Goal: Complete application form: Complete application form

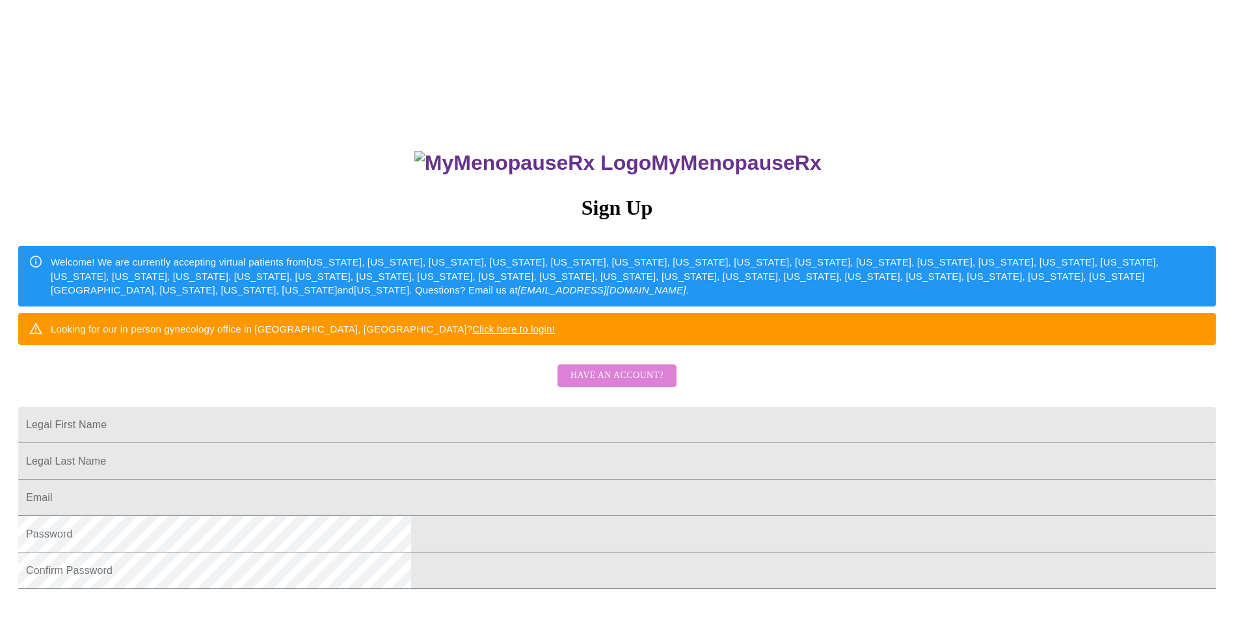
click at [617, 384] on span "Have an account?" at bounding box center [617, 376] width 93 height 16
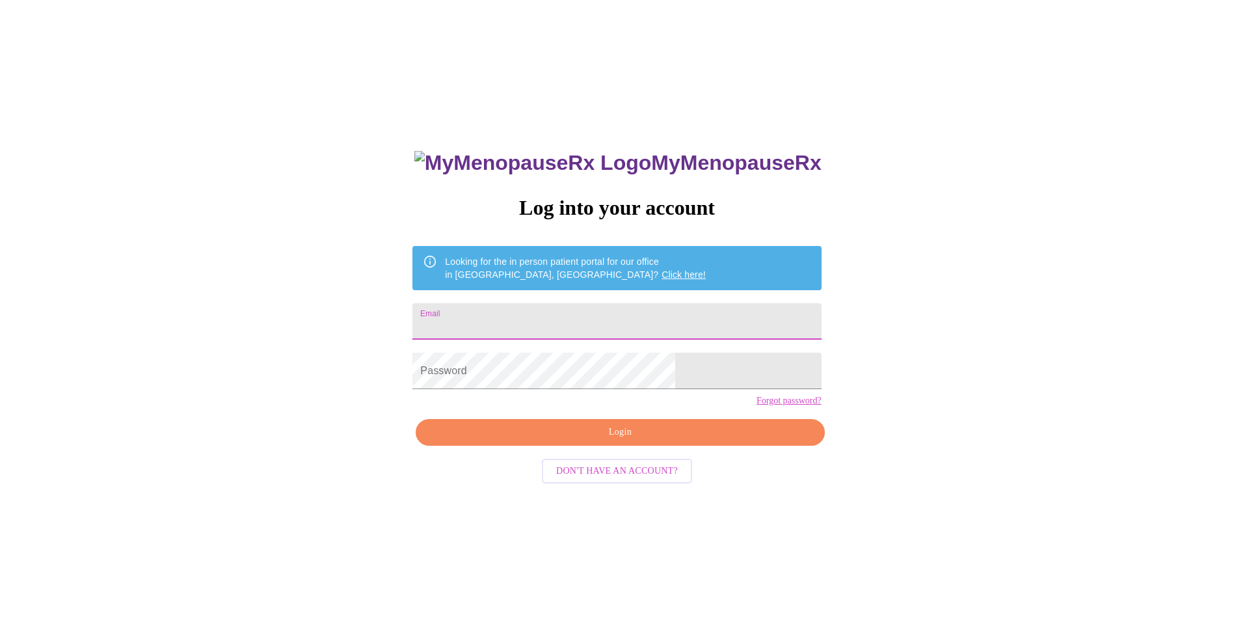
click at [594, 316] on input "Email" at bounding box center [617, 321] width 409 height 36
type input "[EMAIL_ADDRESS][DOMAIN_NAME]"
click at [619, 440] on span "Login" at bounding box center [620, 432] width 379 height 16
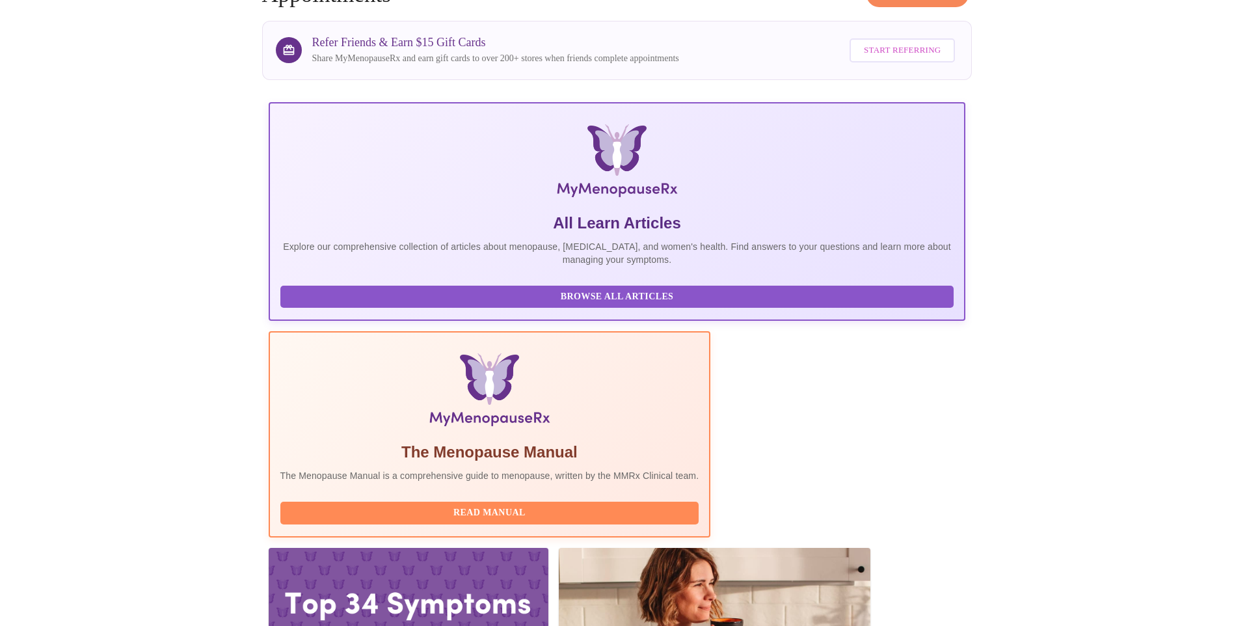
scroll to position [87, 0]
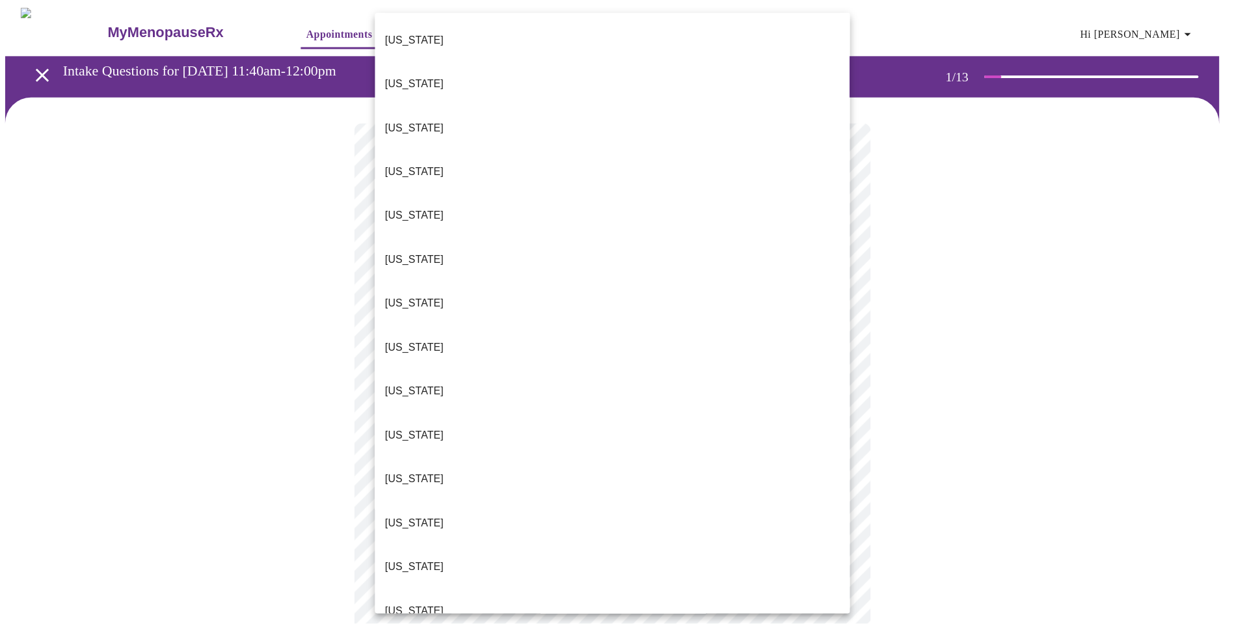
scroll to position [1073, 0]
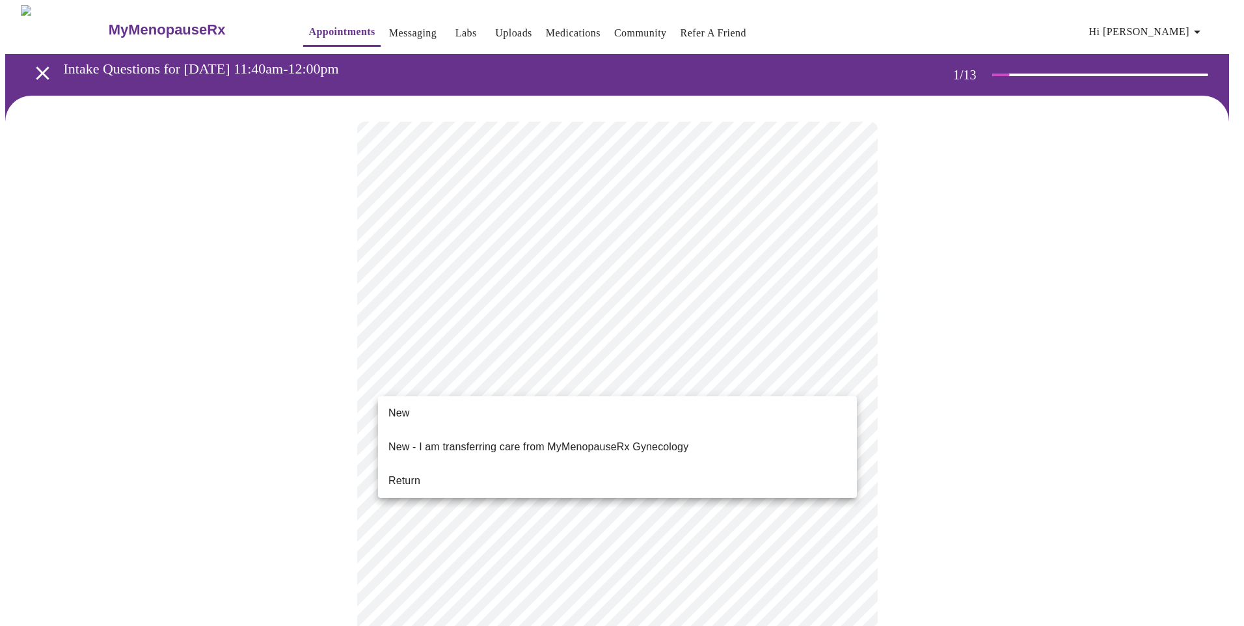
click at [472, 414] on li "New" at bounding box center [617, 412] width 479 height 23
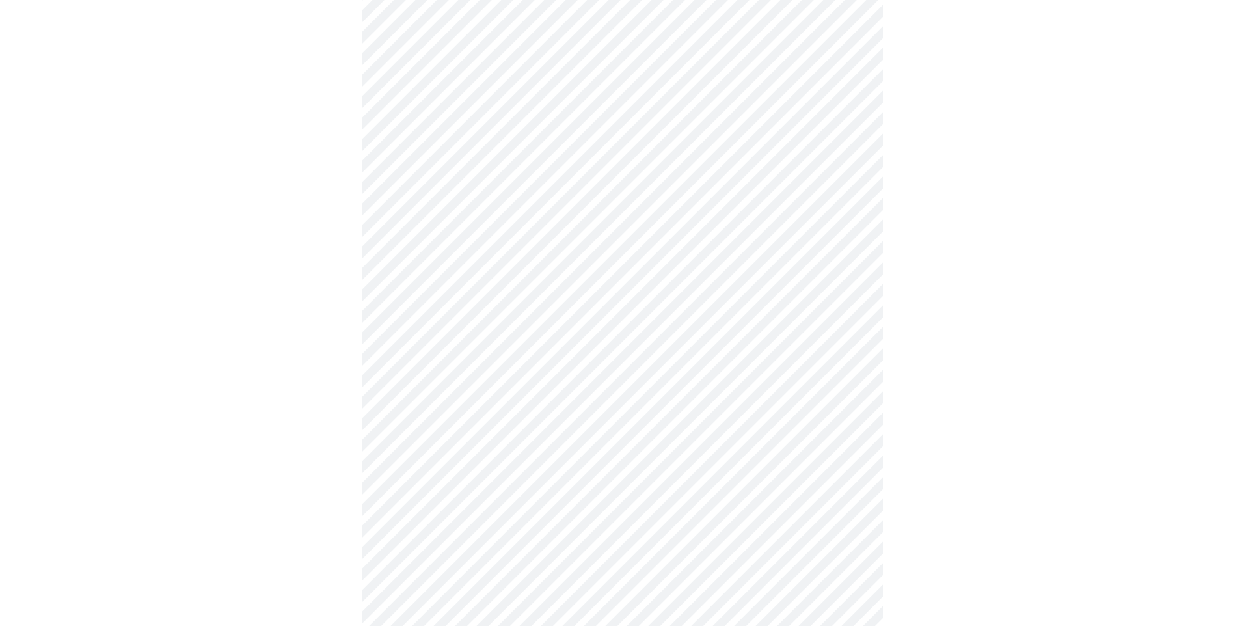
scroll to position [642, 0]
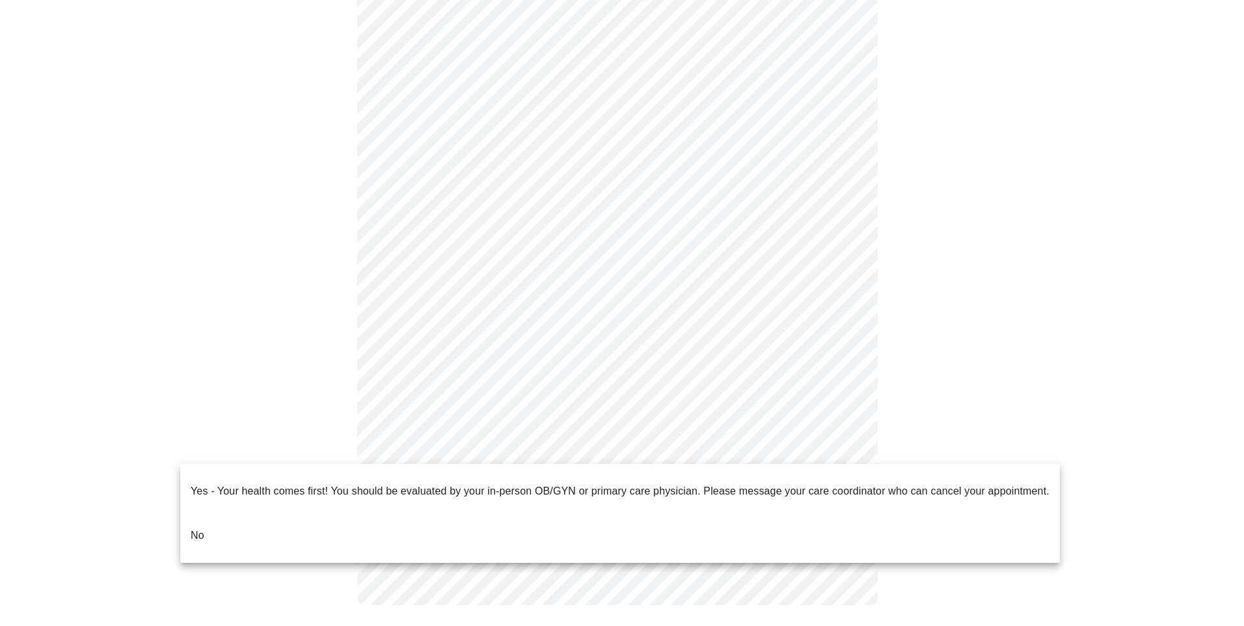
click at [325, 519] on li "No" at bounding box center [620, 535] width 880 height 44
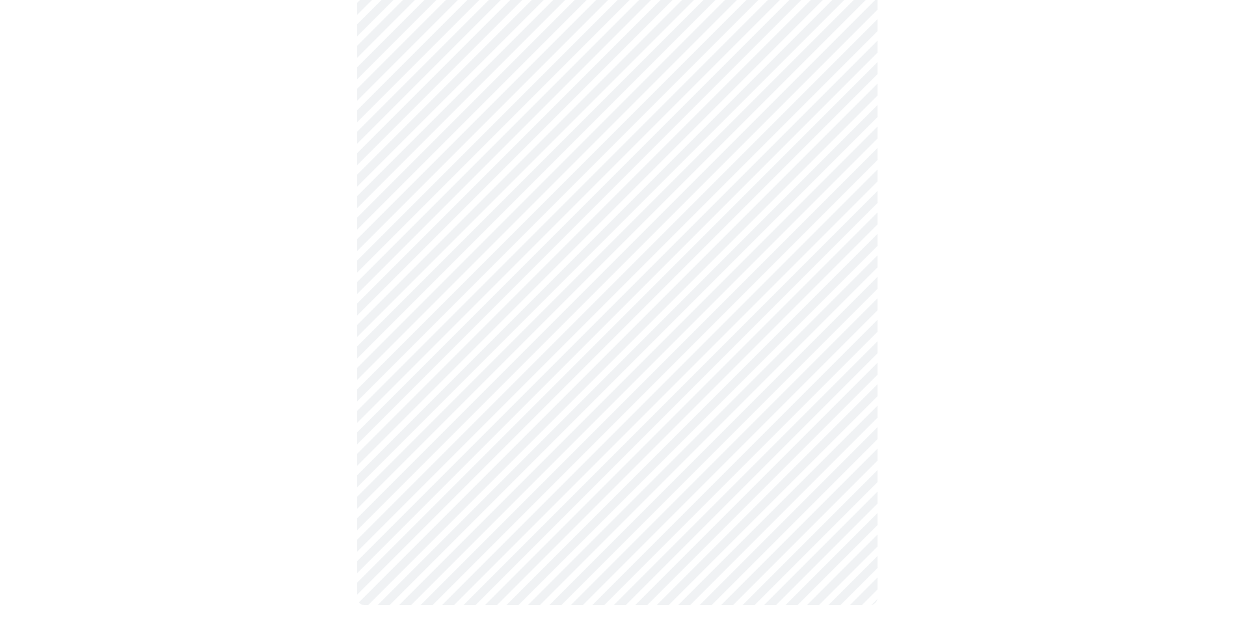
scroll to position [0, 0]
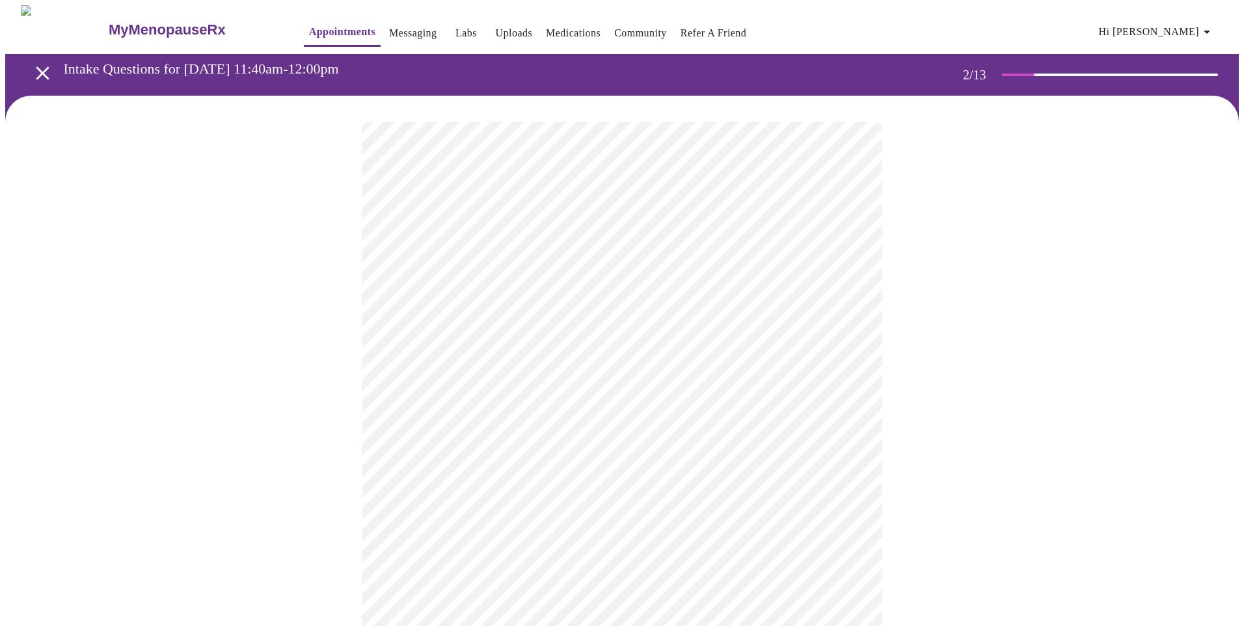
click at [642, 271] on body "MyMenopauseRx Appointments Messaging Labs Uploads Medications Community Refer a…" at bounding box center [622, 456] width 1234 height 902
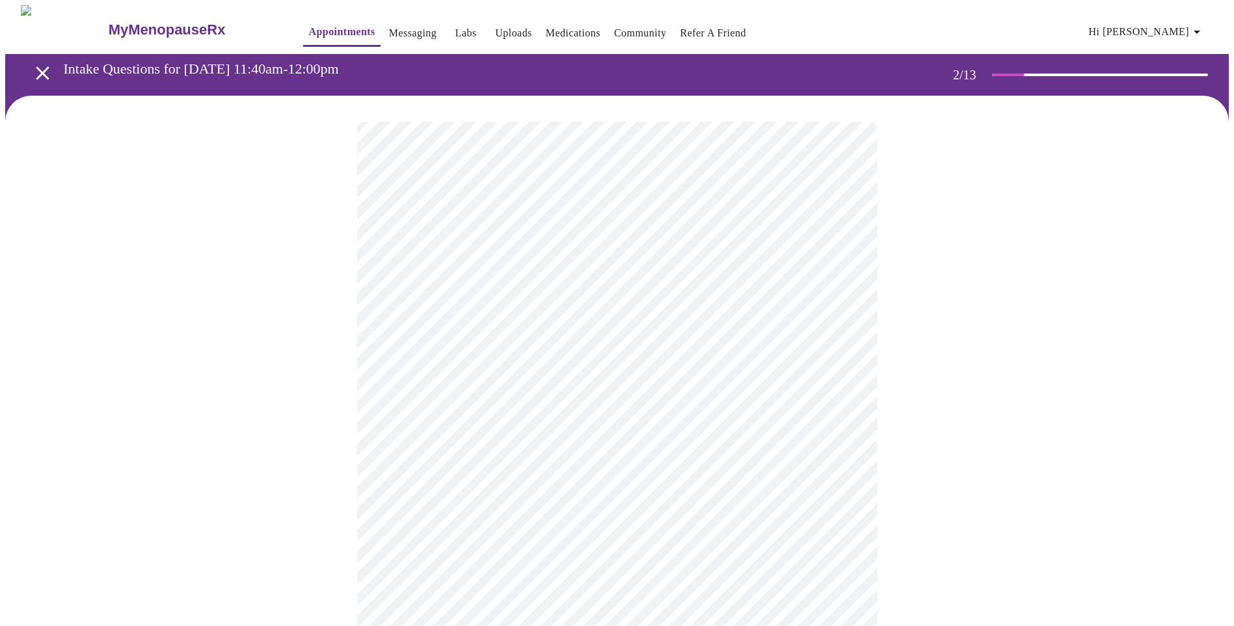
click at [545, 379] on body "MyMenopauseRx Appointments Messaging Labs Uploads Medications Community Refer a…" at bounding box center [617, 452] width 1224 height 895
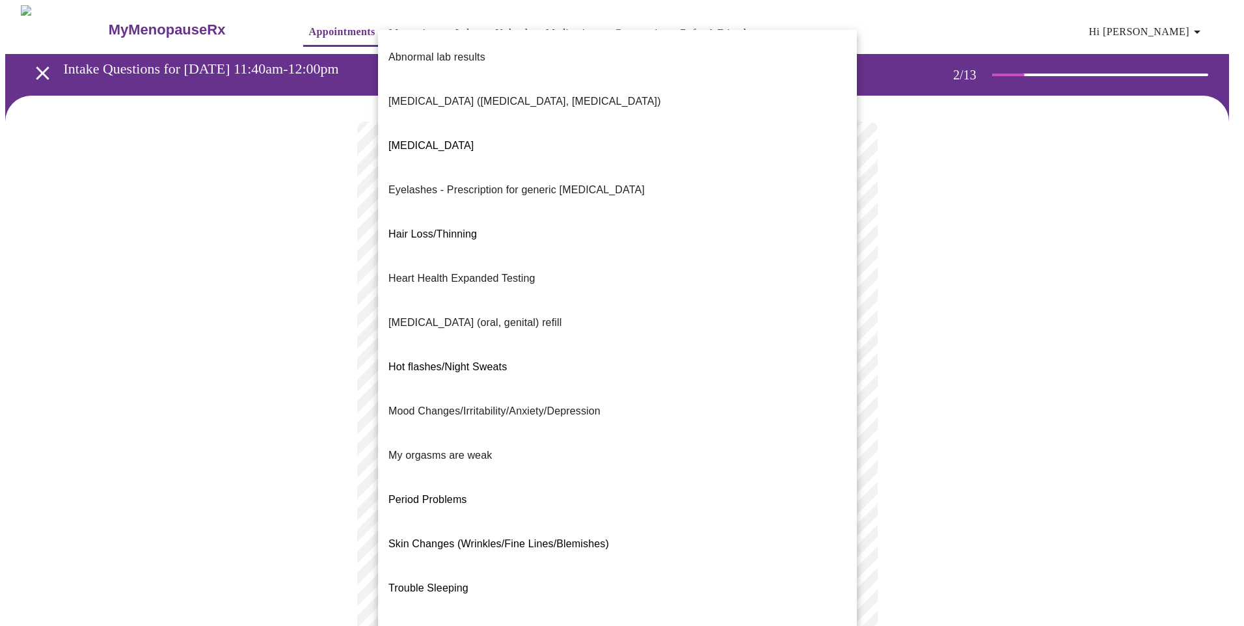
click at [522, 212] on li "Hair Loss/Thinning" at bounding box center [617, 234] width 479 height 44
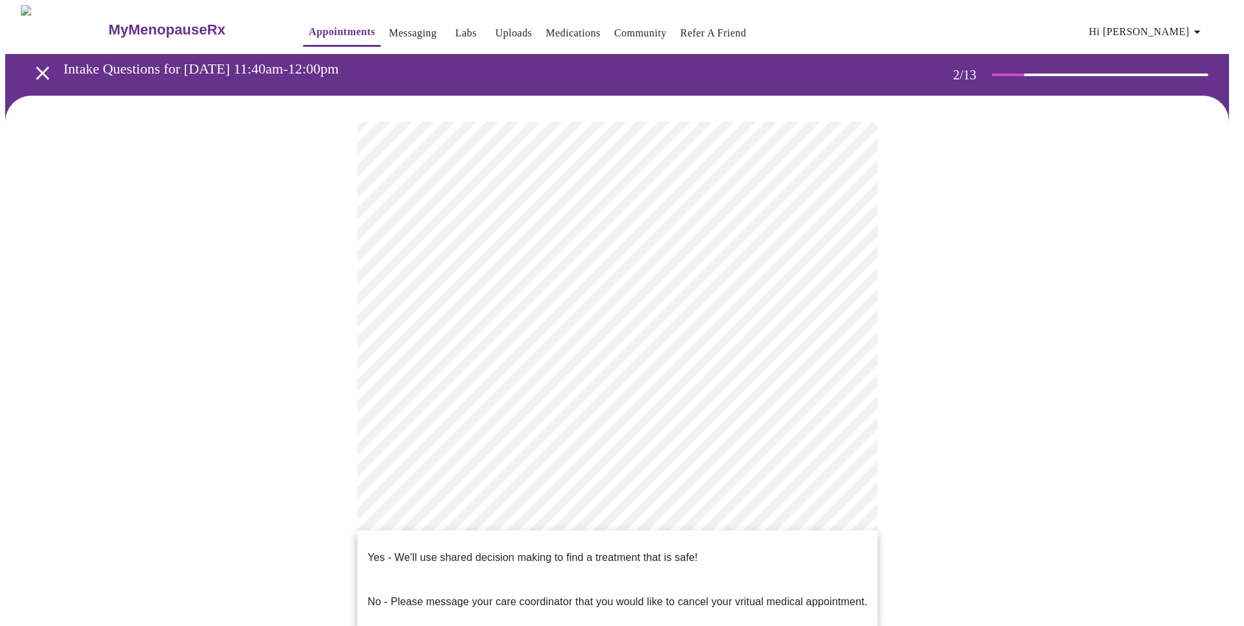
click at [651, 511] on body "MyMenopauseRx Appointments Messaging Labs Uploads Medications Community Refer a…" at bounding box center [622, 448] width 1234 height 887
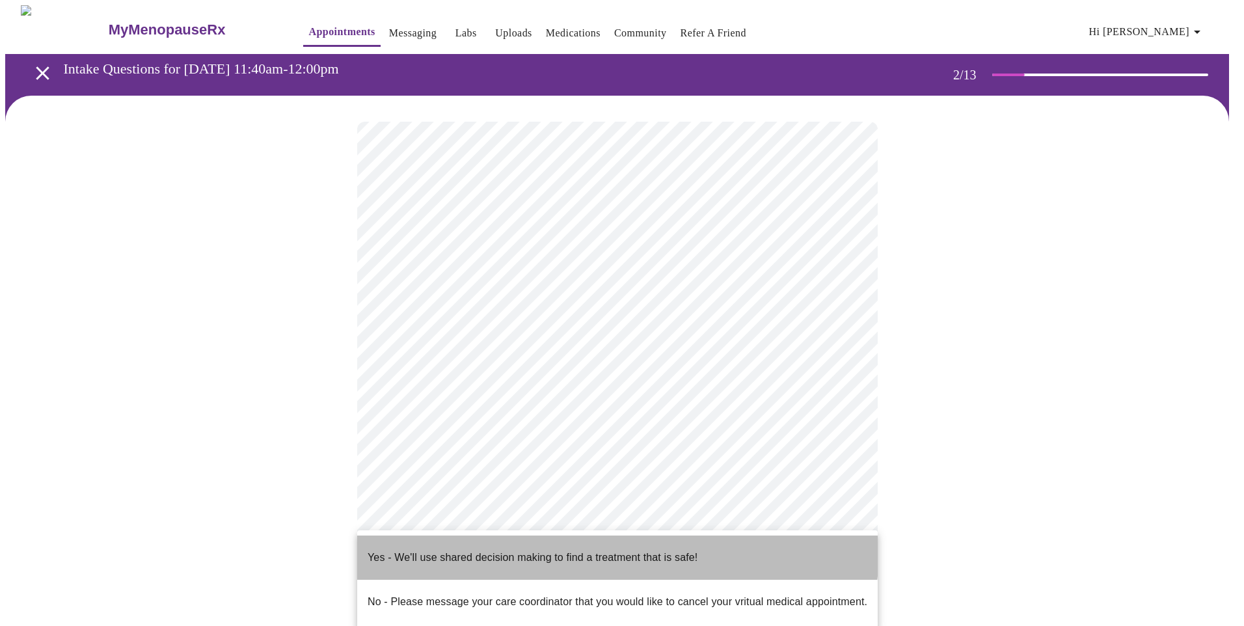
click at [602, 550] on p "Yes - We'll use shared decision making to find a treatment that is safe!" at bounding box center [533, 558] width 330 height 16
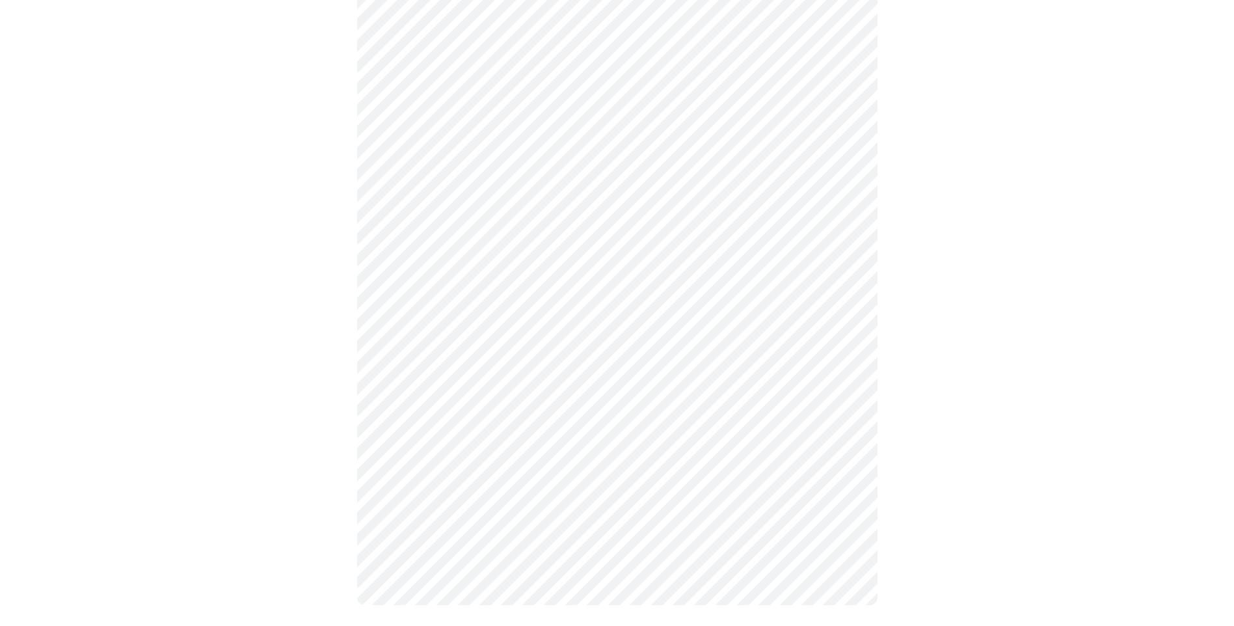
scroll to position [226, 0]
click at [912, 466] on div at bounding box center [617, 250] width 1224 height 761
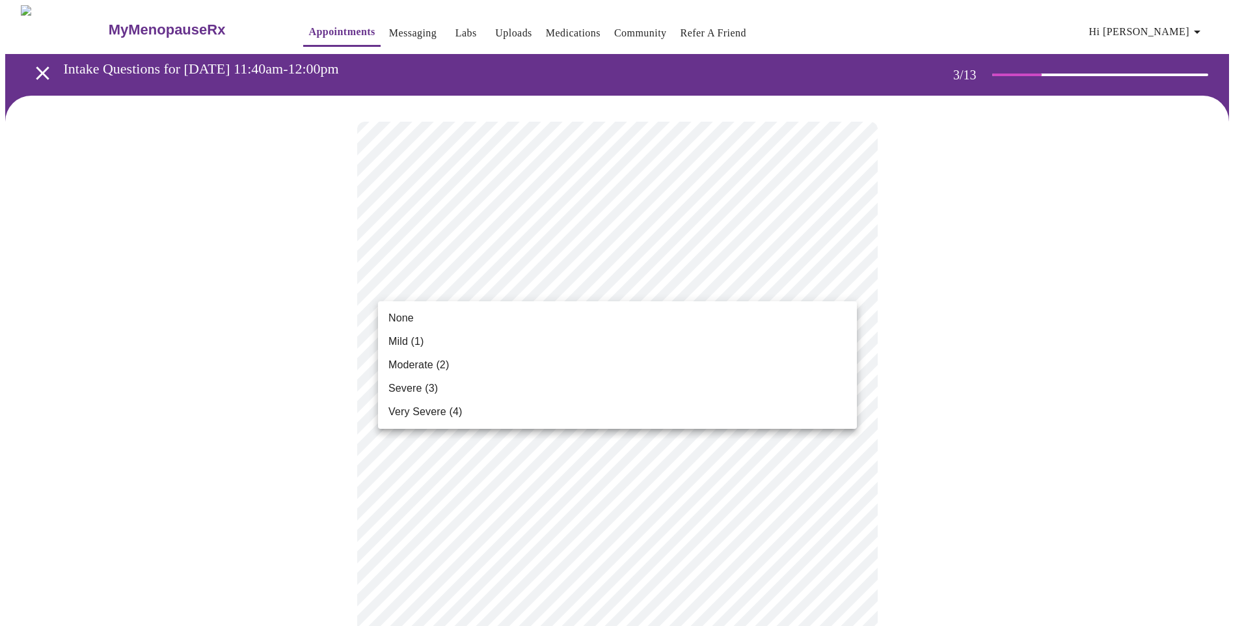
click at [606, 397] on li "Severe (3)" at bounding box center [617, 388] width 479 height 23
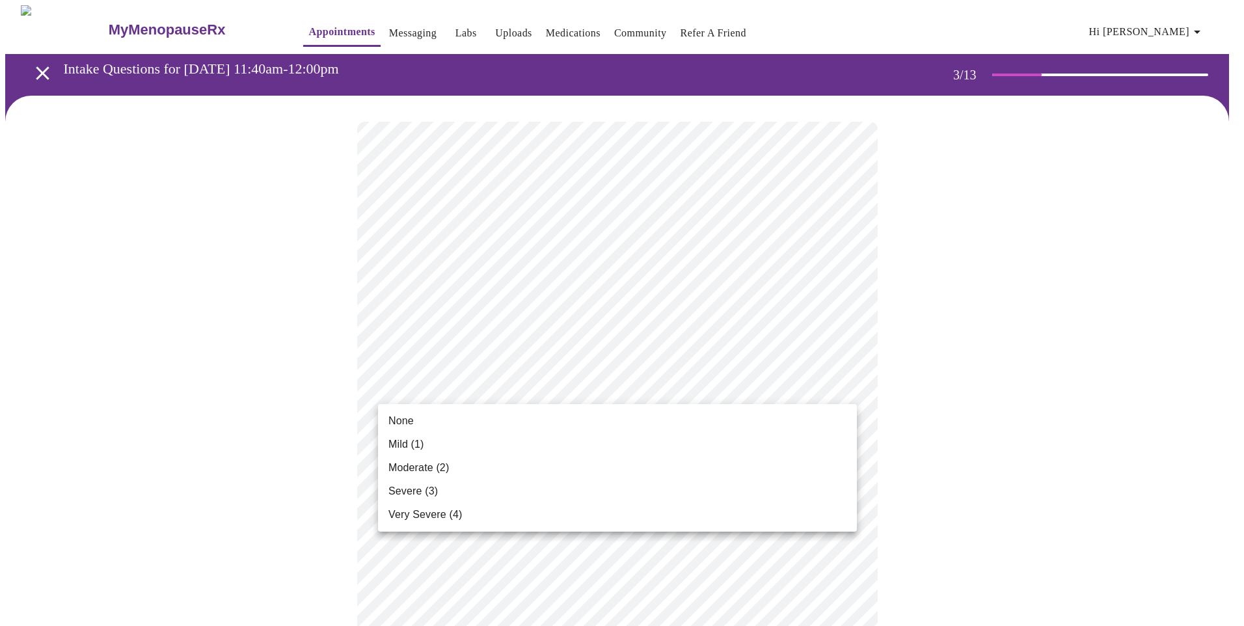
click at [521, 498] on li "Severe (3)" at bounding box center [617, 491] width 479 height 23
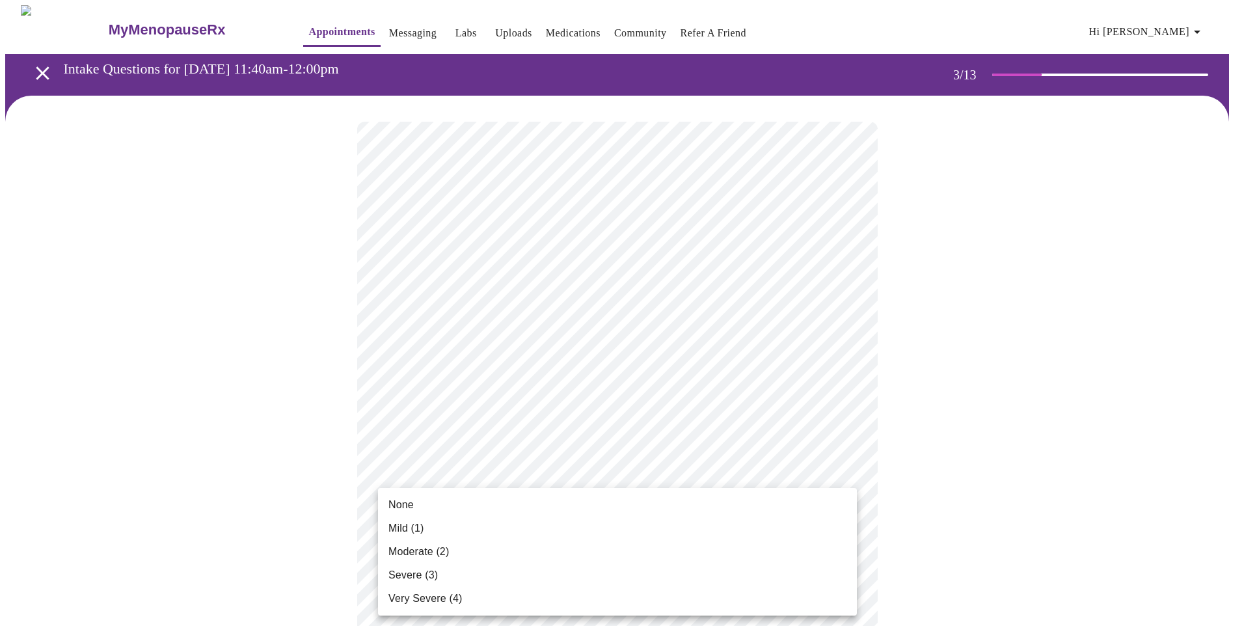
click at [516, 578] on li "Severe (3)" at bounding box center [617, 574] width 479 height 23
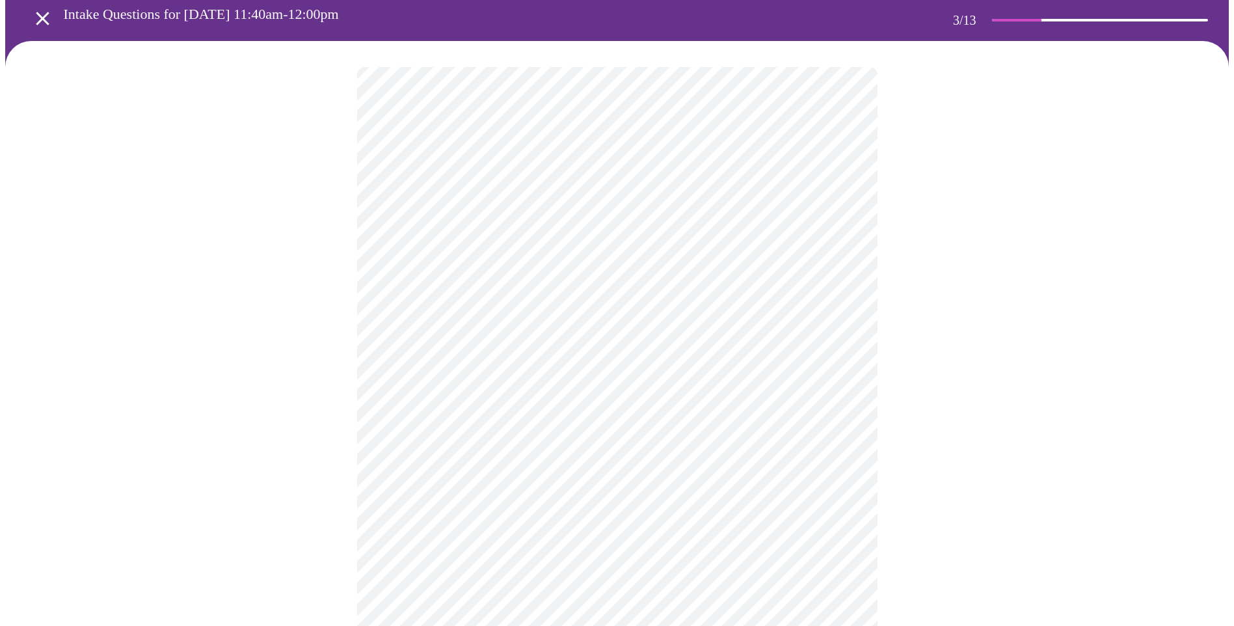
scroll to position [130, 0]
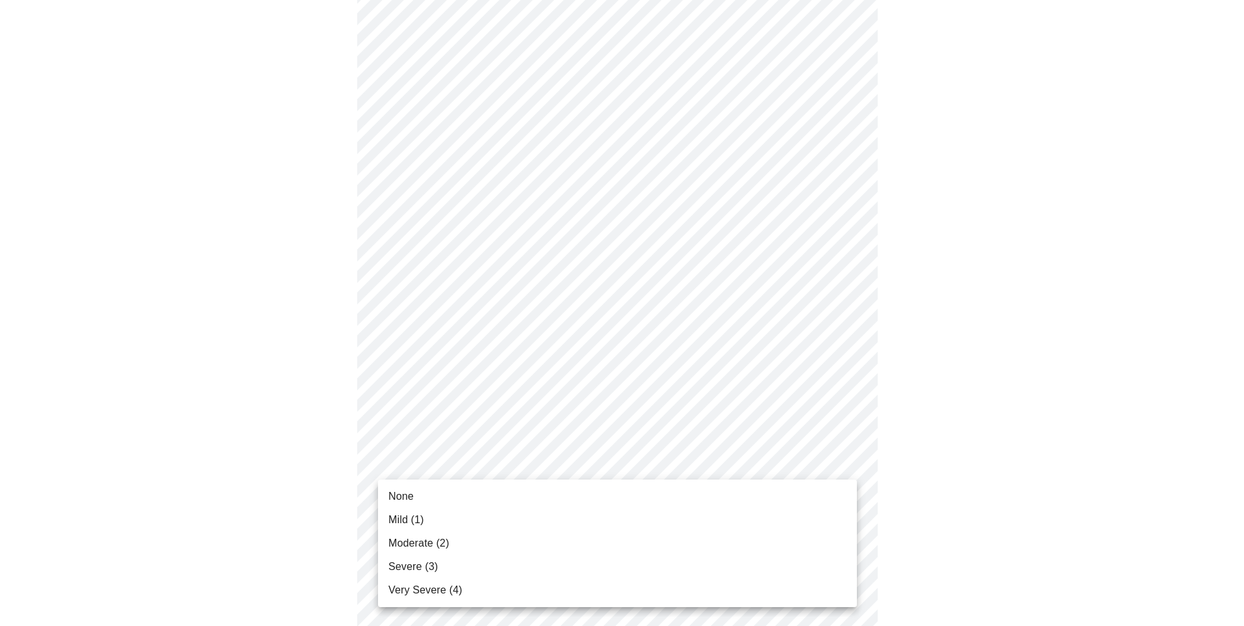
click at [570, 530] on li "Mild (1)" at bounding box center [617, 519] width 479 height 23
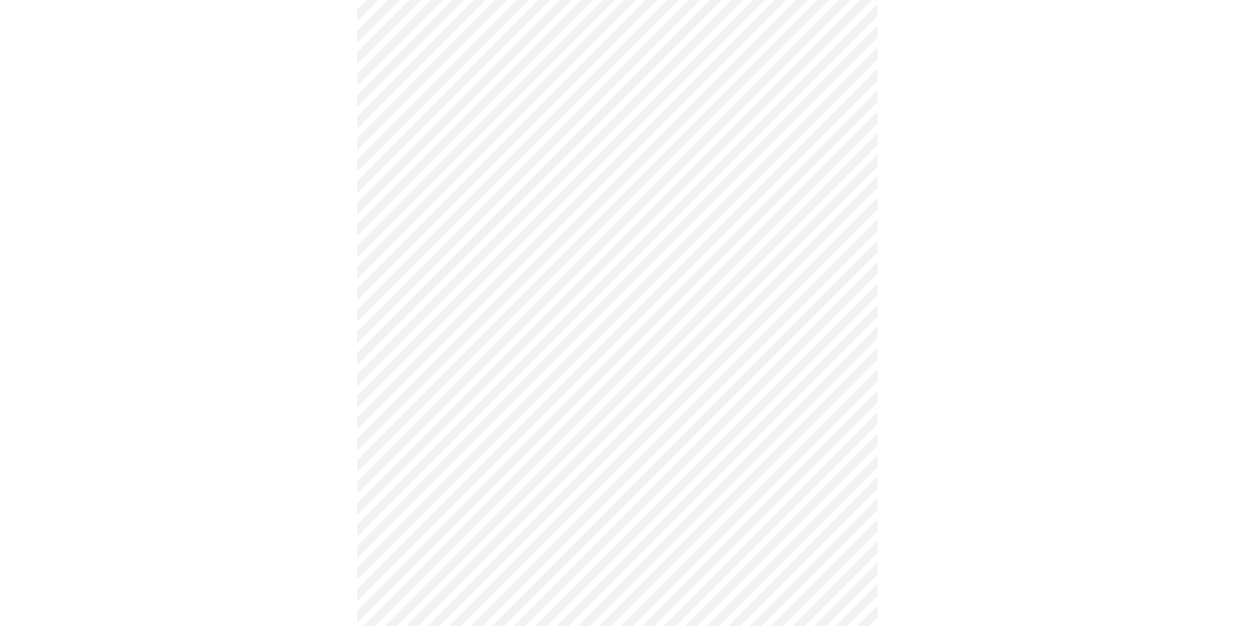
scroll to position [260, 0]
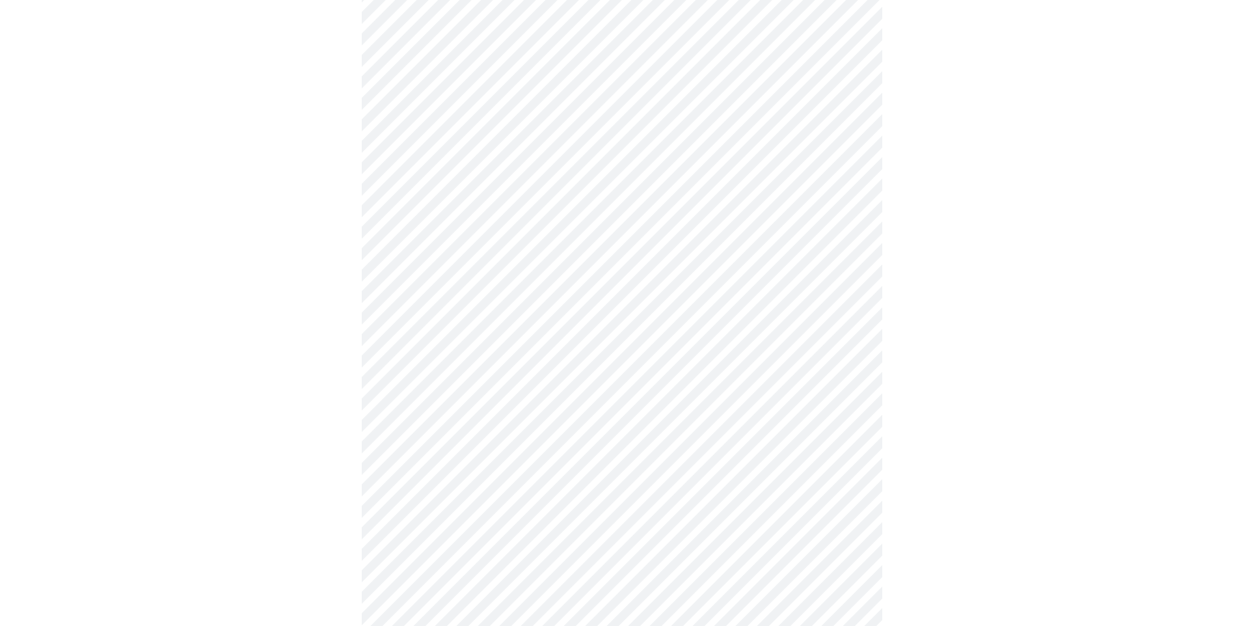
click at [792, 420] on body "MyMenopauseRx Appointments Messaging Labs Uploads Medications Community Refer a…" at bounding box center [622, 574] width 1234 height 1658
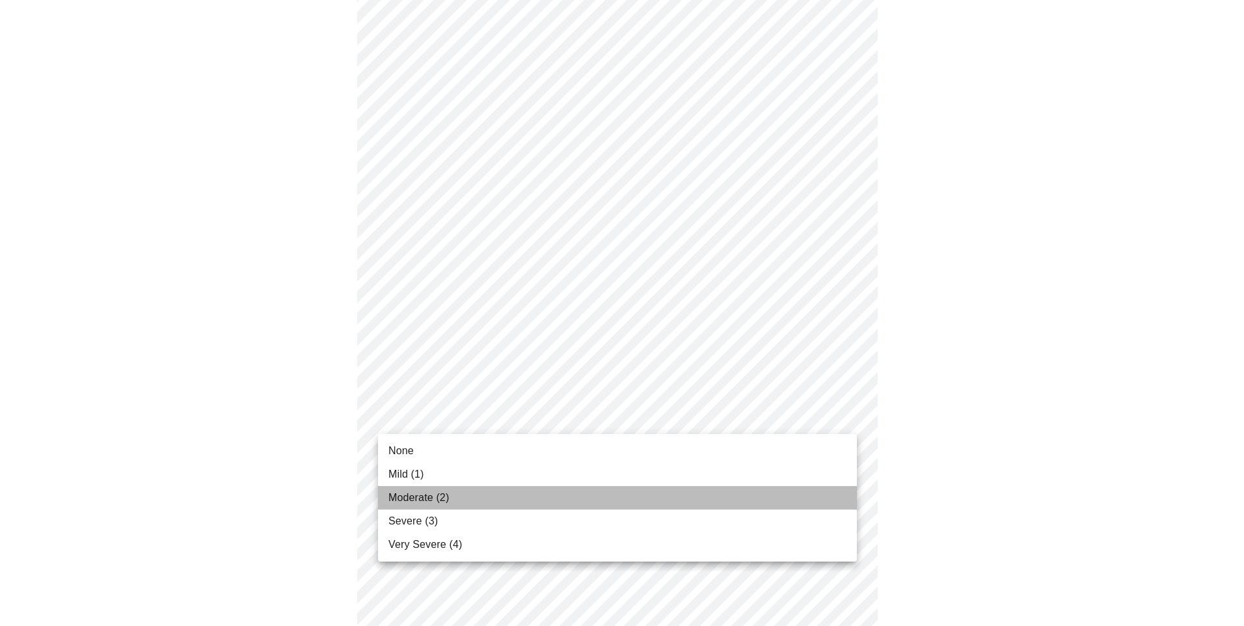
click at [719, 493] on li "Moderate (2)" at bounding box center [617, 497] width 479 height 23
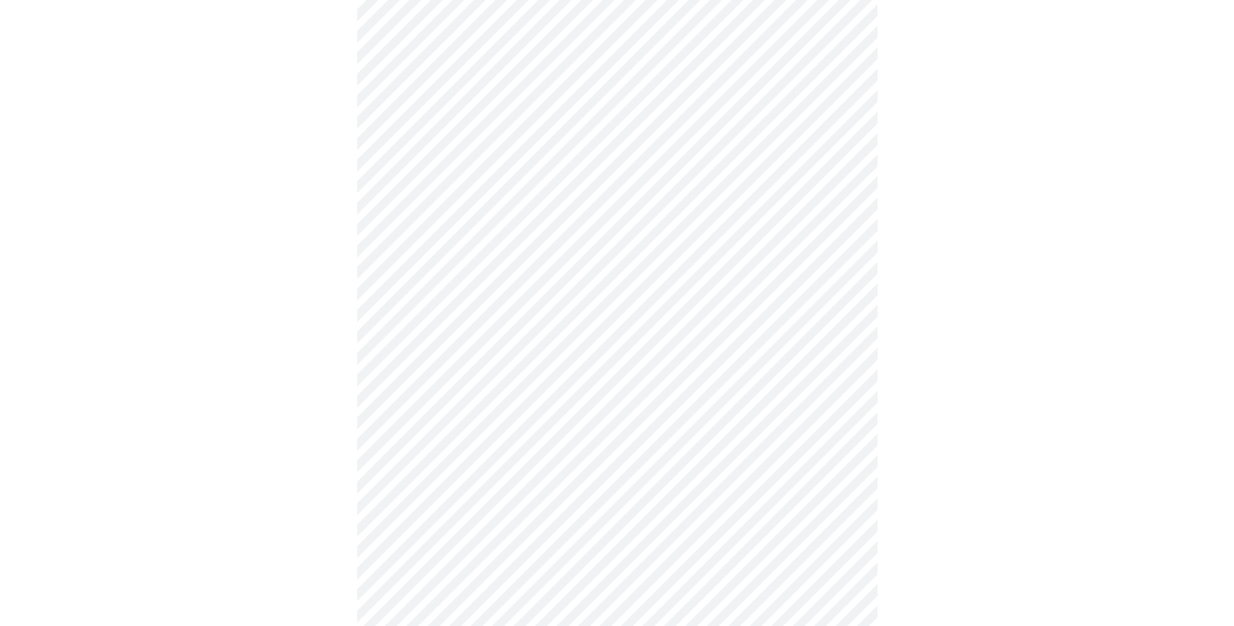
scroll to position [325, 0]
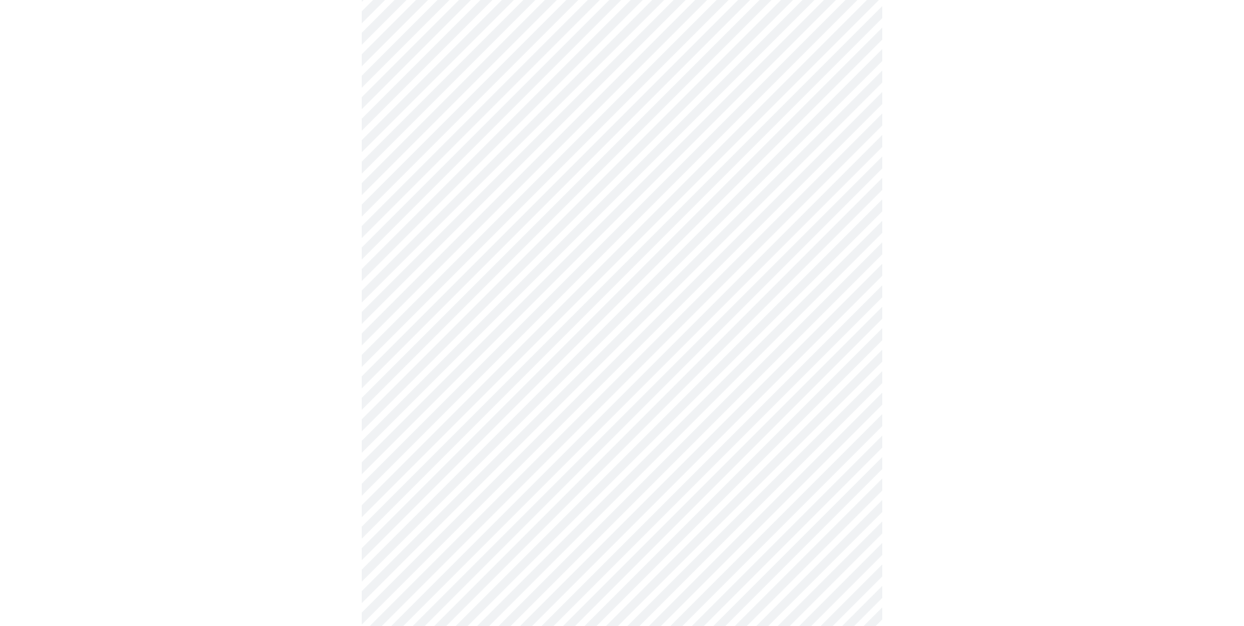
click at [713, 446] on body "MyMenopauseRx Appointments Messaging Labs Uploads Medications Community Refer a…" at bounding box center [622, 500] width 1234 height 1640
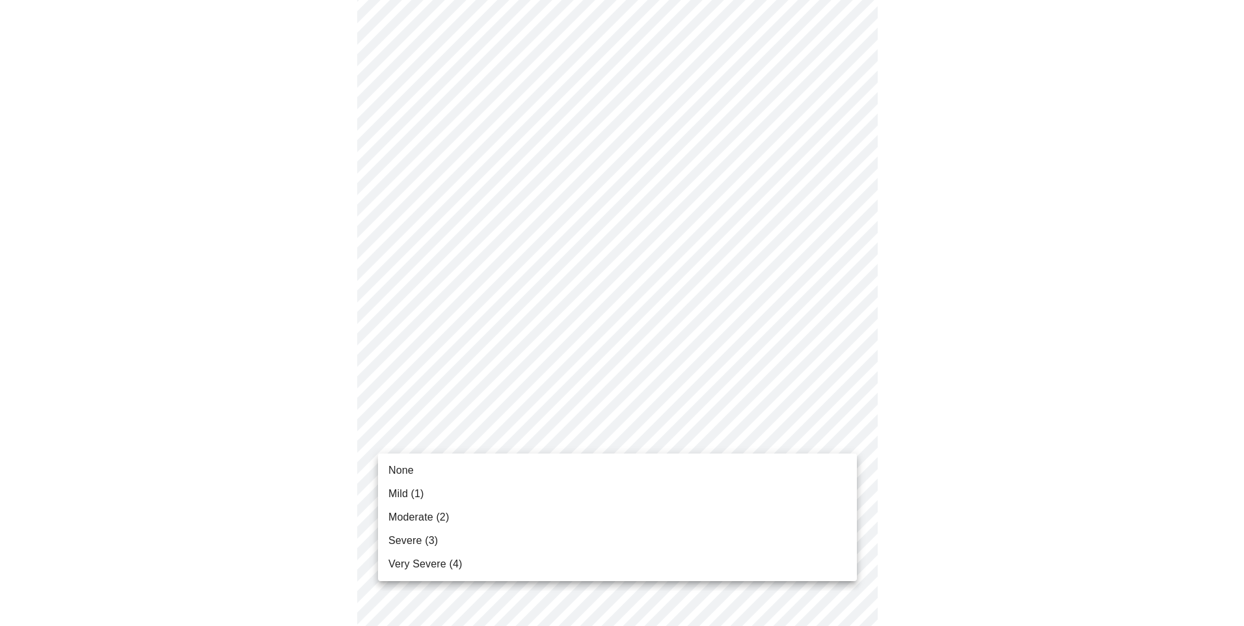
click at [667, 517] on li "Moderate (2)" at bounding box center [617, 517] width 479 height 23
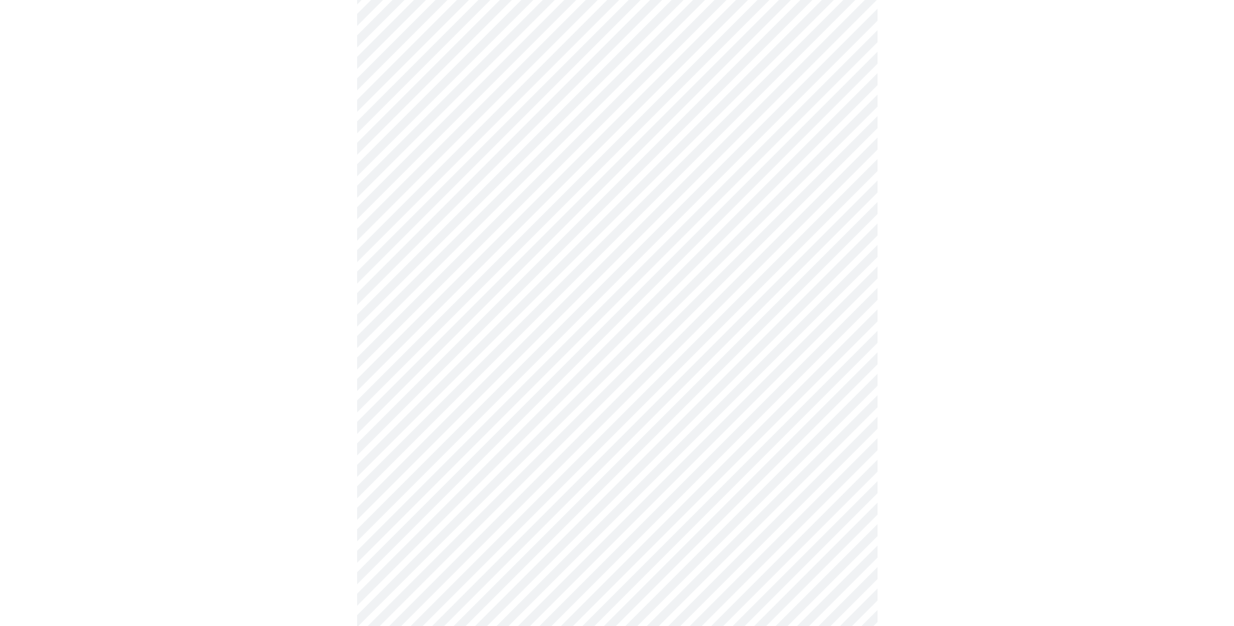
scroll to position [455, 0]
click at [743, 411] on body "MyMenopauseRx Appointments Messaging Labs Uploads Medications Community Refer a…" at bounding box center [617, 360] width 1224 height 1621
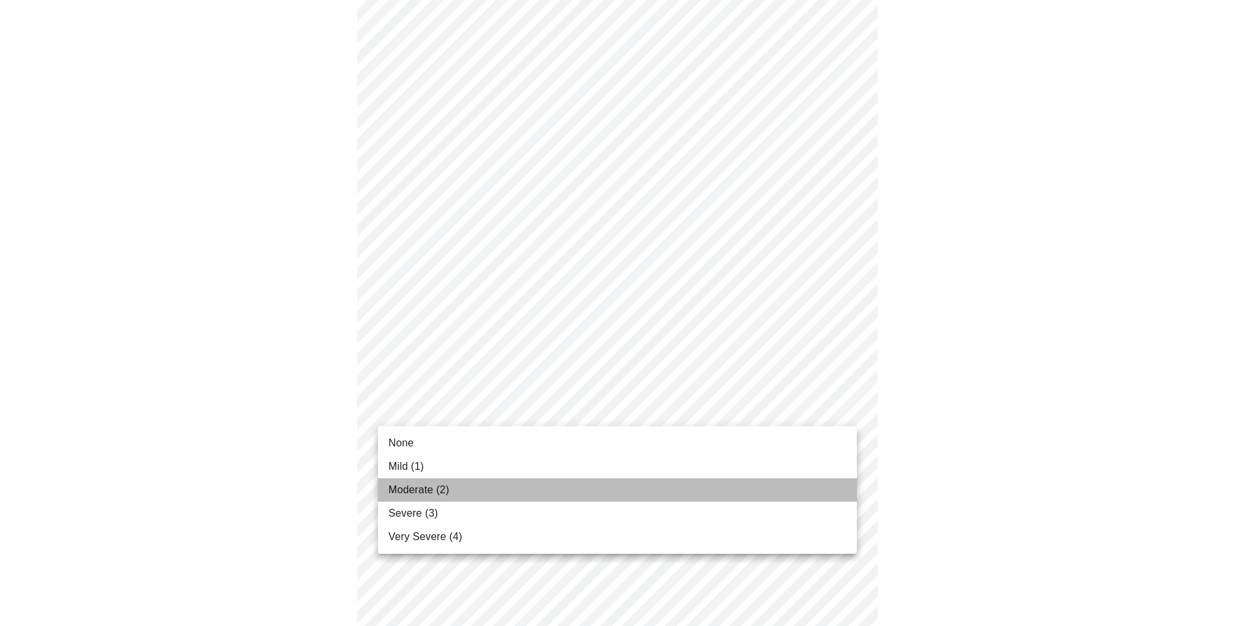
click at [675, 499] on li "Moderate (2)" at bounding box center [617, 489] width 479 height 23
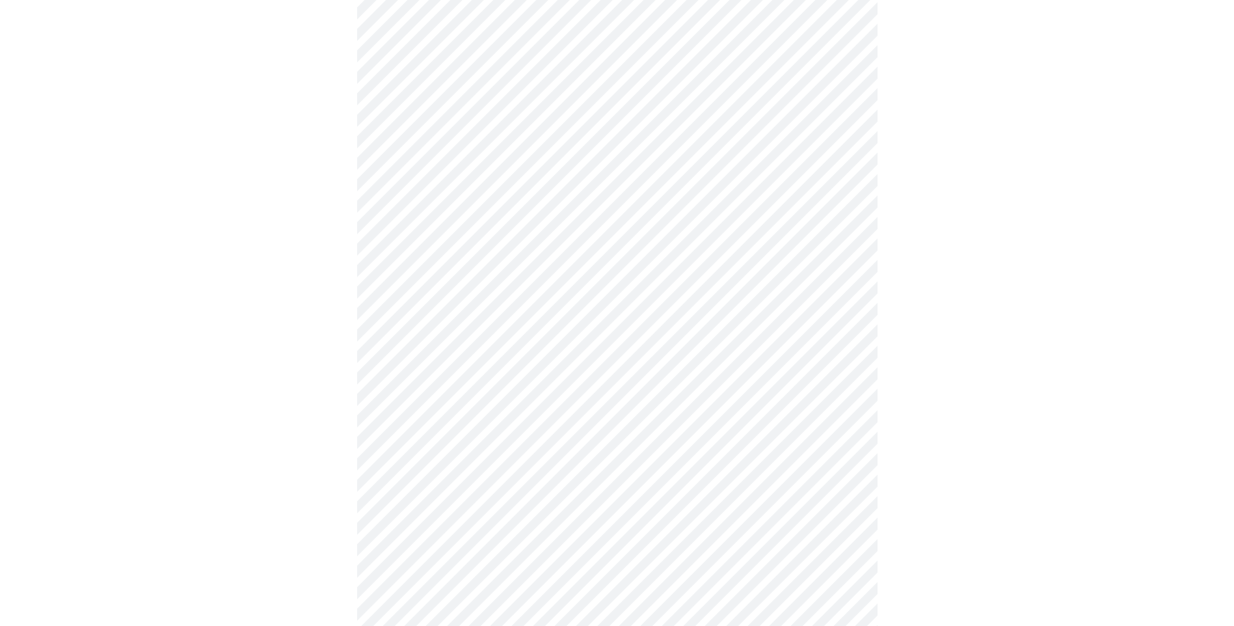
scroll to position [521, 0]
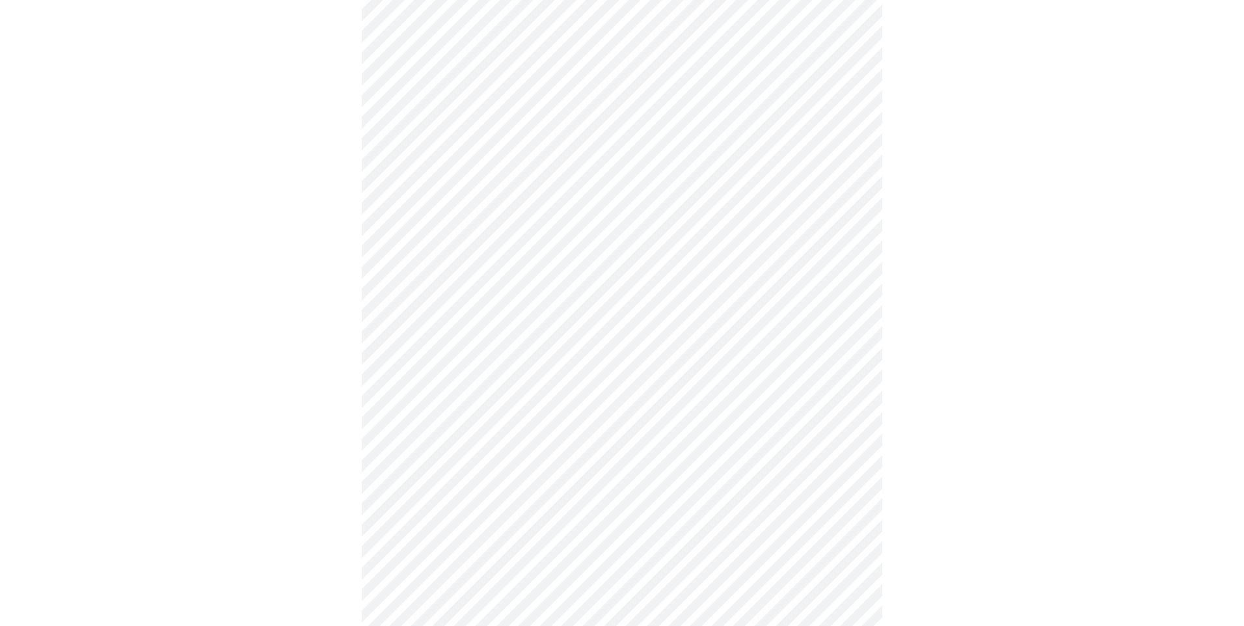
click at [683, 452] on body "MyMenopauseRx Appointments Messaging Labs Uploads Medications Community Refer a…" at bounding box center [622, 286] width 1234 height 1603
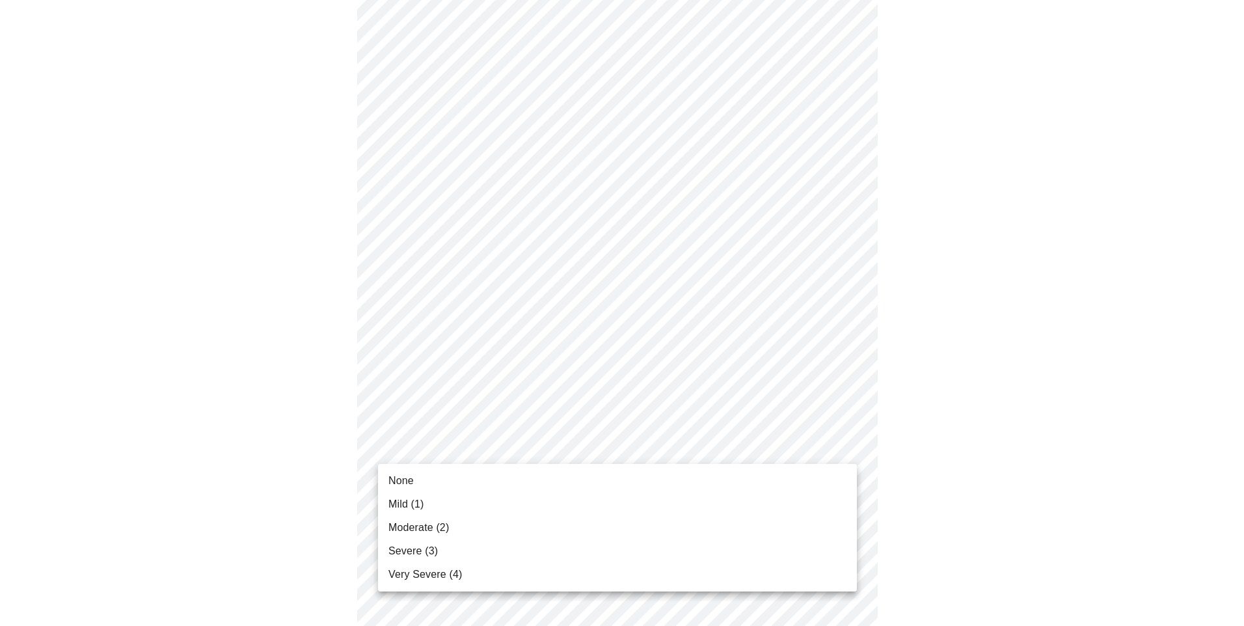
click at [565, 530] on li "Moderate (2)" at bounding box center [617, 527] width 479 height 23
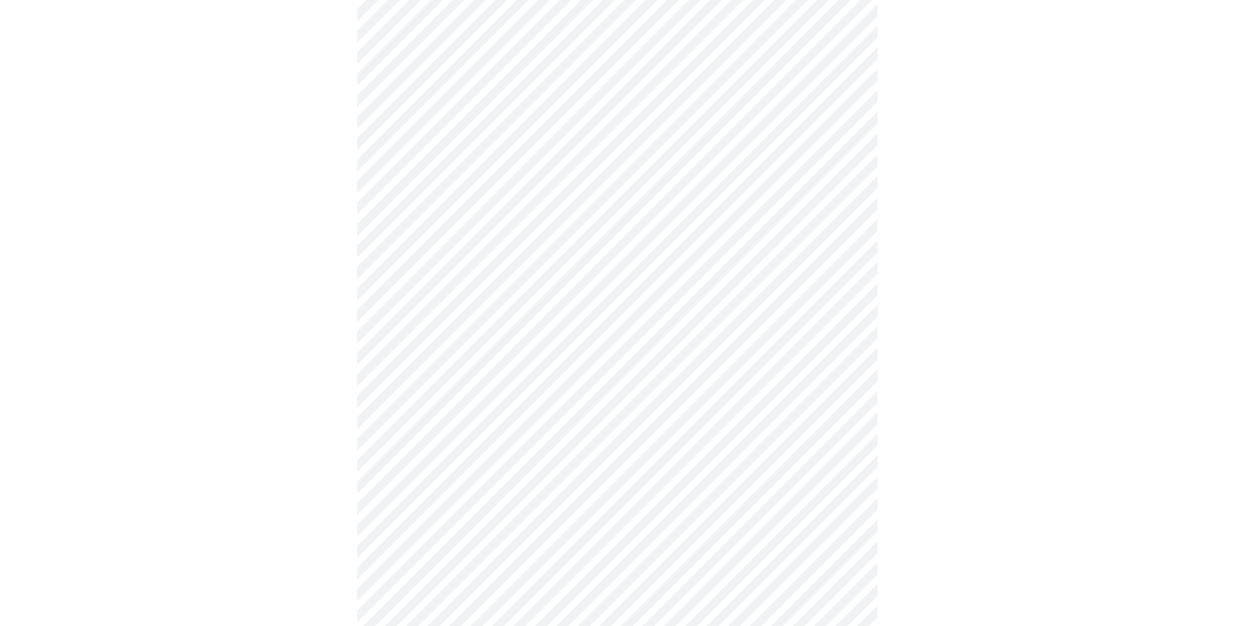
scroll to position [586, 0]
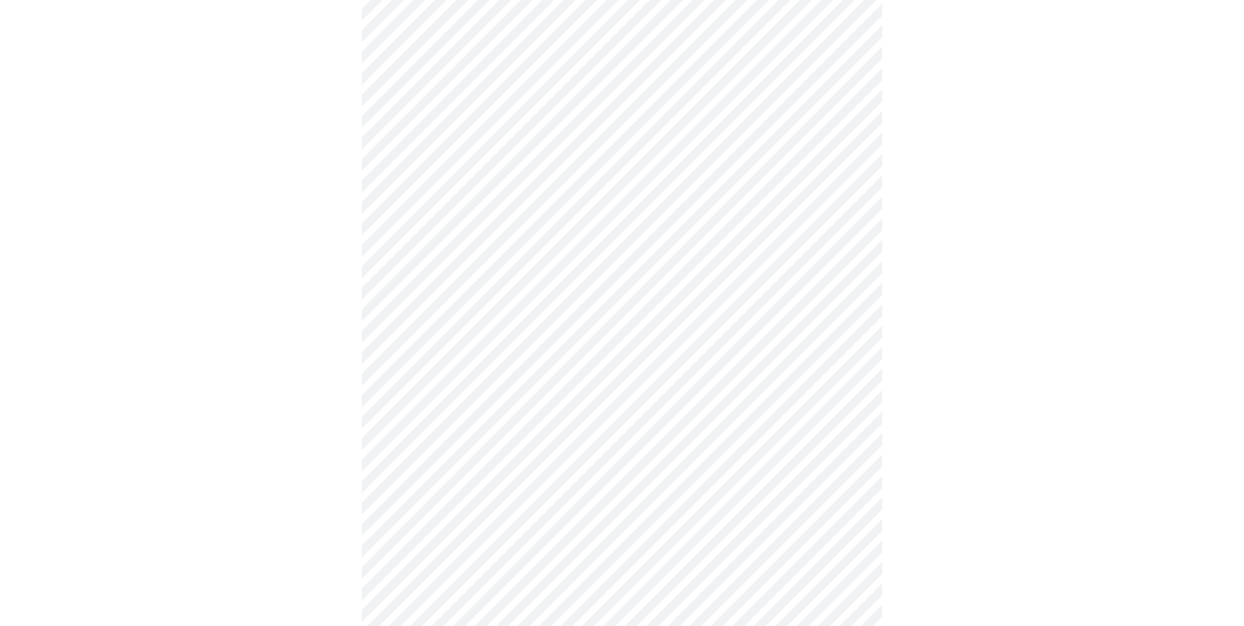
click at [694, 484] on body "MyMenopauseRx Appointments Messaging Labs Uploads Medications Community Refer a…" at bounding box center [622, 212] width 1234 height 1585
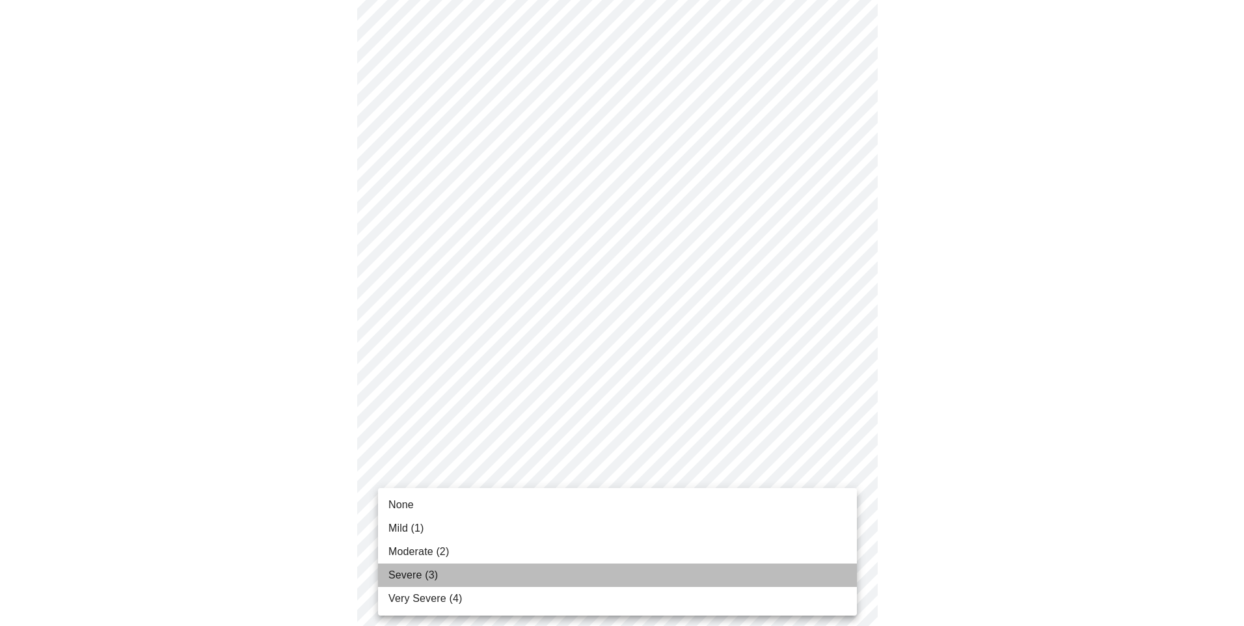
click at [548, 580] on li "Severe (3)" at bounding box center [617, 574] width 479 height 23
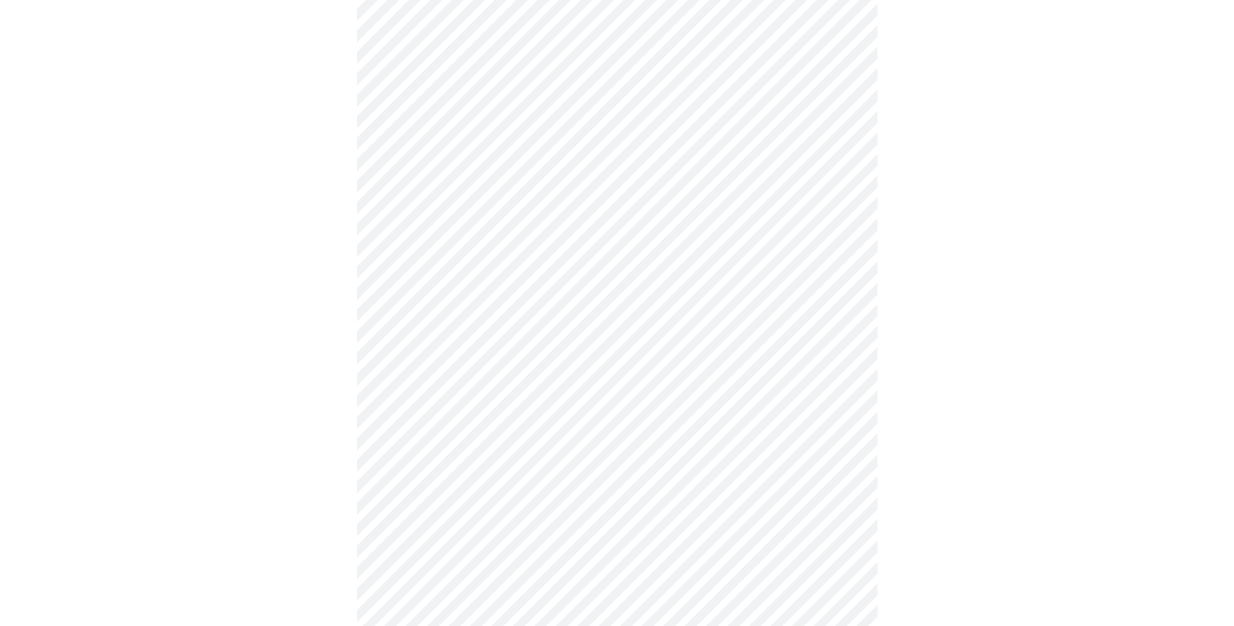
scroll to position [716, 0]
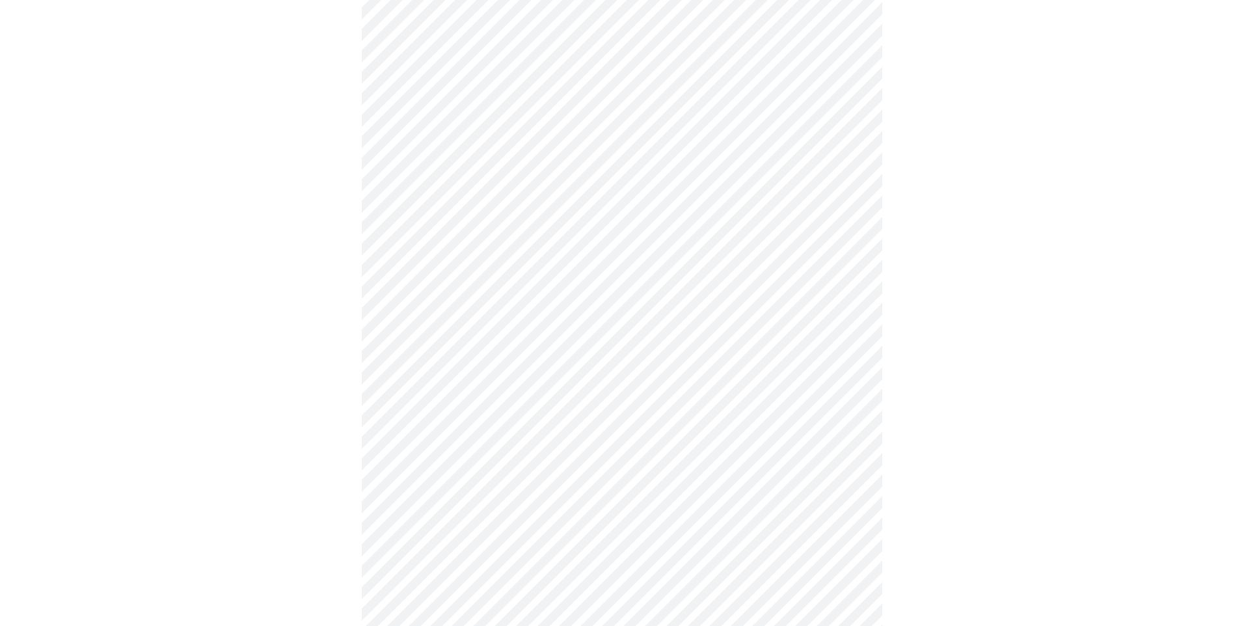
click at [715, 467] on body "MyMenopauseRx Appointments Messaging Labs Uploads Medications Community Refer a…" at bounding box center [622, 73] width 1234 height 1567
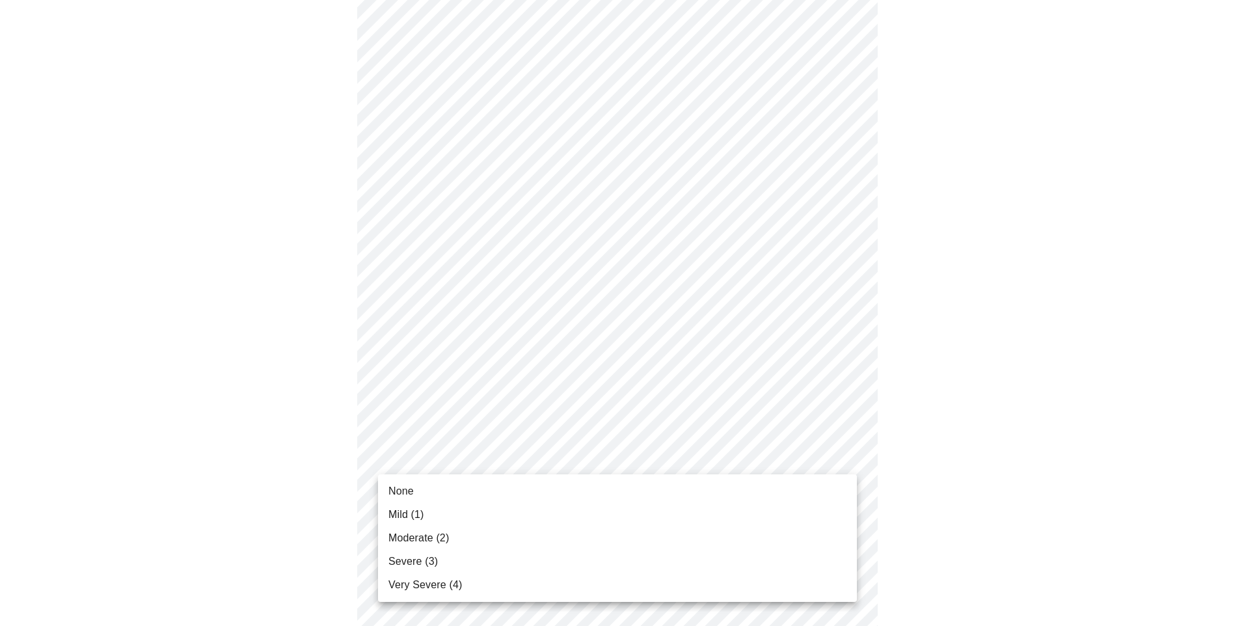
click at [502, 589] on li "Very Severe (4)" at bounding box center [617, 584] width 479 height 23
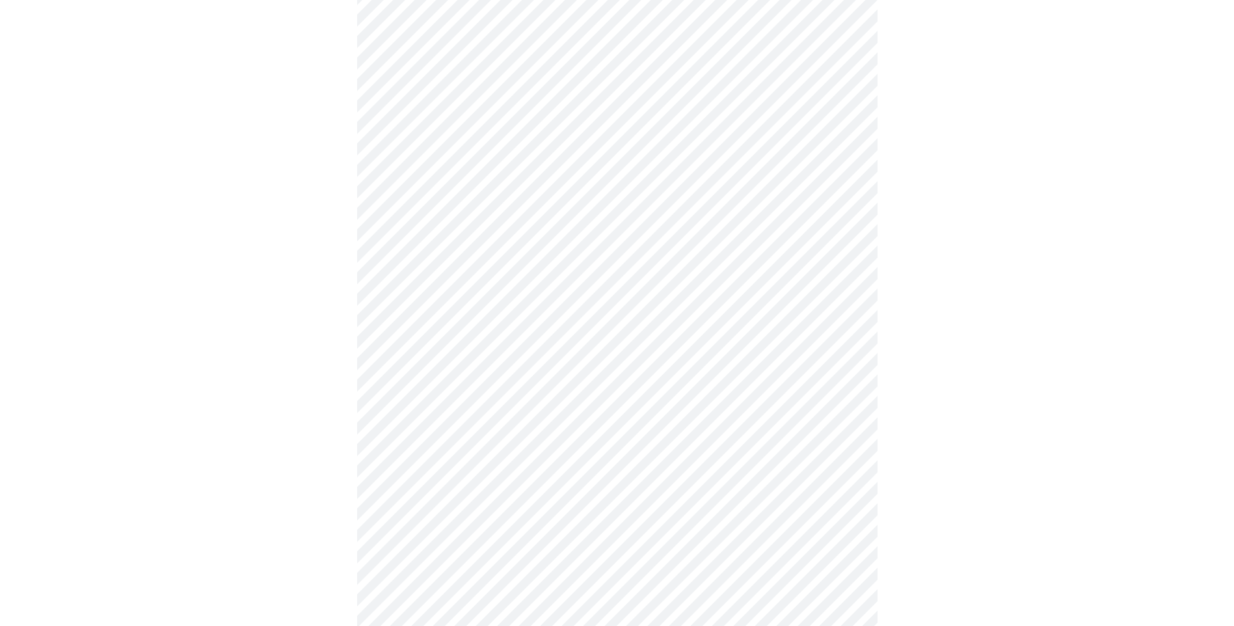
scroll to position [846, 0]
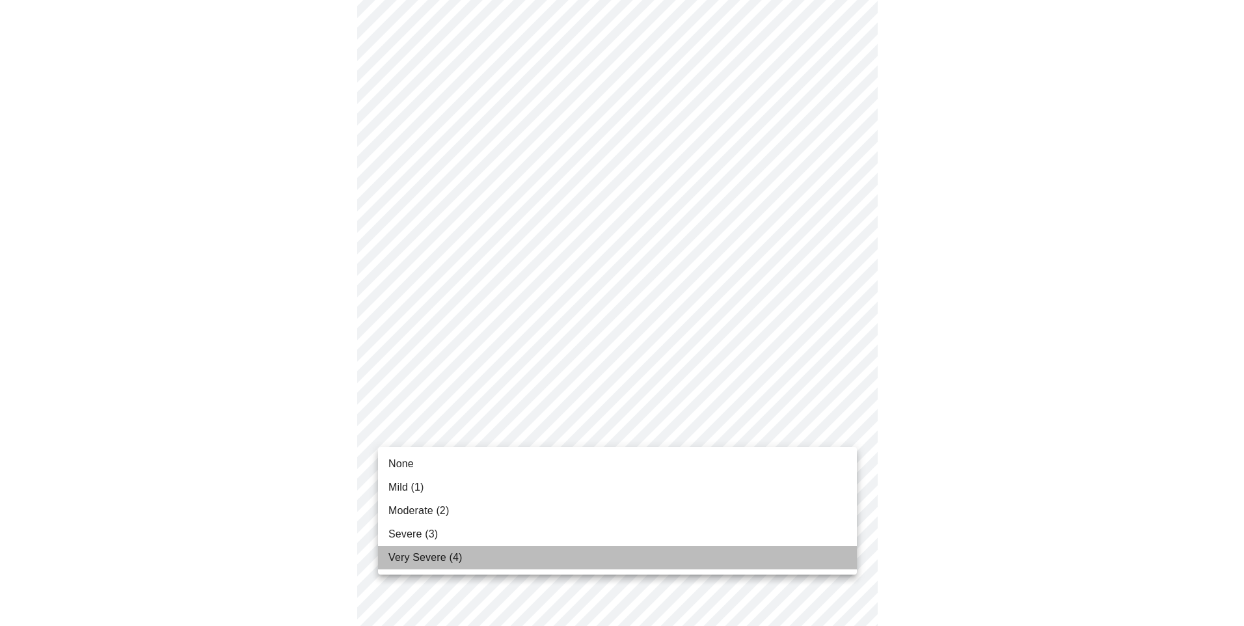
click at [569, 565] on li "Very Severe (4)" at bounding box center [617, 557] width 479 height 23
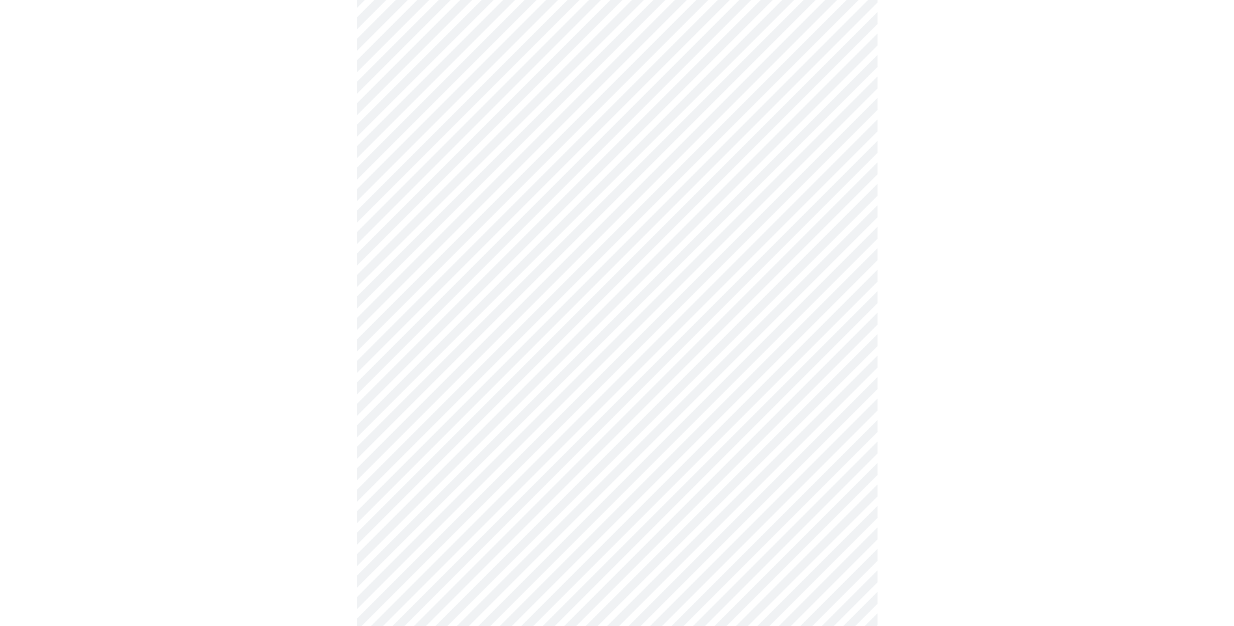
scroll to position [260, 0]
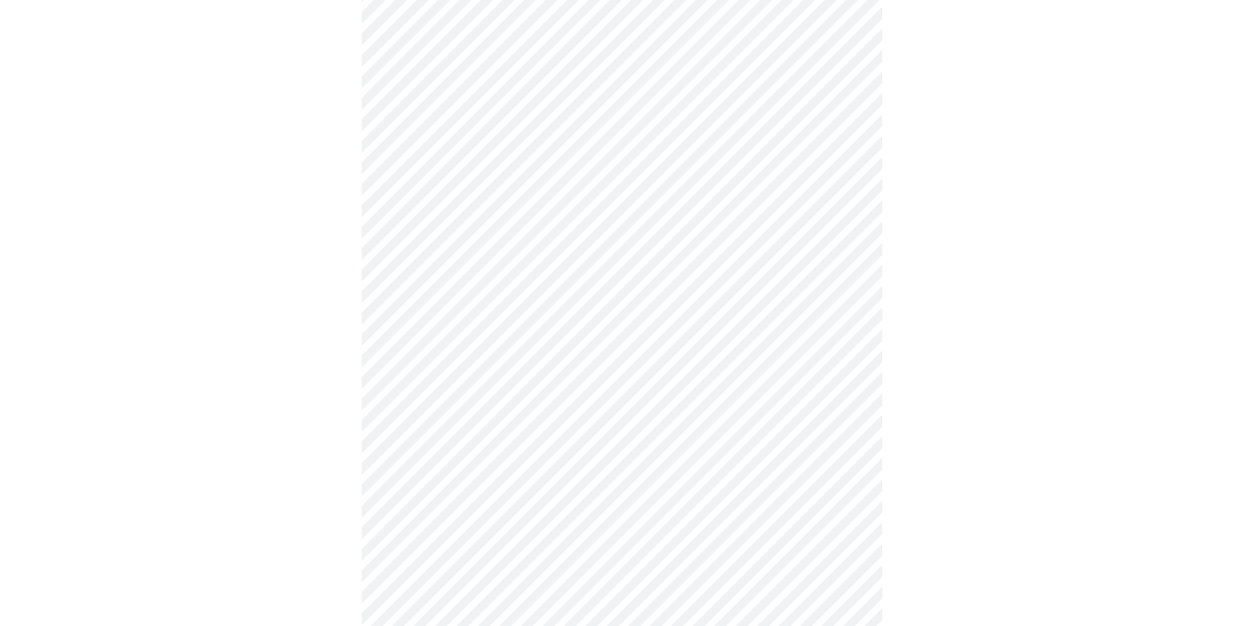
click at [637, 537] on body "MyMenopauseRx Appointments Messaging Labs Uploads Medications Community Refer a…" at bounding box center [622, 387] width 1234 height 1284
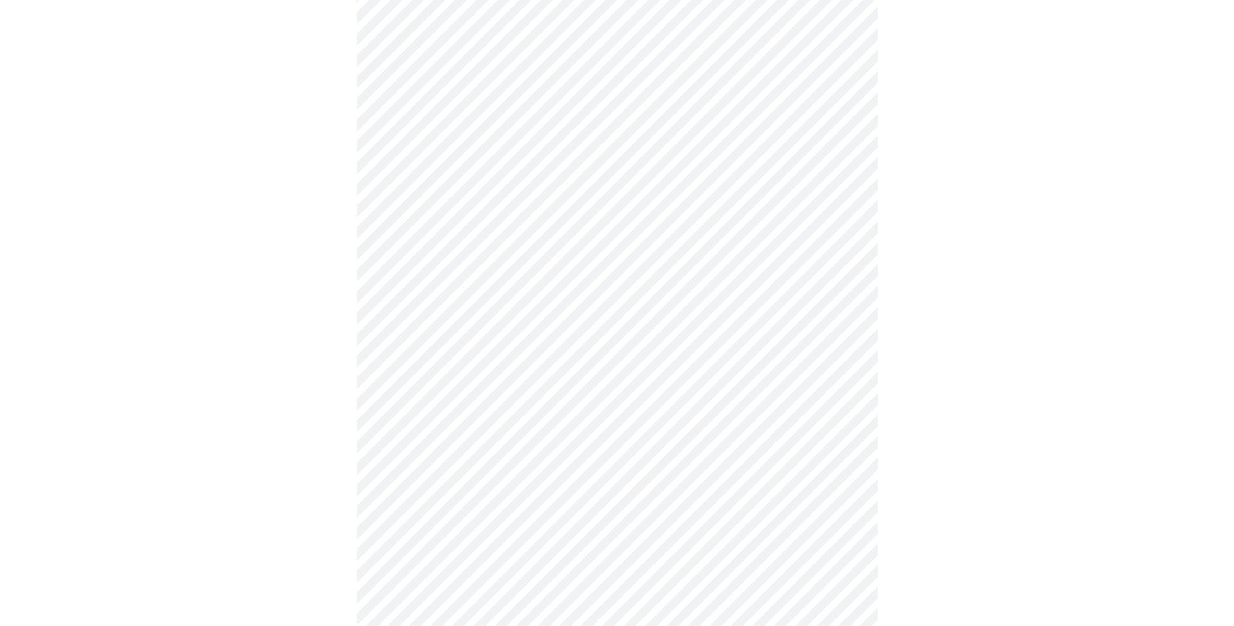
click at [982, 518] on div at bounding box center [617, 428] width 1224 height 1186
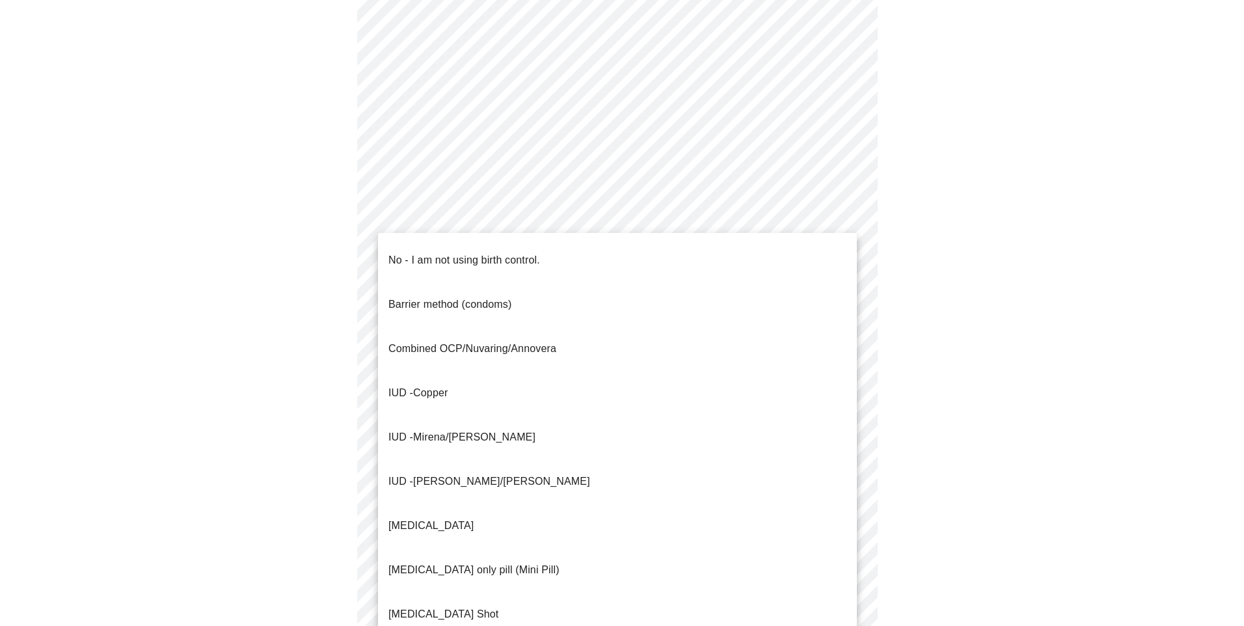
click at [837, 500] on body "MyMenopauseRx Appointments Messaging Labs Uploads Medications Community Refer a…" at bounding box center [622, 253] width 1234 height 1277
click at [663, 252] on li "No - I am not using birth control." at bounding box center [617, 260] width 479 height 44
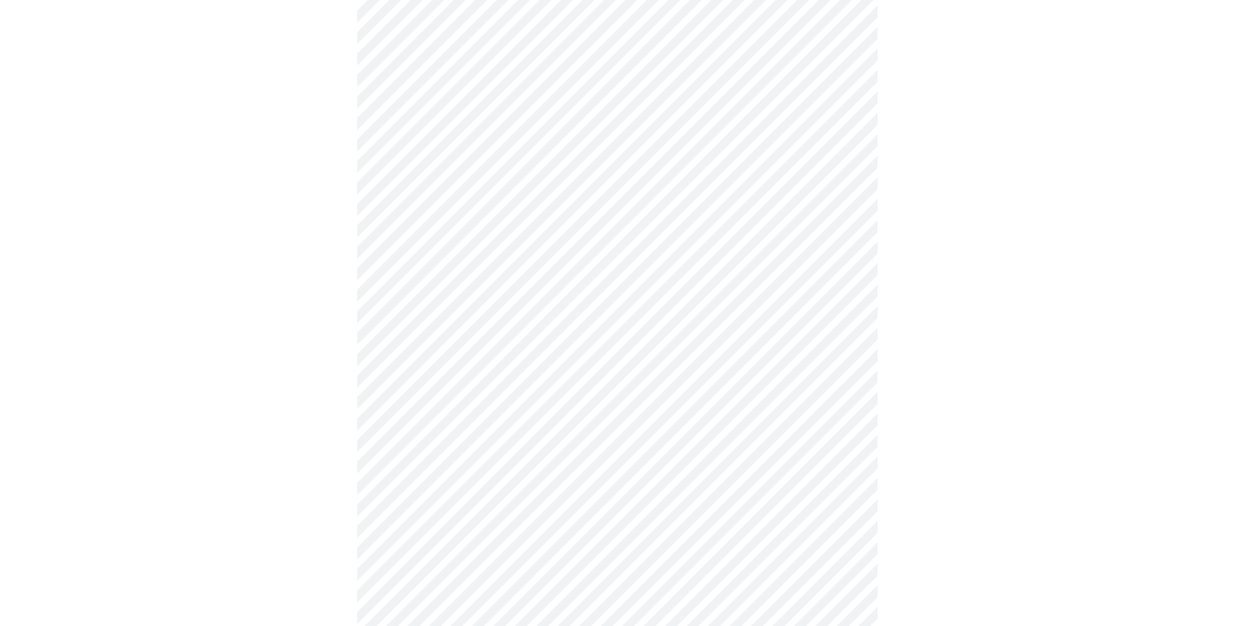
scroll to position [521, 0]
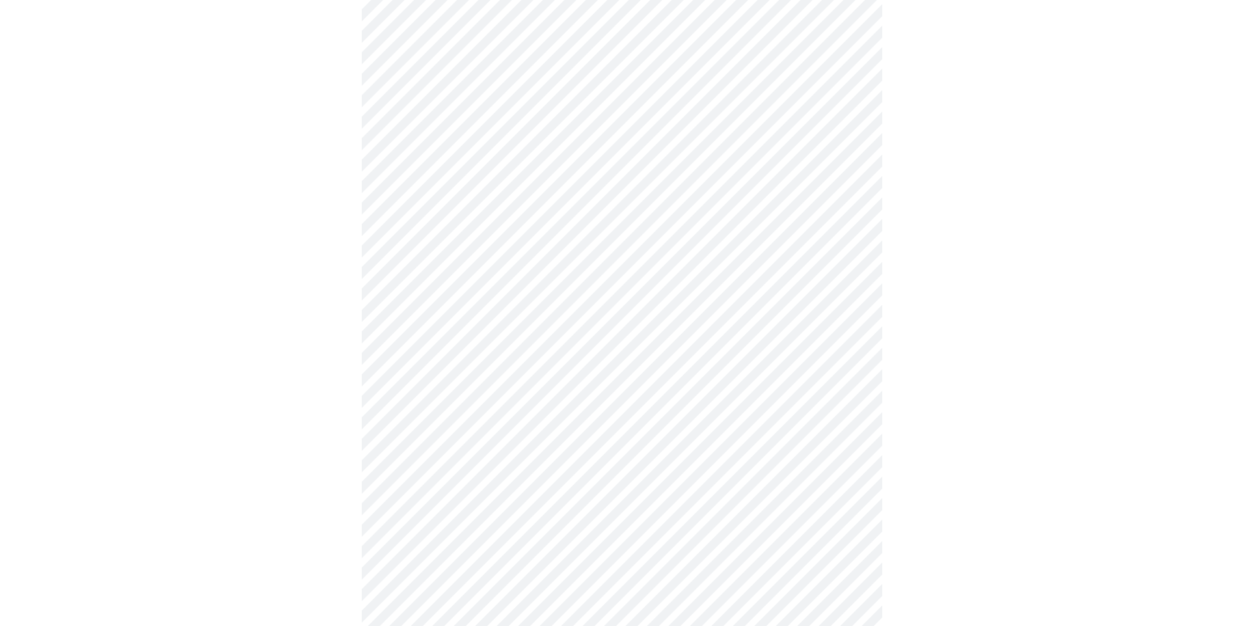
click at [794, 474] on body "MyMenopauseRx Appointments Messaging Labs Uploads Medications Community Refer a…" at bounding box center [622, 119] width 1234 height 1269
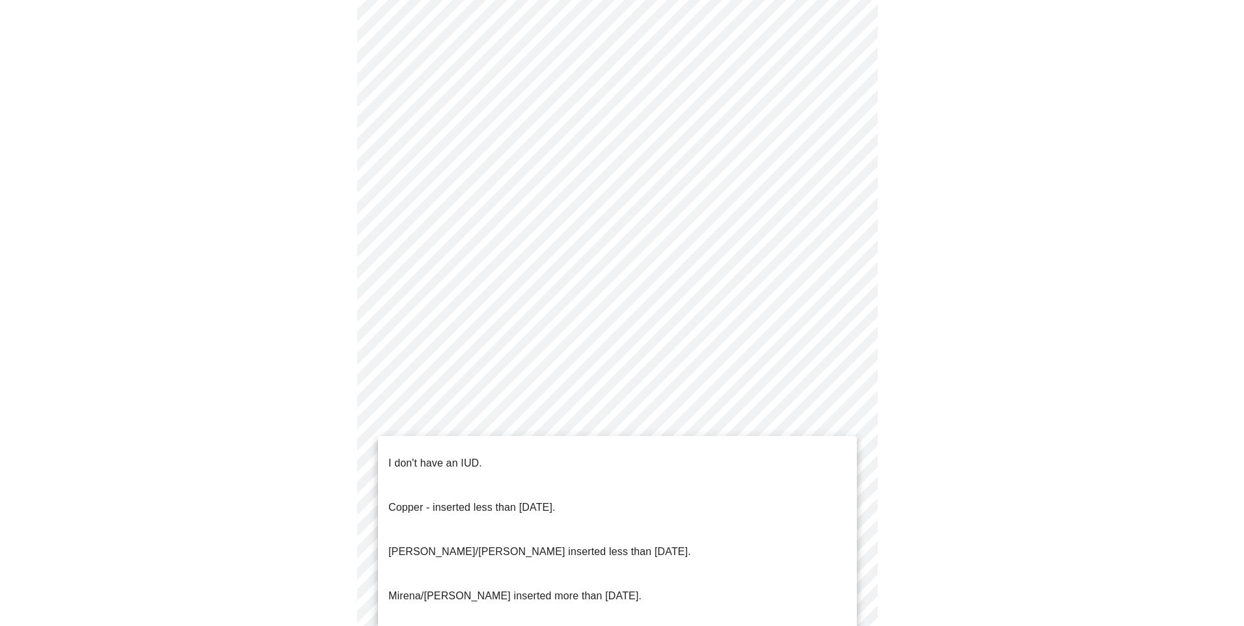
click at [587, 456] on li "I don't have an IUD." at bounding box center [617, 463] width 479 height 44
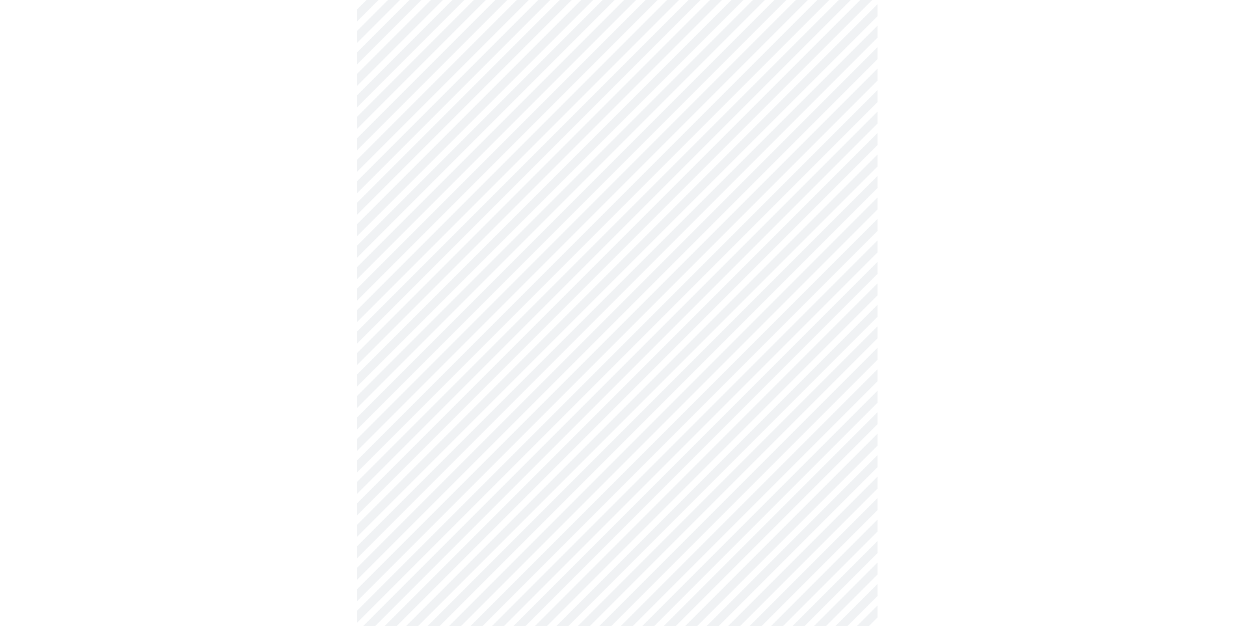
click at [555, 560] on body "MyMenopauseRx Appointments Messaging Labs Uploads Medications Community Refer a…" at bounding box center [617, 115] width 1224 height 1261
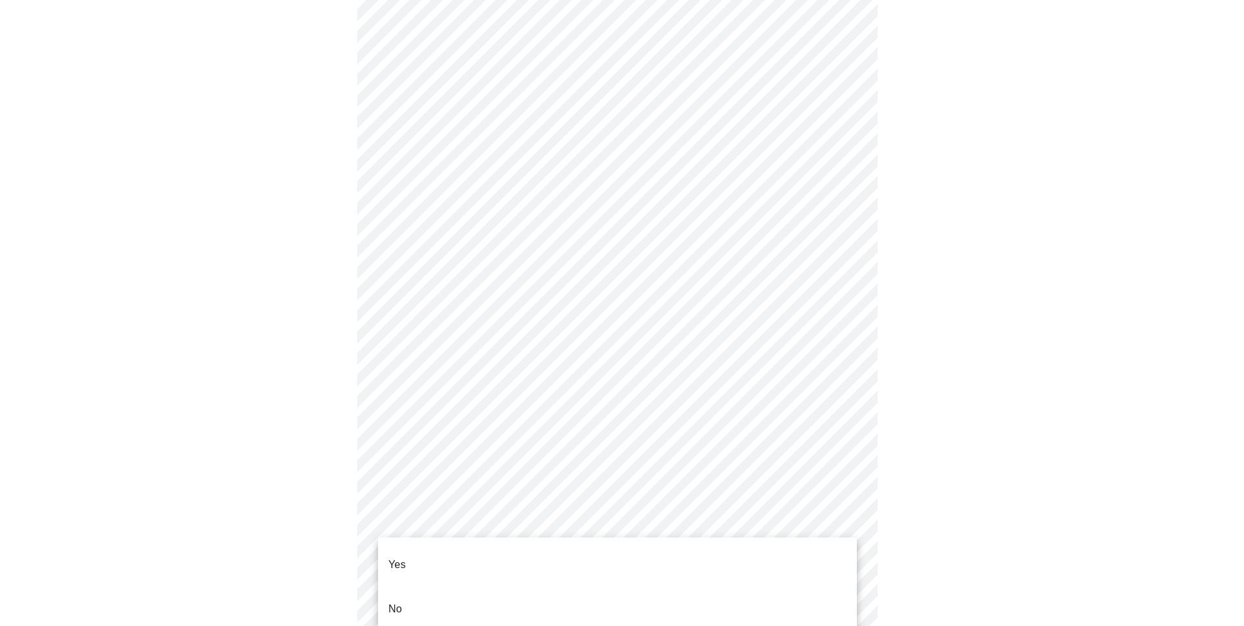
click at [528, 604] on li "No" at bounding box center [617, 609] width 479 height 44
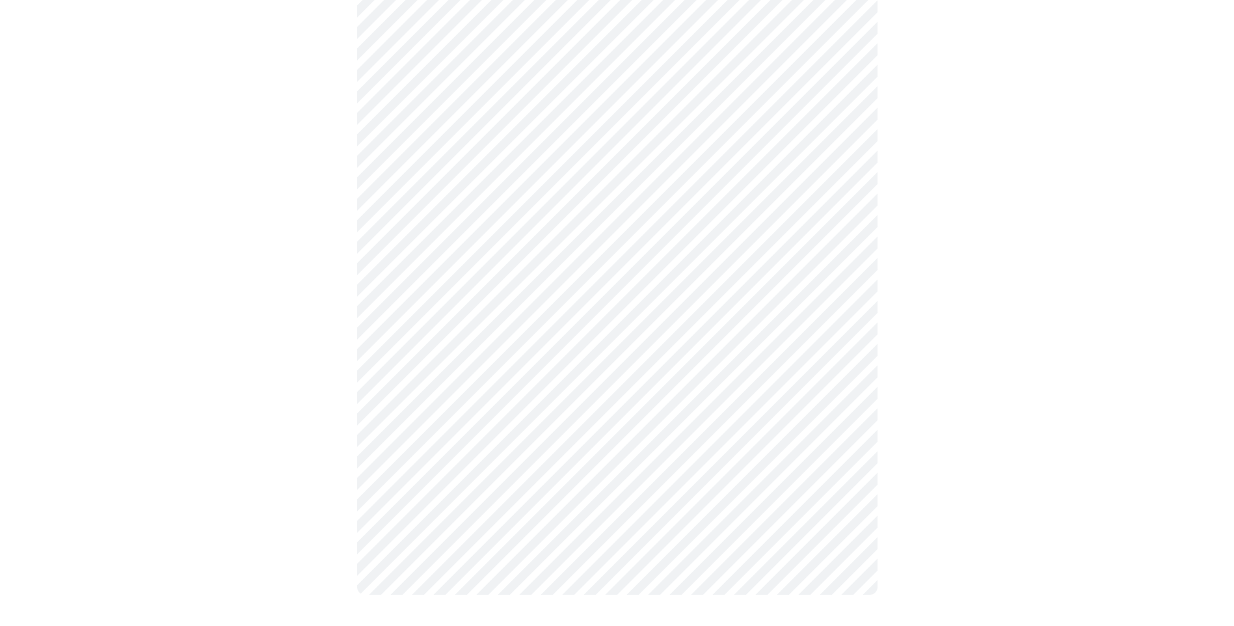
scroll to position [0, 0]
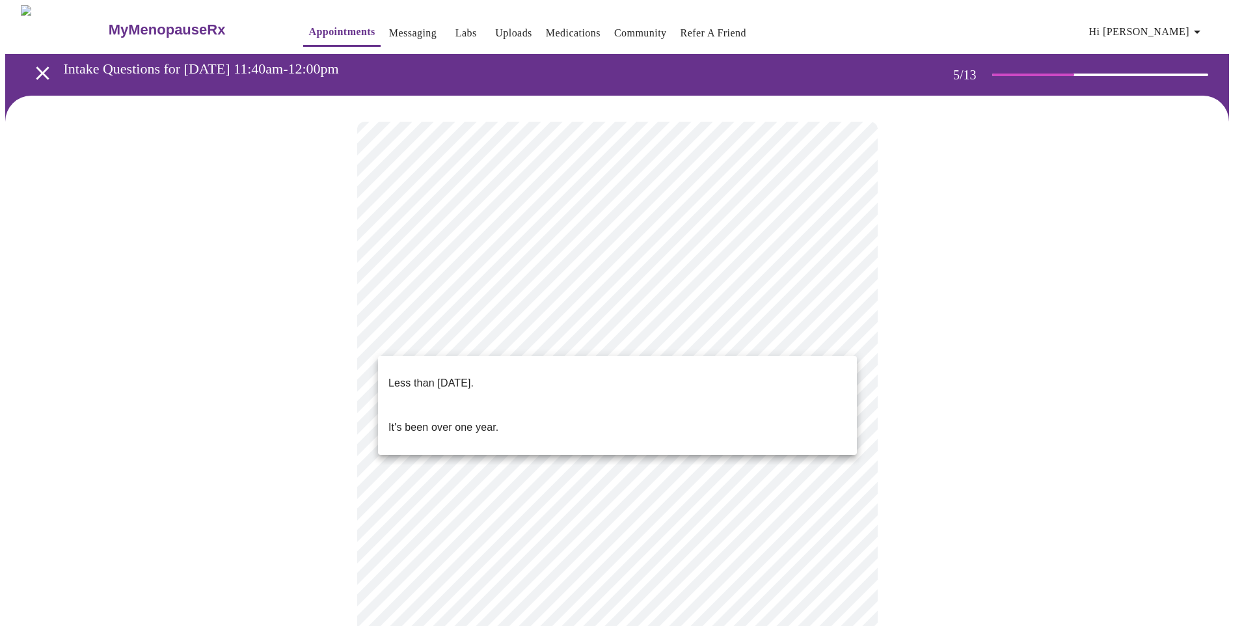
click at [837, 337] on body "MyMenopauseRx Appointments Messaging Labs Uploads Medications Community Refer a…" at bounding box center [622, 532] width 1234 height 1054
click at [803, 377] on li "Less than [DATE]." at bounding box center [617, 383] width 479 height 44
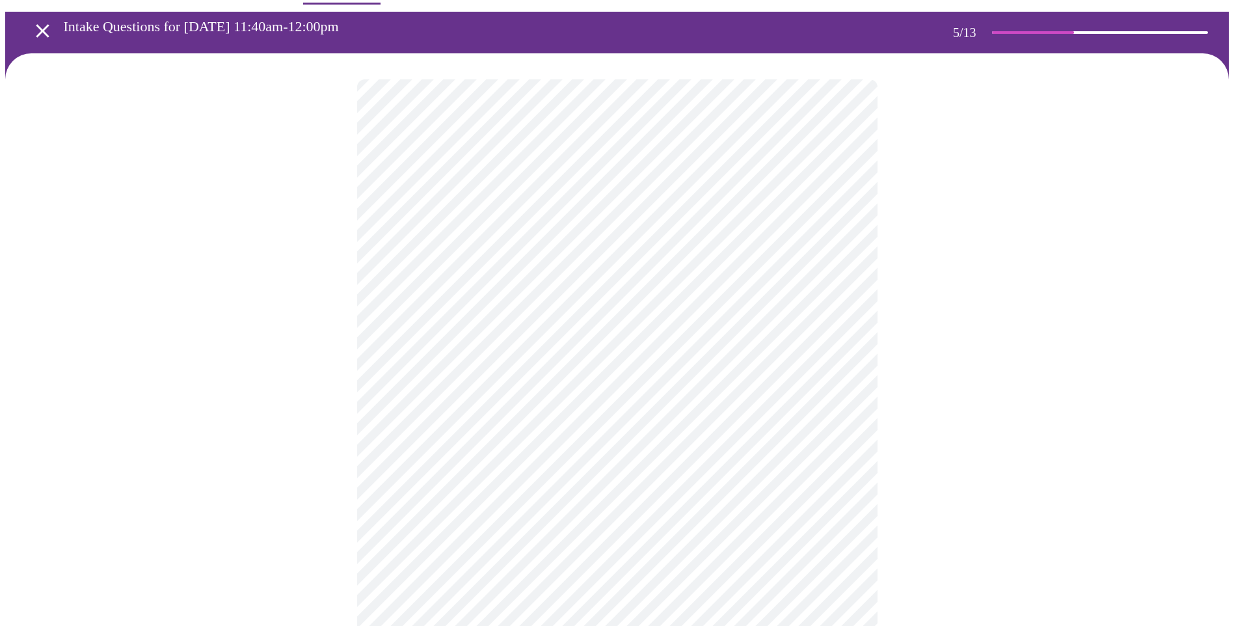
scroll to position [65, 0]
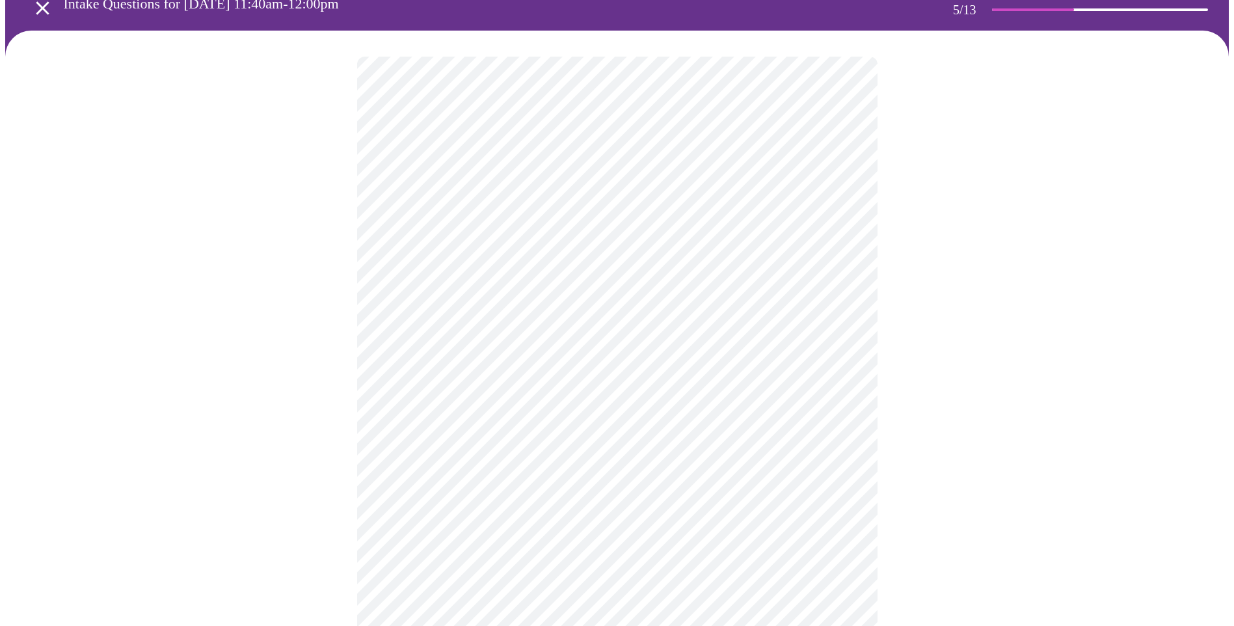
click at [1189, 555] on div at bounding box center [617, 509] width 1224 height 956
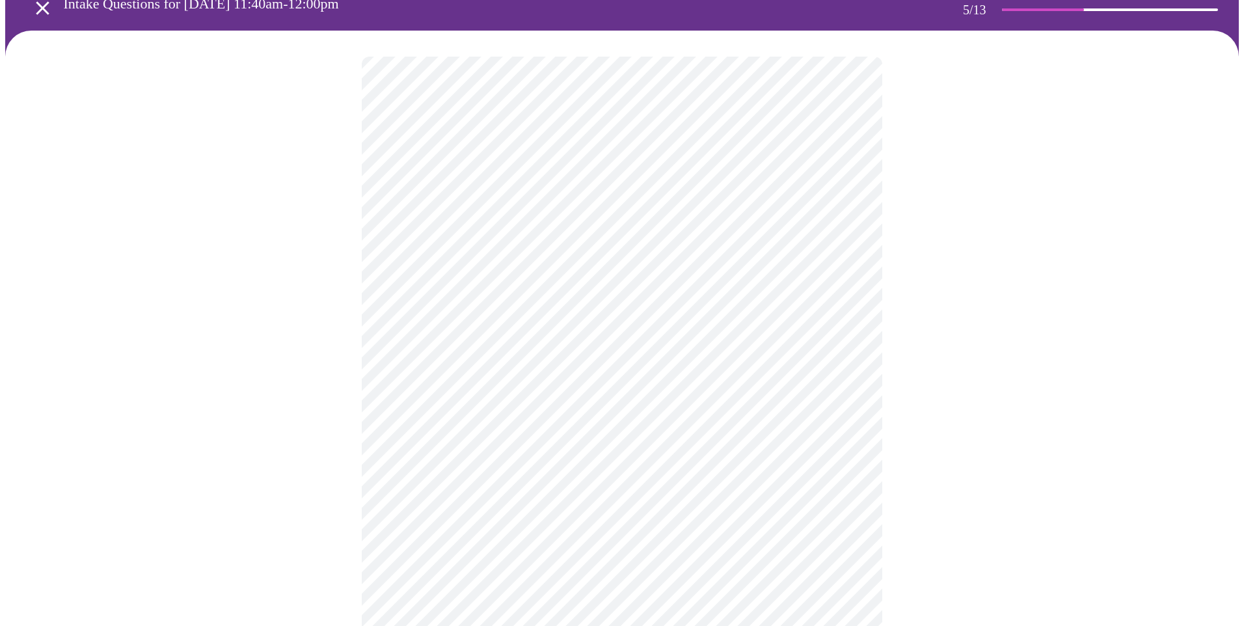
click at [683, 387] on body "MyMenopauseRx Appointments Messaging Labs Uploads Medications Community Refer a…" at bounding box center [622, 463] width 1234 height 1046
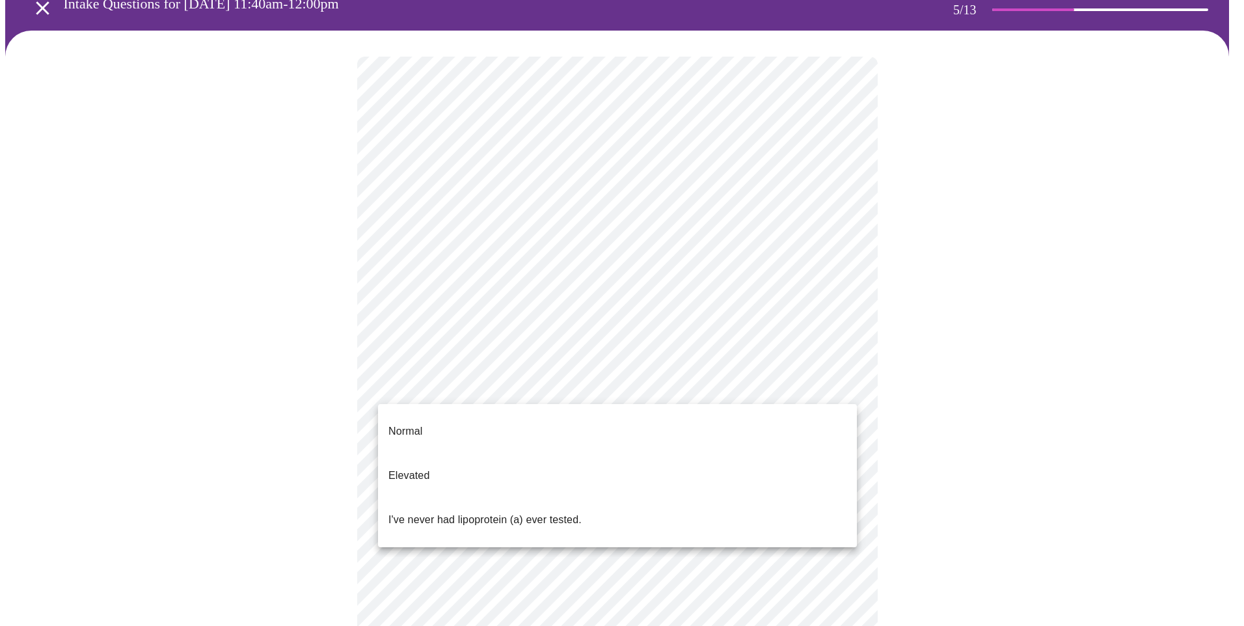
click at [647, 418] on li "Normal" at bounding box center [617, 431] width 479 height 44
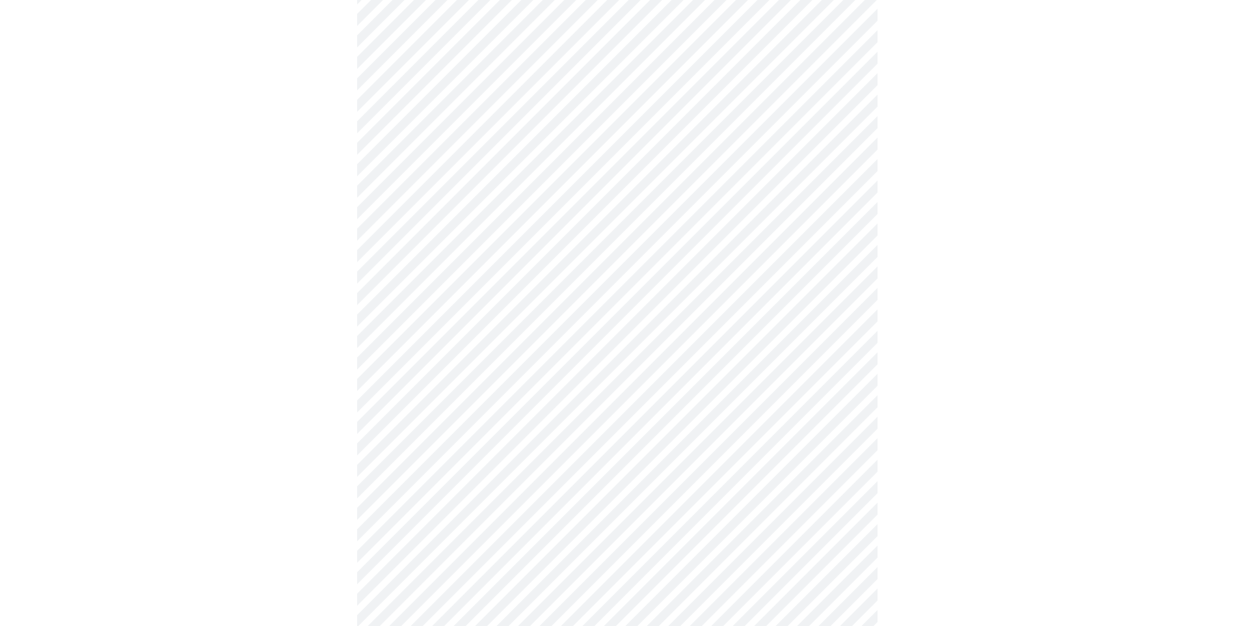
scroll to position [195, 0]
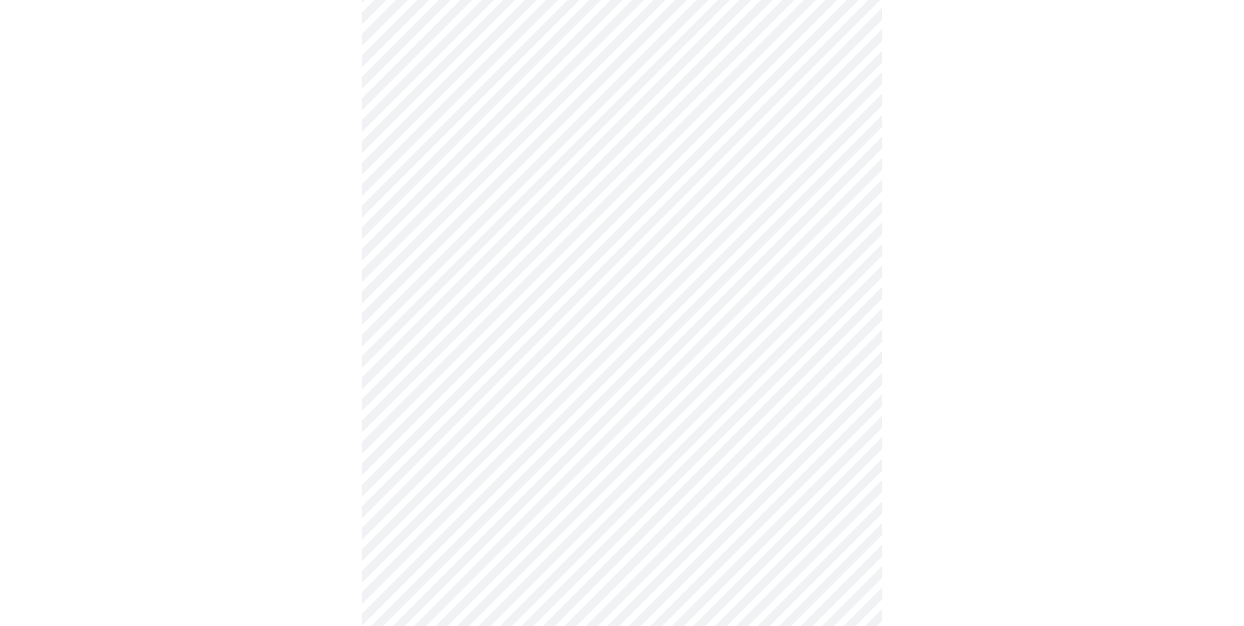
click at [583, 153] on body "MyMenopauseRx Appointments Messaging Labs Uploads Medications Community Refer a…" at bounding box center [622, 315] width 1234 height 1010
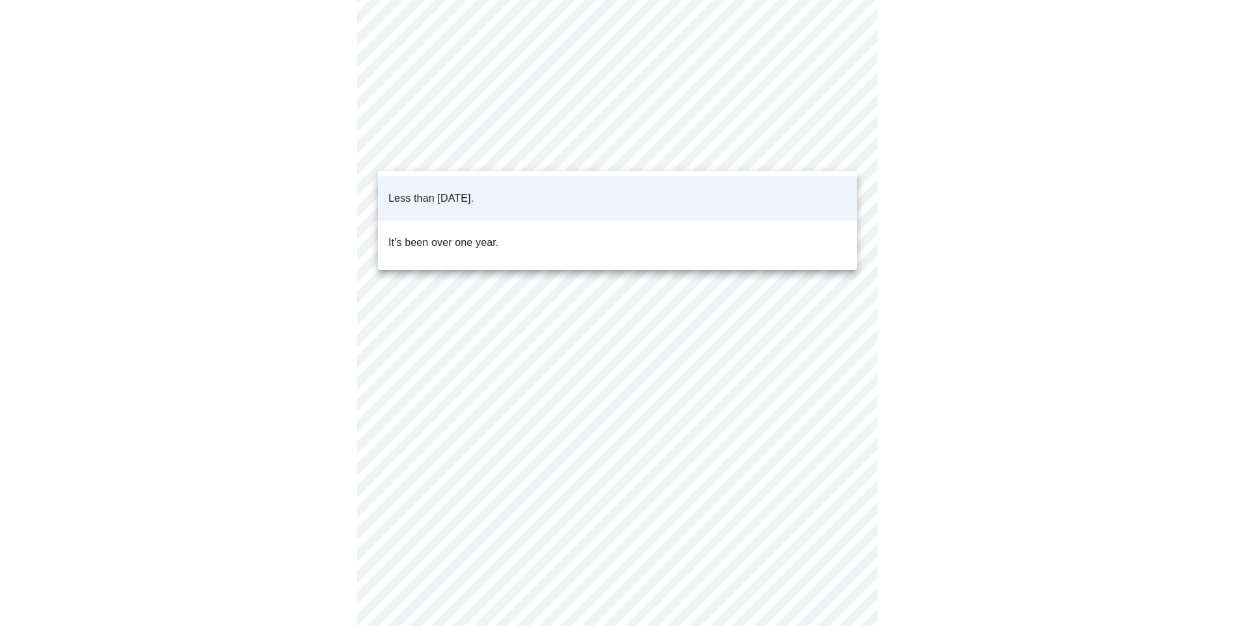
click at [565, 184] on li "Less than [DATE]." at bounding box center [617, 198] width 479 height 44
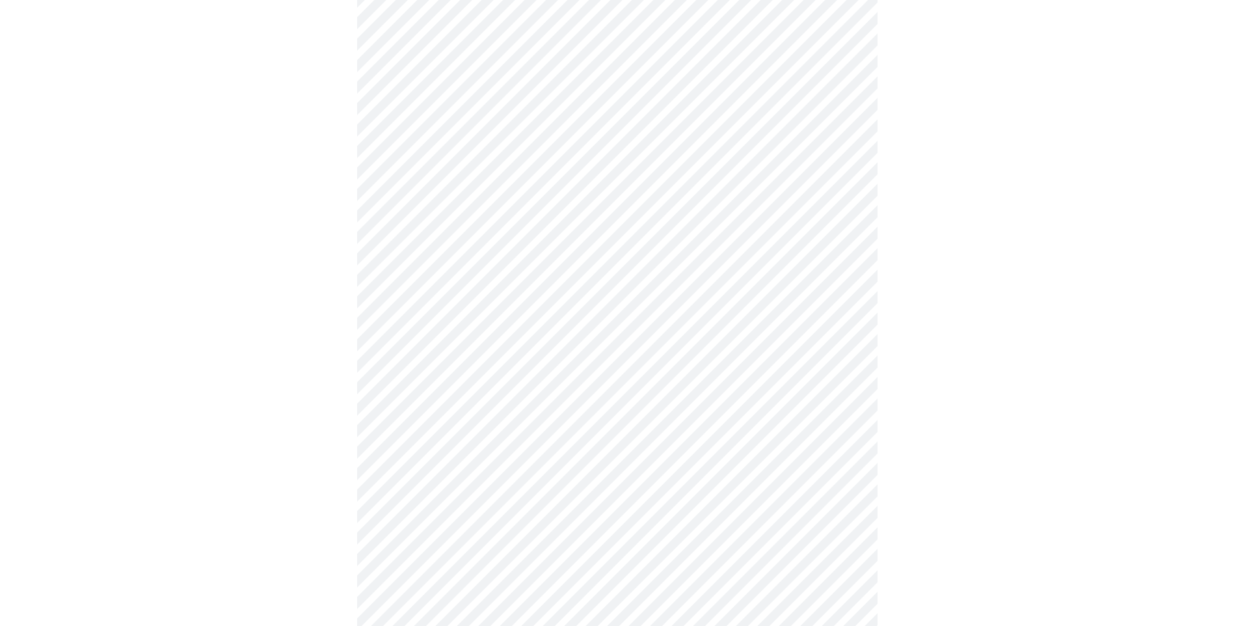
scroll to position [325, 0]
click at [1180, 560] on div at bounding box center [617, 216] width 1224 height 892
click at [1072, 454] on div at bounding box center [617, 202] width 1224 height 864
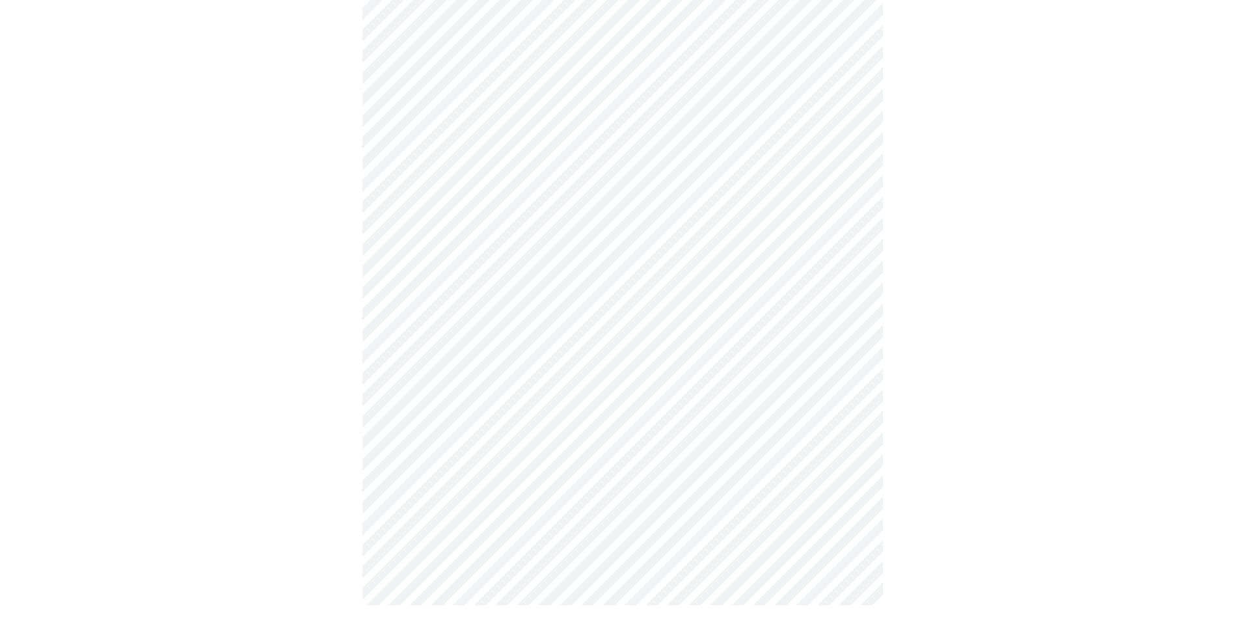
scroll to position [0, 0]
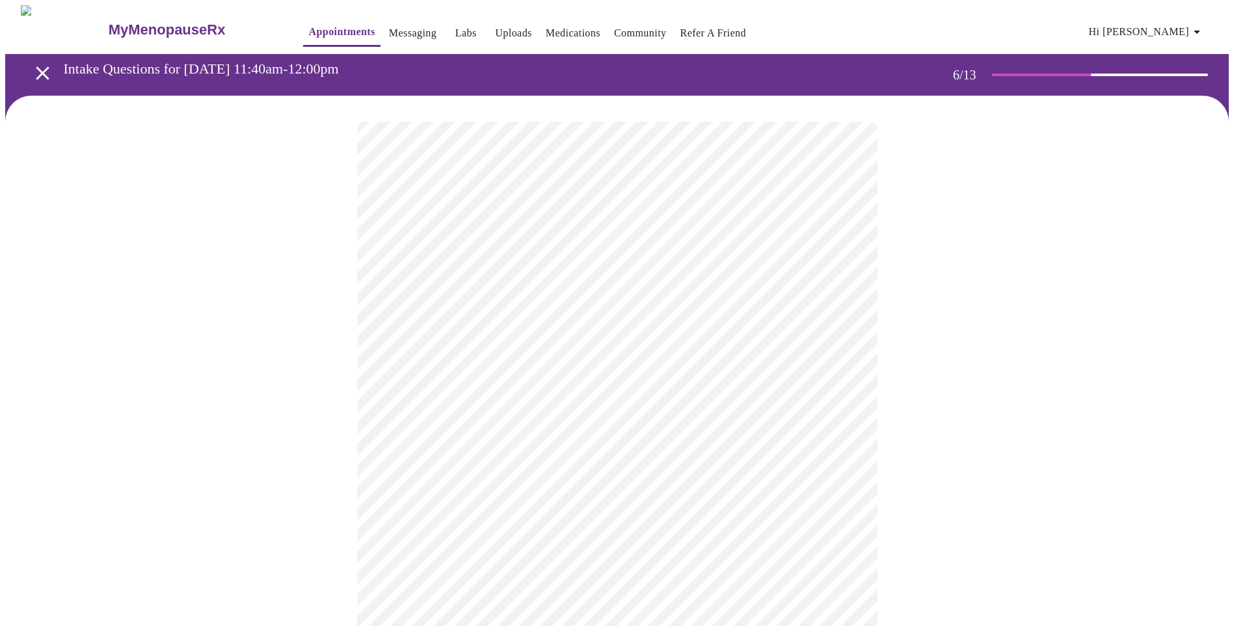
click at [1157, 373] on div at bounding box center [617, 412] width 1224 height 632
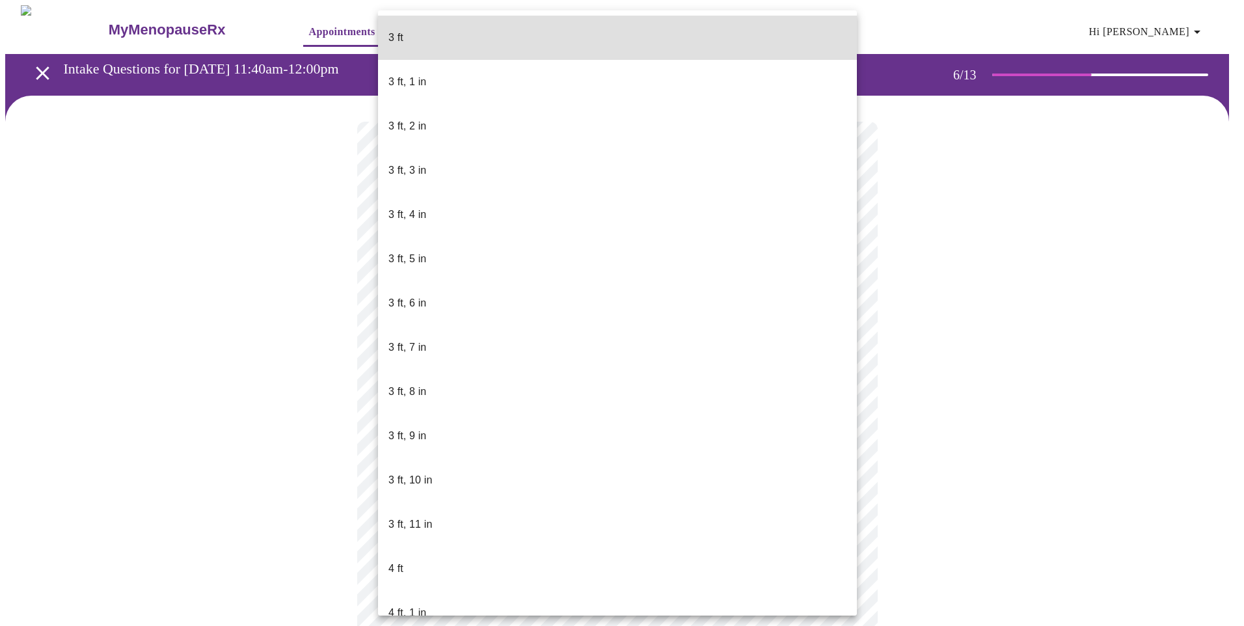
click at [430, 377] on body "MyMenopauseRx Appointments Messaging Labs Uploads Medications Community Refer a…" at bounding box center [622, 352] width 1234 height 695
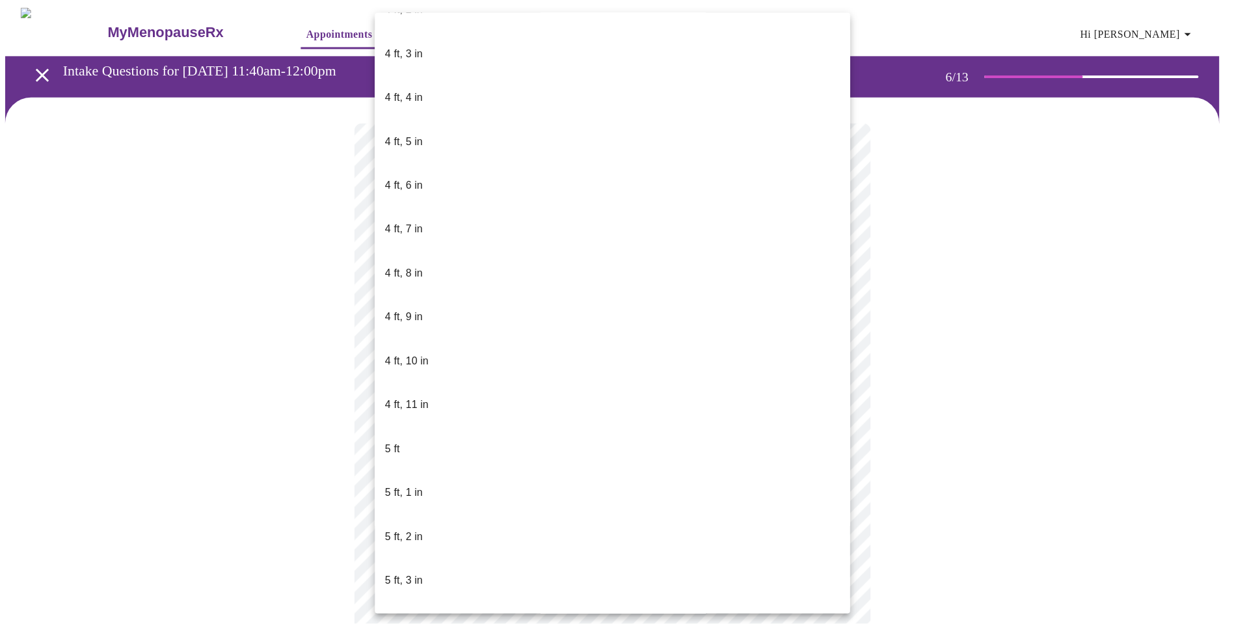
scroll to position [651, 0]
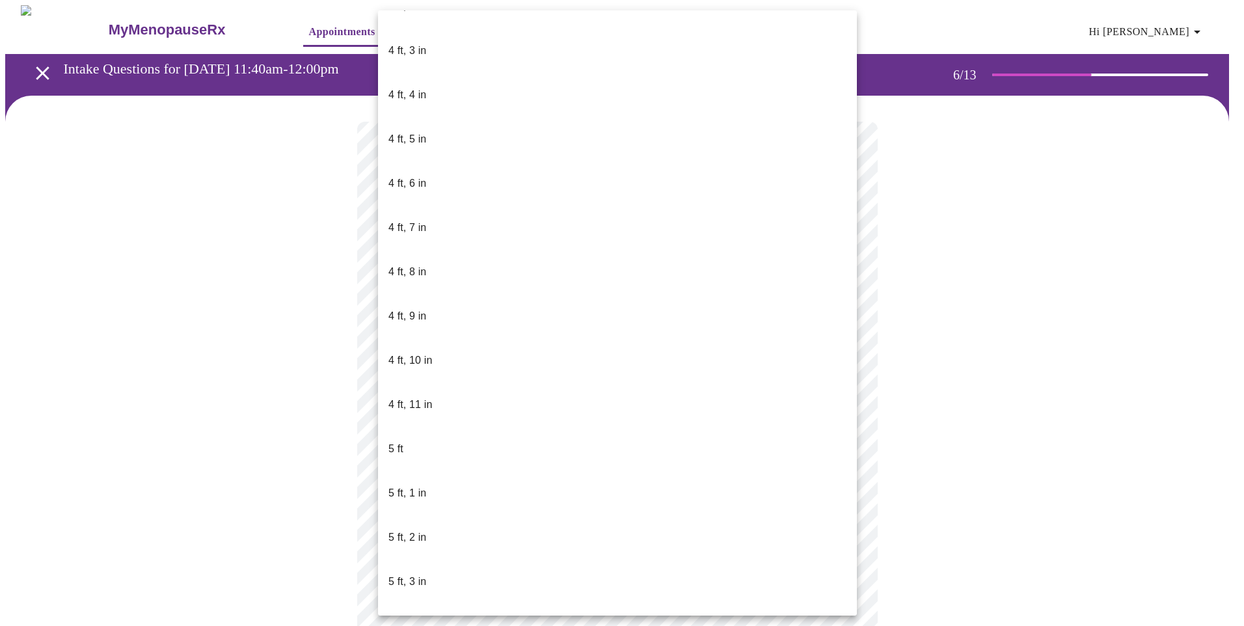
click at [441, 604] on li "5 ft, 4 in" at bounding box center [617, 626] width 479 height 44
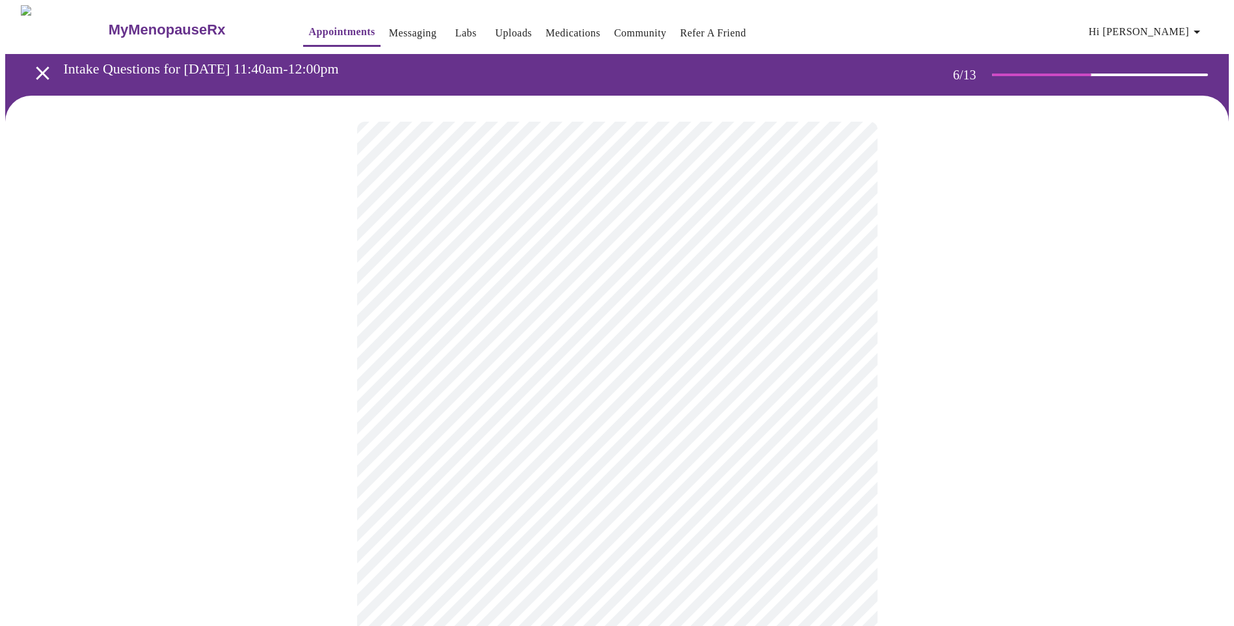
click at [1085, 408] on div at bounding box center [617, 380] width 1224 height 569
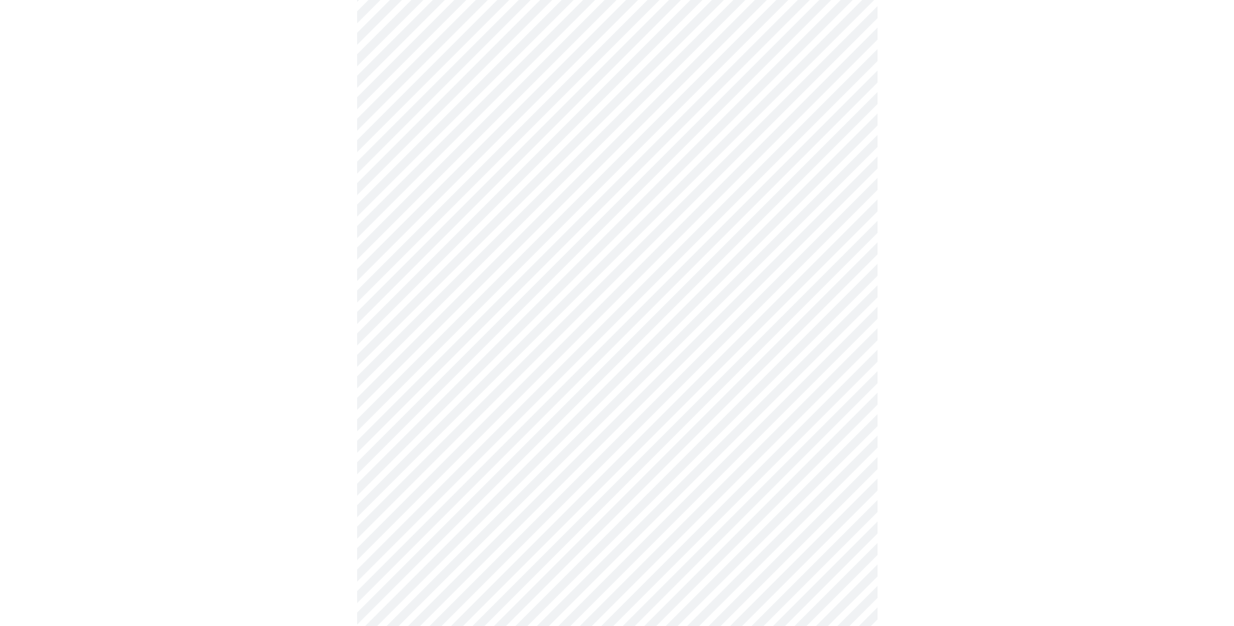
scroll to position [3058, 0]
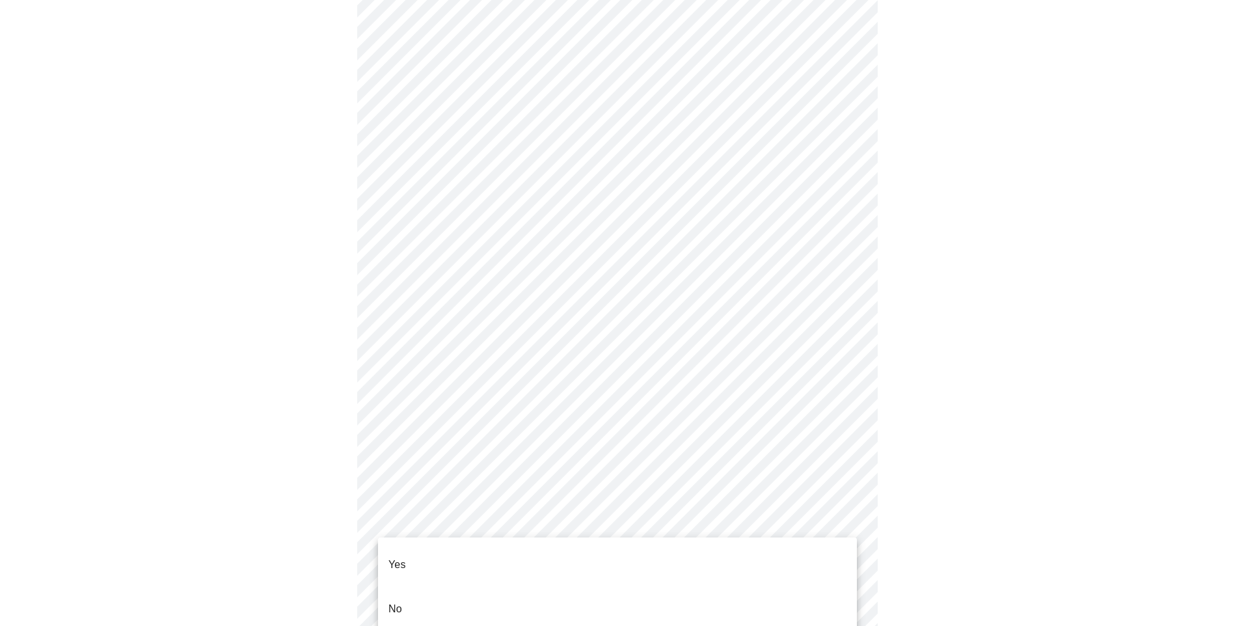
click at [534, 604] on li "No" at bounding box center [617, 609] width 479 height 44
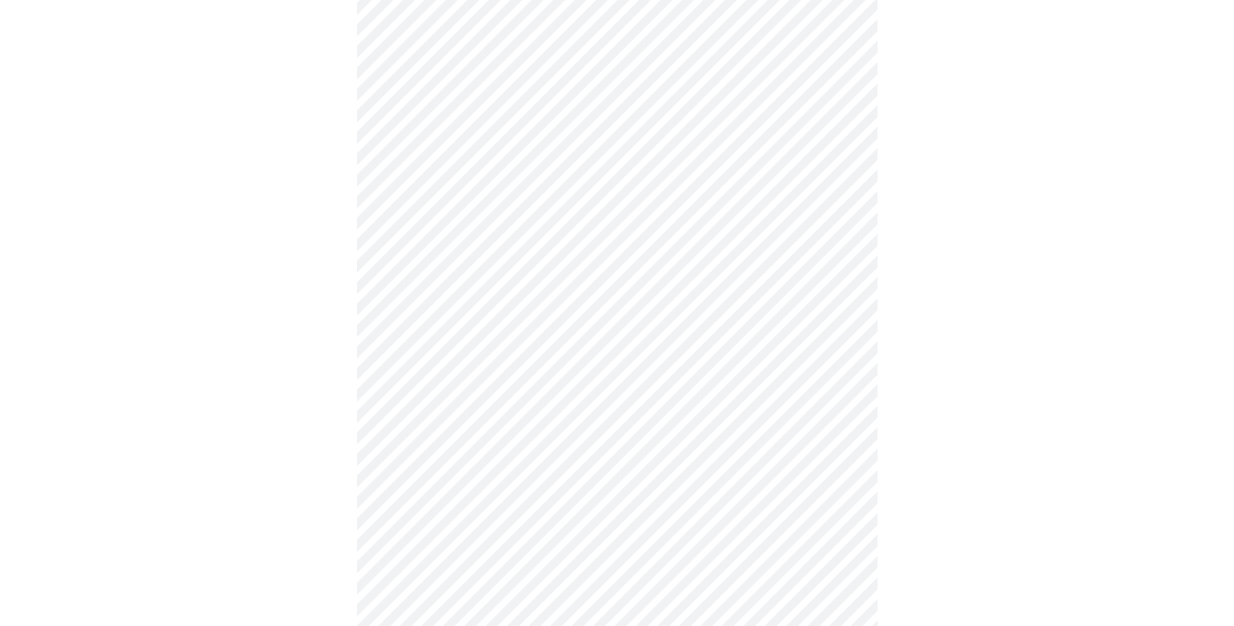
scroll to position [580, 0]
click at [567, 515] on body "MyMenopauseRx Appointments Messaging Labs Uploads Medications Community Refer a…" at bounding box center [617, 60] width 1224 height 1271
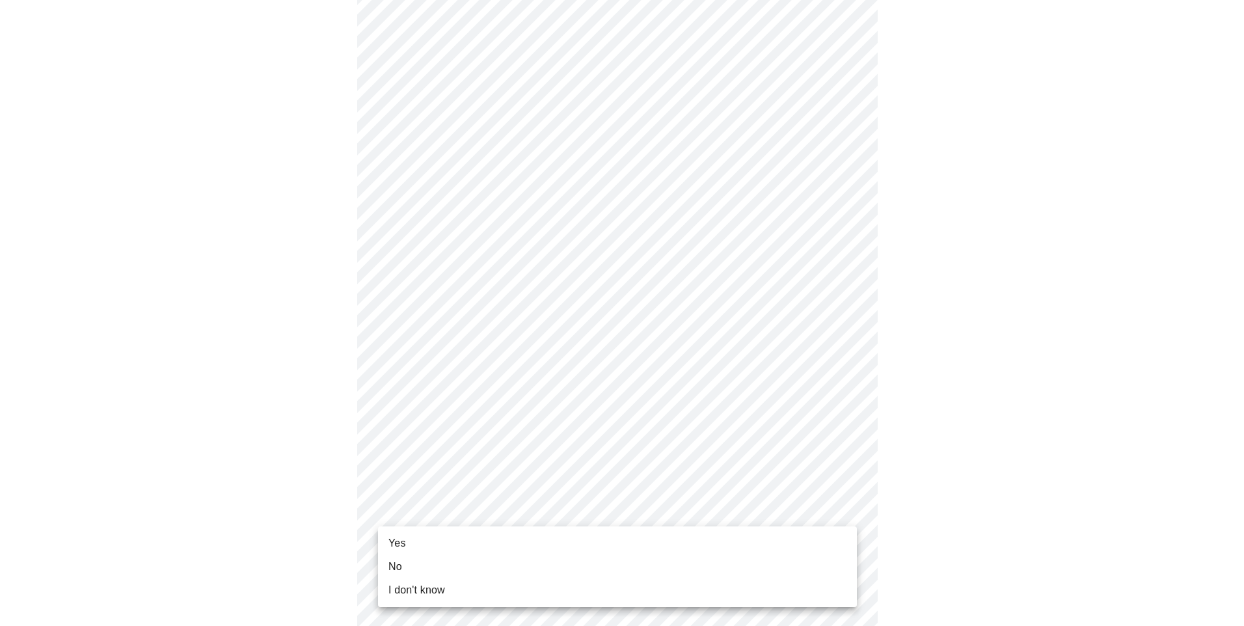
click at [519, 541] on li "Yes" at bounding box center [617, 543] width 479 height 23
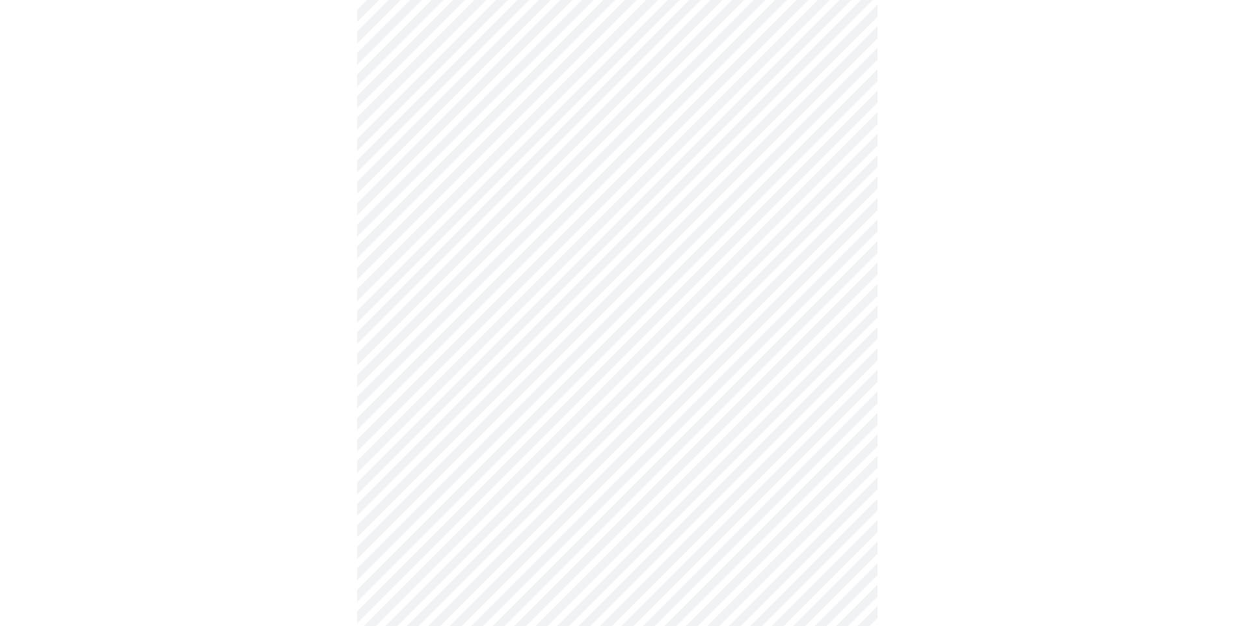
scroll to position [521, 0]
click at [1090, 366] on div at bounding box center [617, 138] width 1224 height 1127
click at [1053, 489] on div at bounding box center [617, 138] width 1224 height 1127
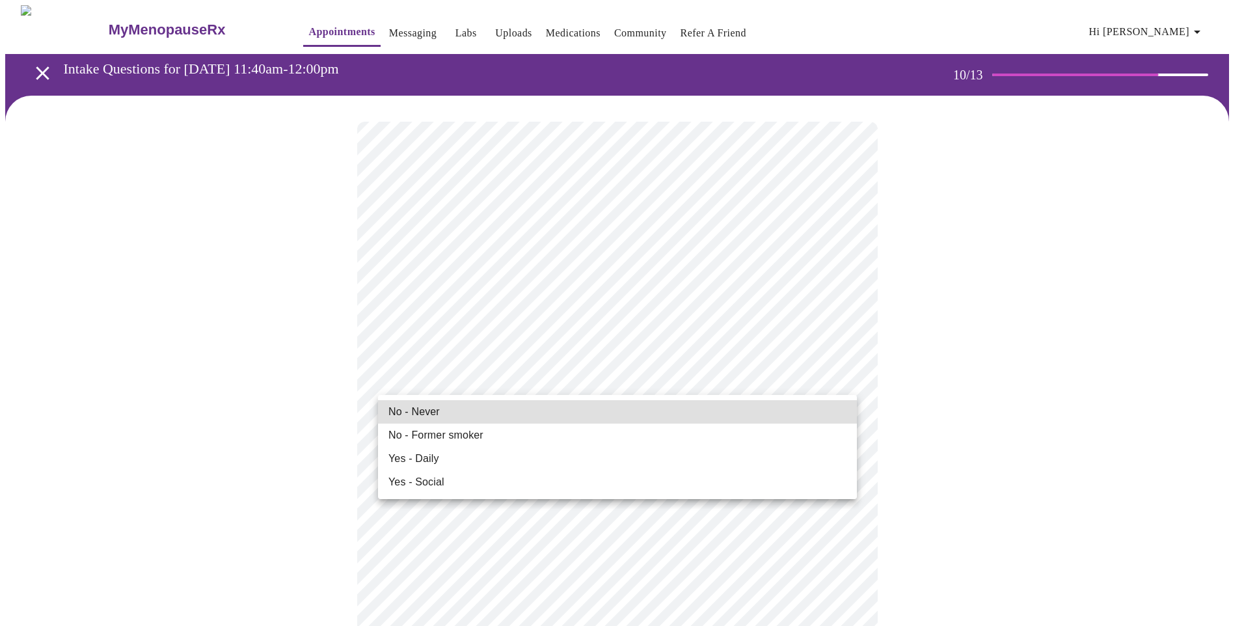
click at [601, 421] on li "No - Never" at bounding box center [617, 411] width 479 height 23
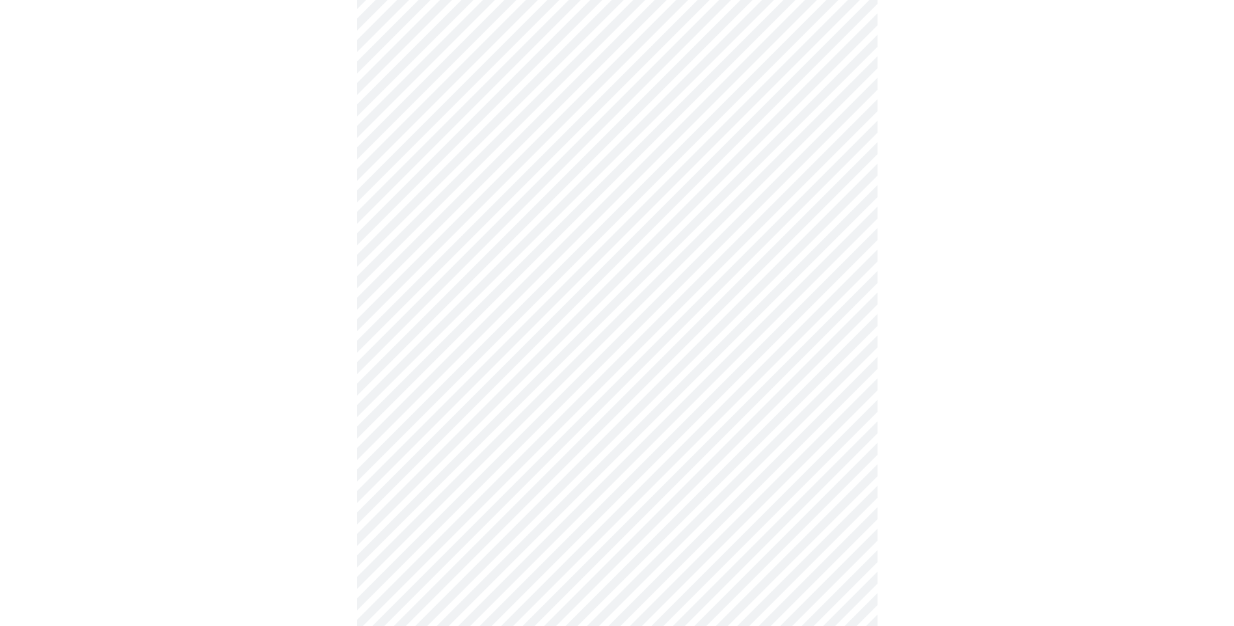
scroll to position [911, 0]
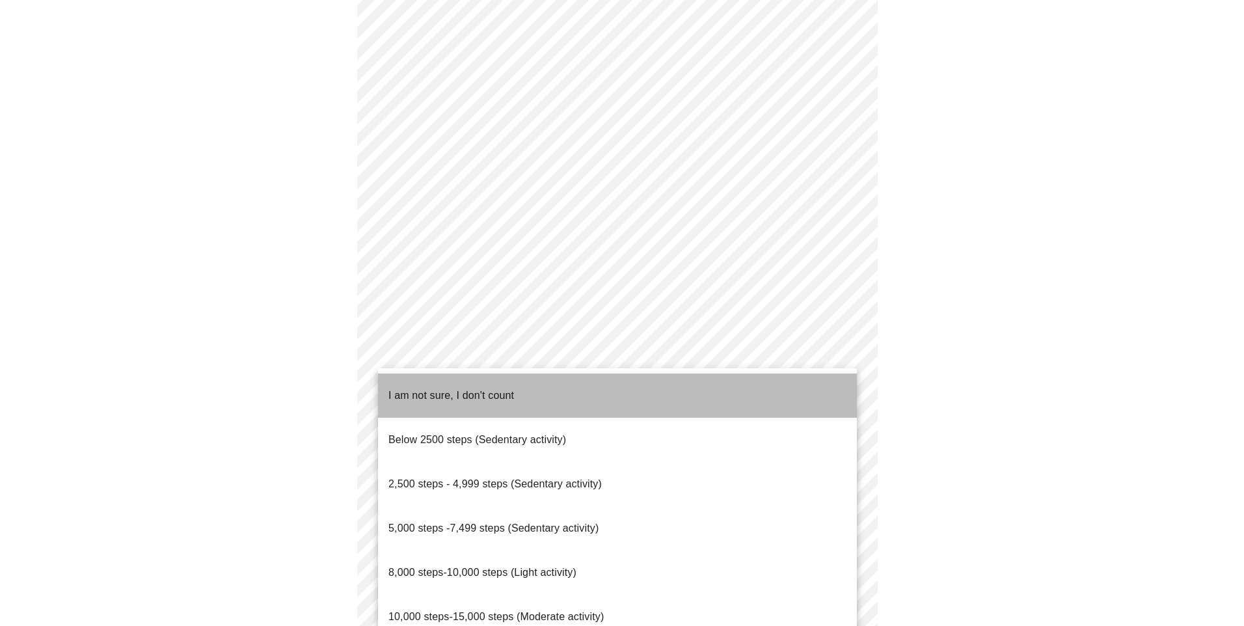
click at [684, 392] on li "I am not sure, I don't count" at bounding box center [617, 395] width 479 height 44
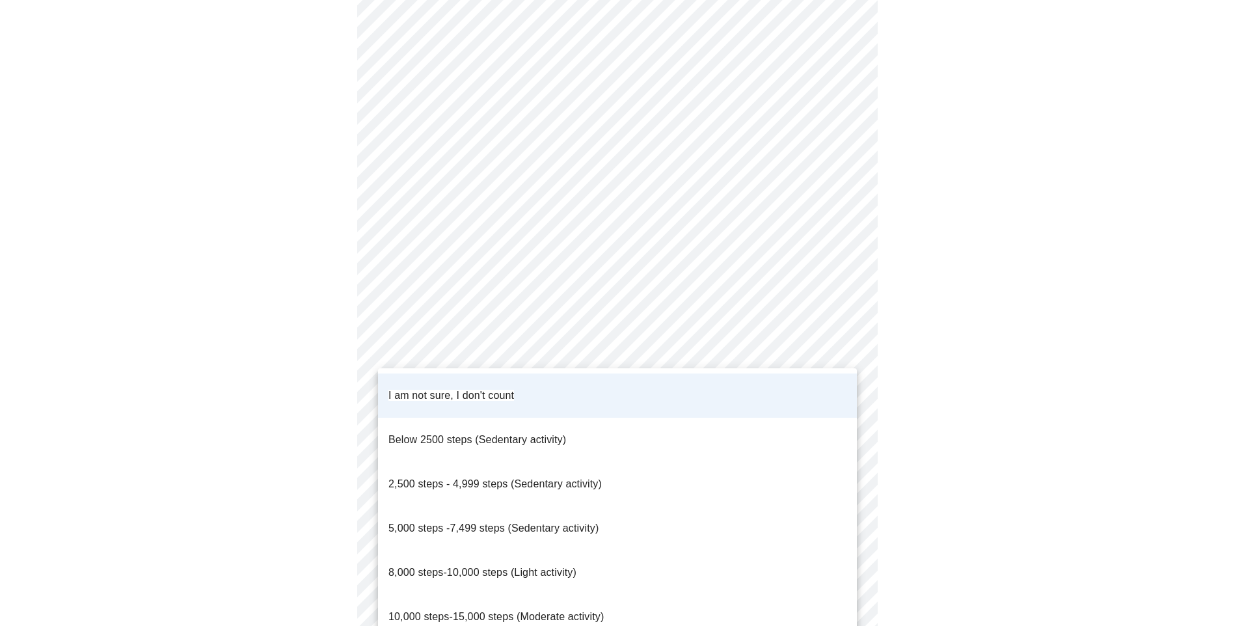
click at [1086, 413] on div at bounding box center [622, 313] width 1244 height 626
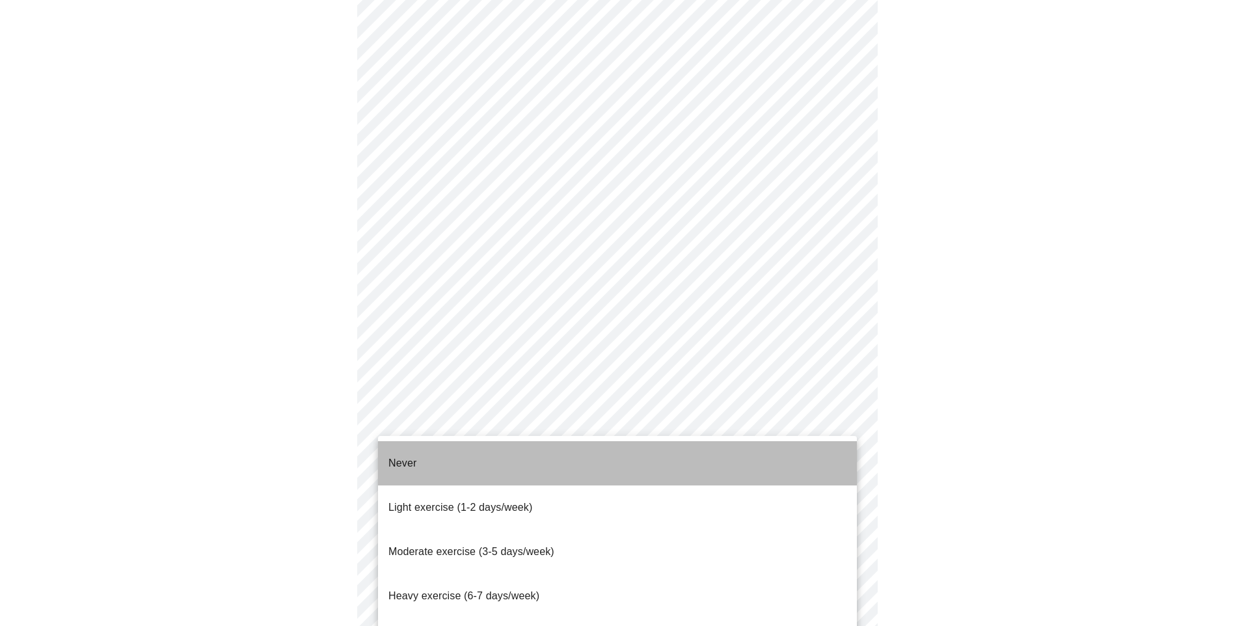
click at [816, 462] on li "Never" at bounding box center [617, 463] width 479 height 44
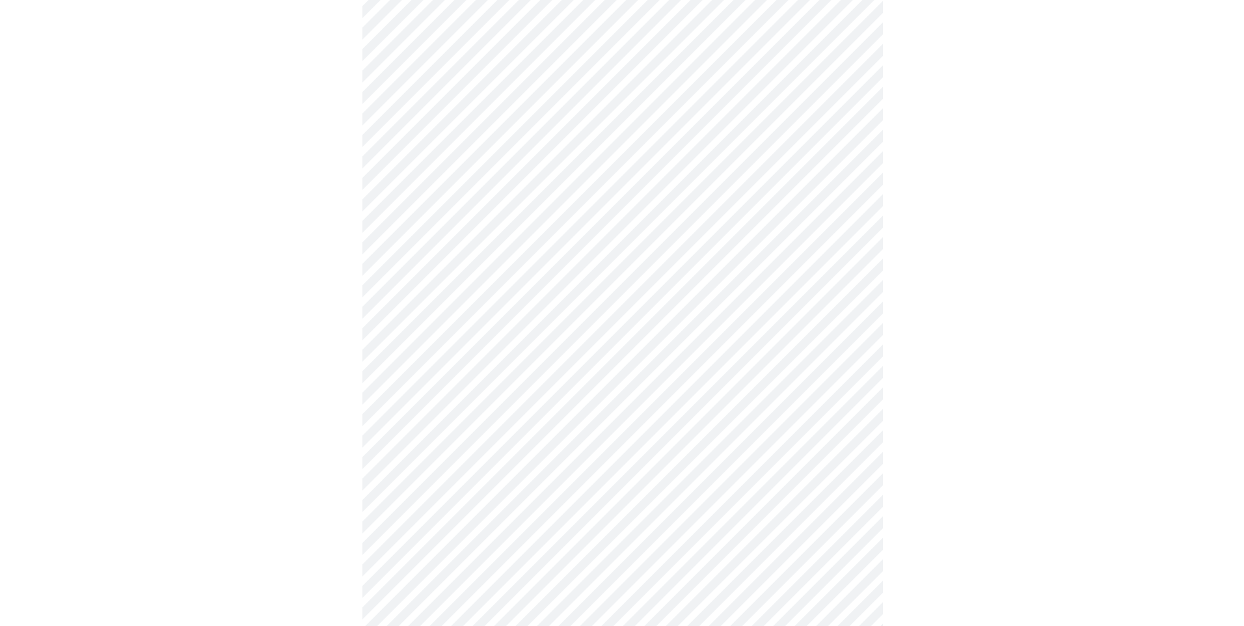
scroll to position [1063, 0]
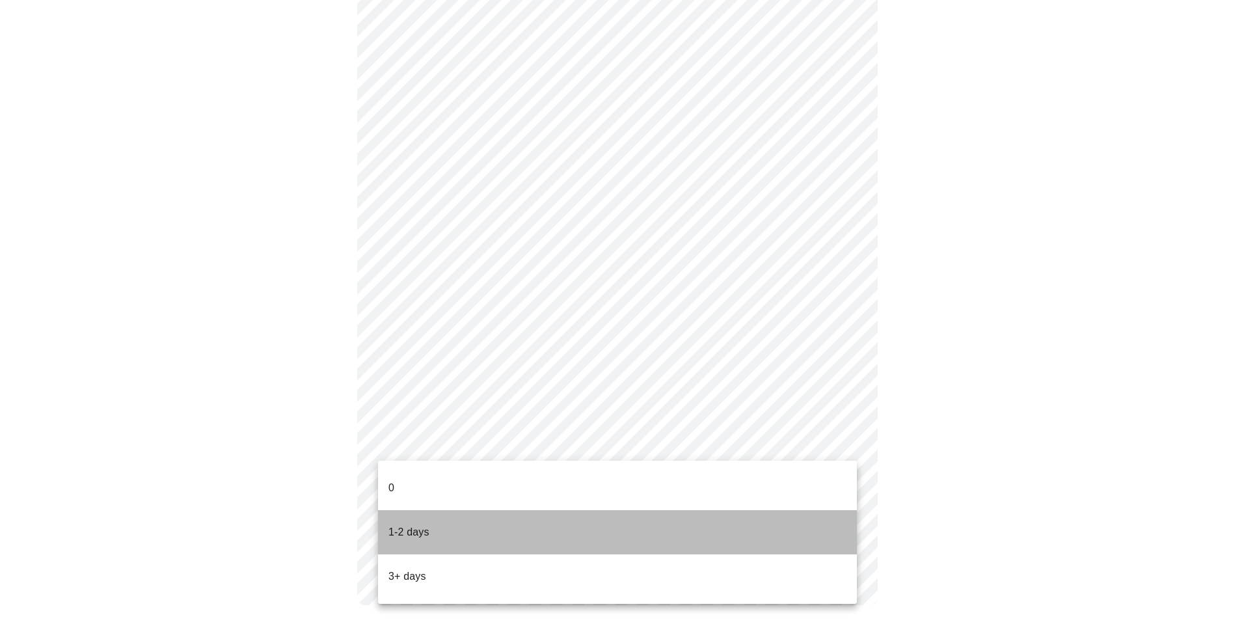
click at [763, 519] on li "1-2 days" at bounding box center [617, 532] width 479 height 44
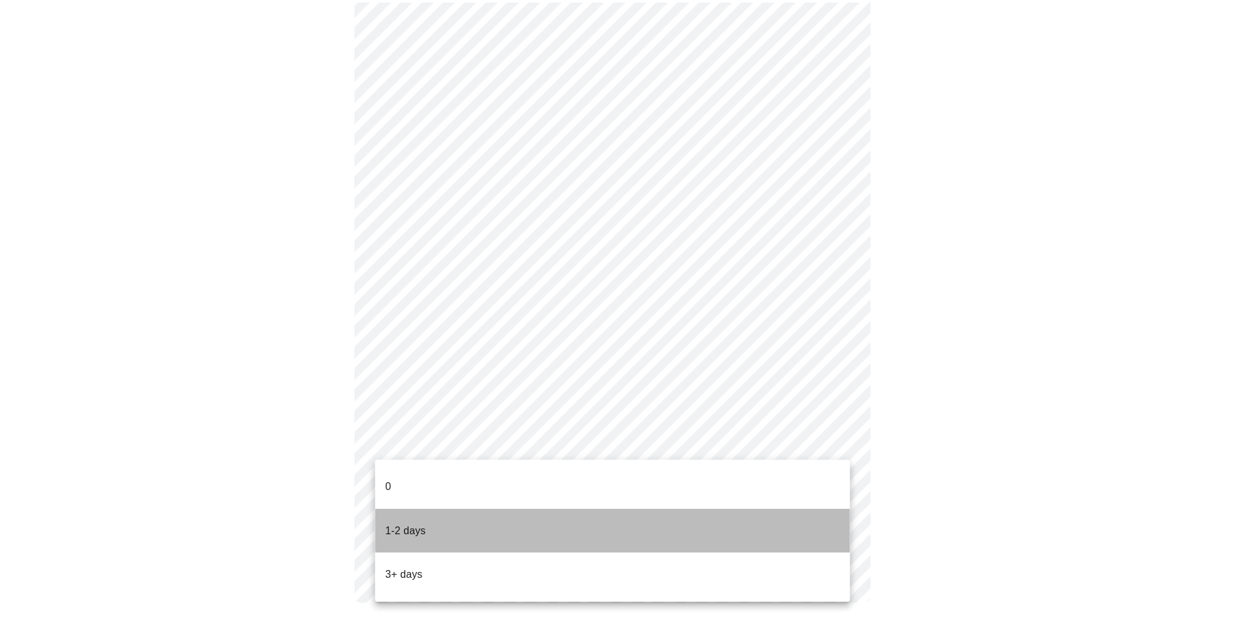
scroll to position [1055, 0]
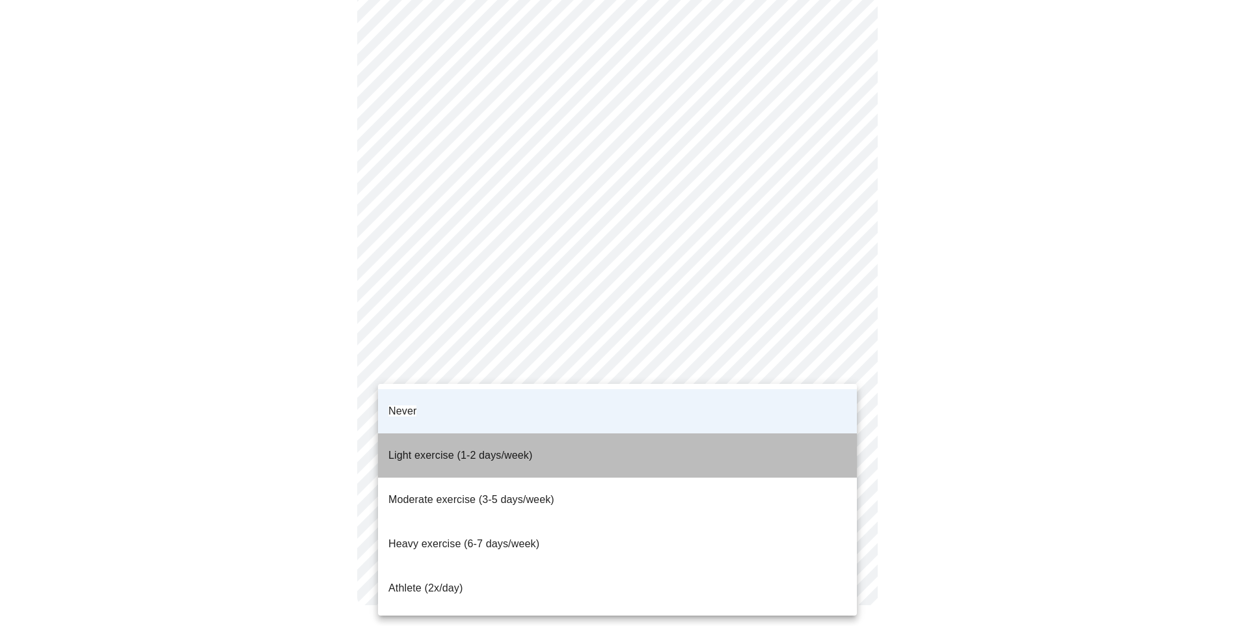
click at [804, 433] on li "Light exercise (1-2 days/week)" at bounding box center [617, 455] width 479 height 44
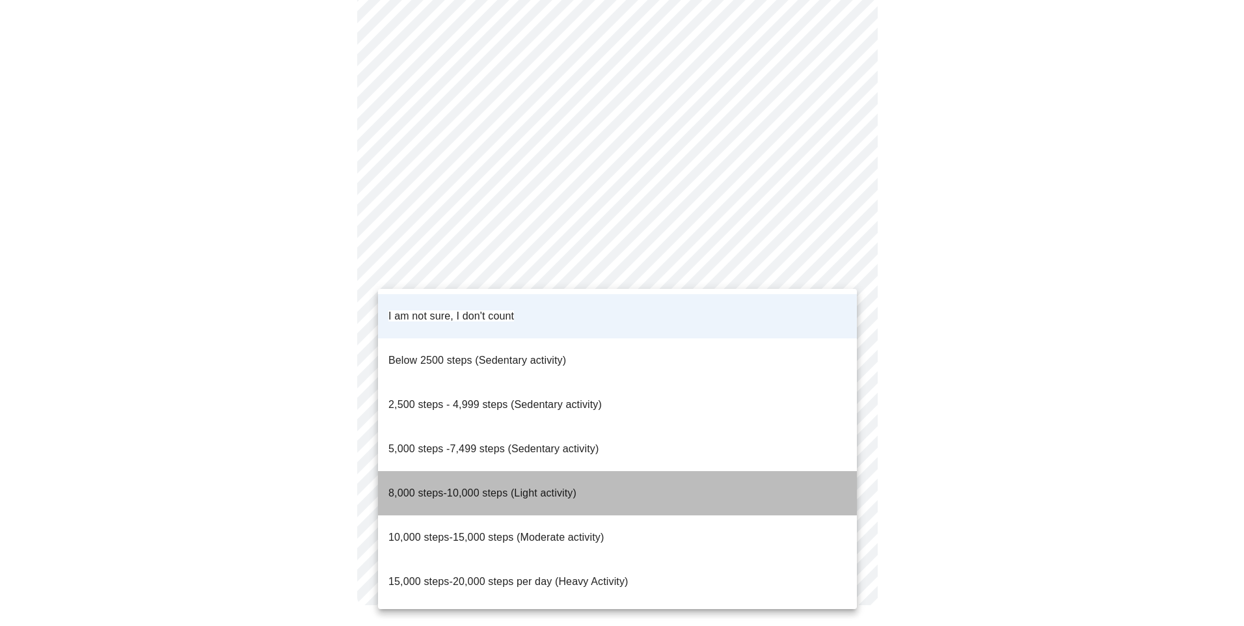
click at [553, 487] on span "8,000 steps-10,000 steps (Light activity)" at bounding box center [482, 492] width 188 height 11
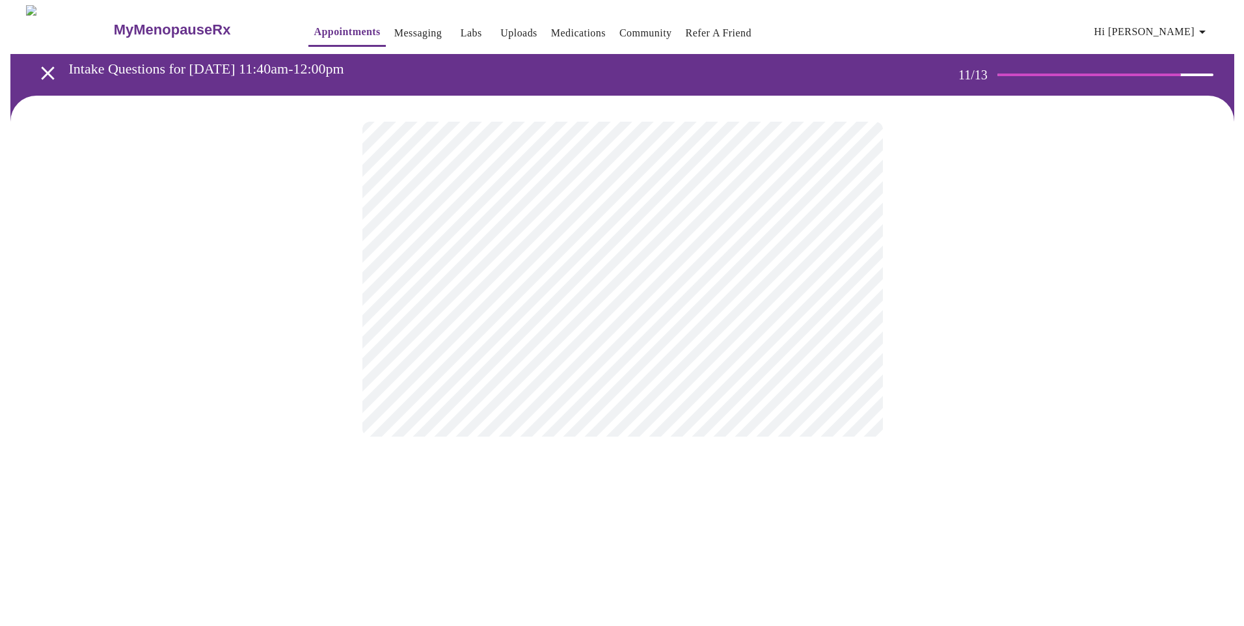
scroll to position [0, 0]
click at [836, 265] on body "MyMenopauseRx Appointments Messaging Labs Uploads Medications Community Refer a…" at bounding box center [622, 221] width 1234 height 433
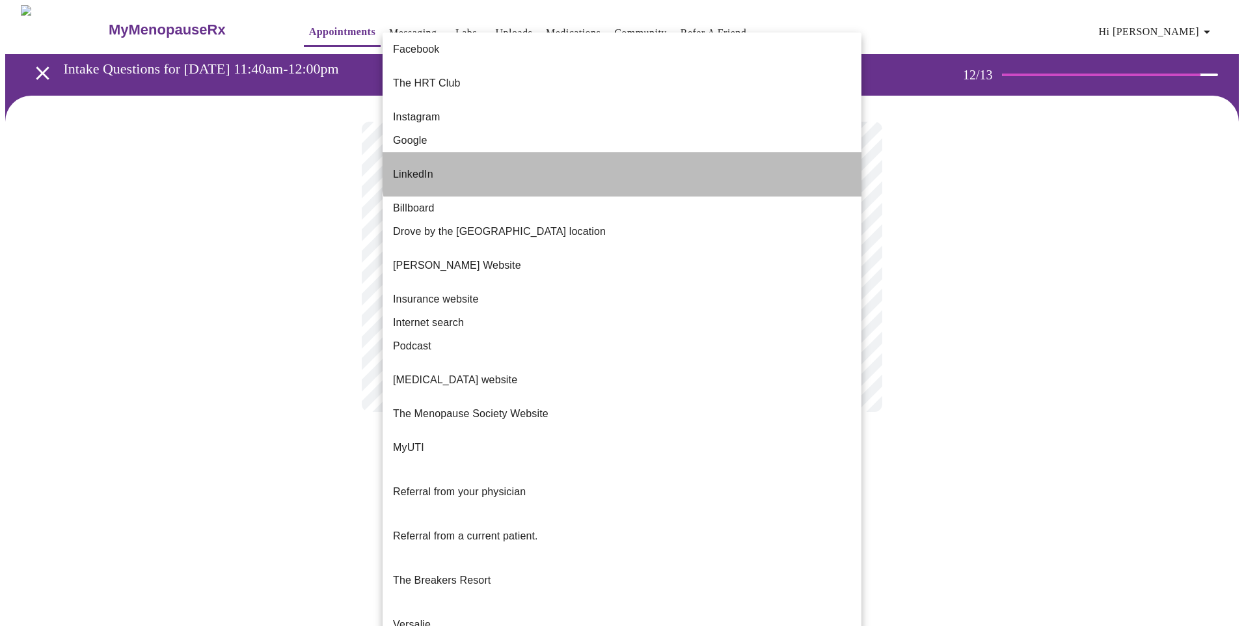
click at [665, 152] on li "LinkedIn" at bounding box center [622, 174] width 479 height 44
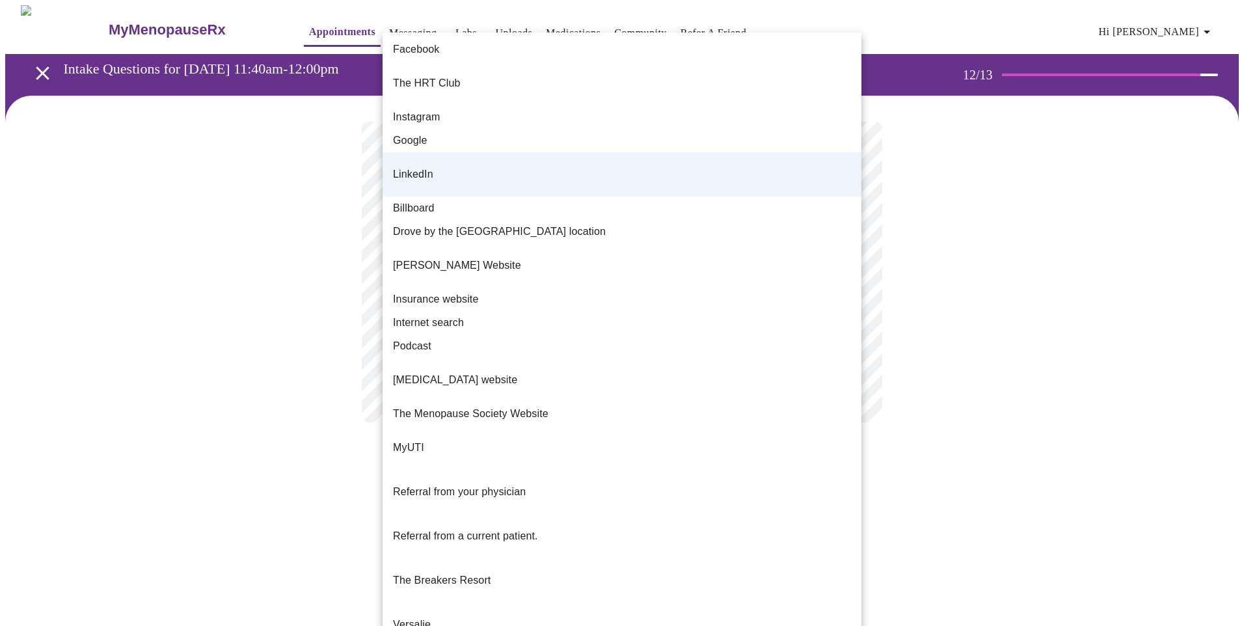
click at [843, 281] on body "MyMenopauseRx Appointments Messaging Labs Uploads Medications Community Refer a…" at bounding box center [622, 226] width 1234 height 443
click at [643, 129] on li "Google" at bounding box center [622, 140] width 479 height 23
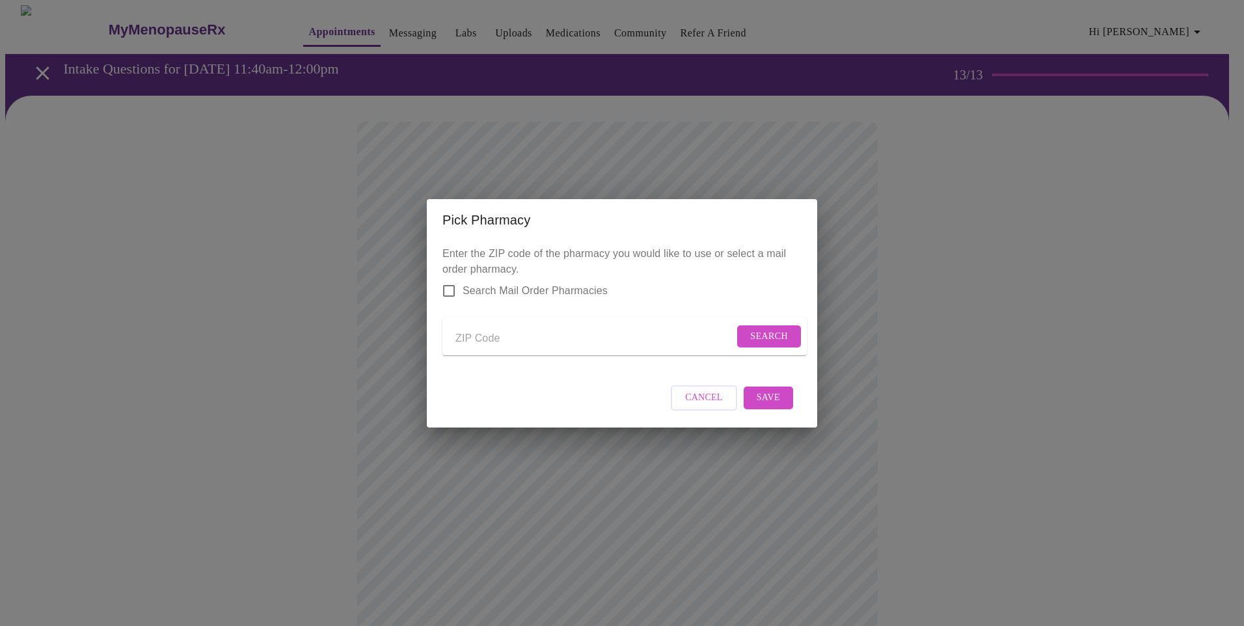
click at [491, 329] on input "Send a message to your care team" at bounding box center [594, 339] width 278 height 21
click at [480, 336] on input "Send a message to your care team" at bounding box center [594, 339] width 278 height 21
type input "75042"
click at [751, 335] on span "Search" at bounding box center [769, 337] width 38 height 16
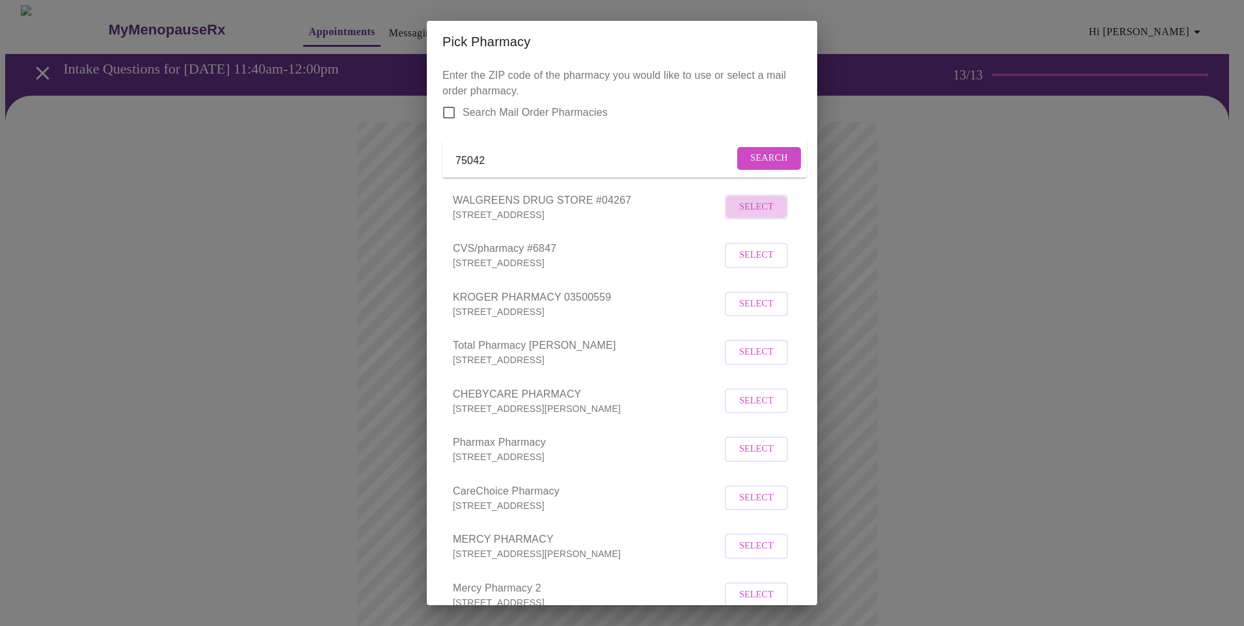
click at [750, 215] on span "Select" at bounding box center [756, 207] width 34 height 16
click at [893, 327] on div "Pick Pharmacy Enter the ZIP code of the pharmacy you would like to use or selec…" at bounding box center [622, 313] width 1244 height 626
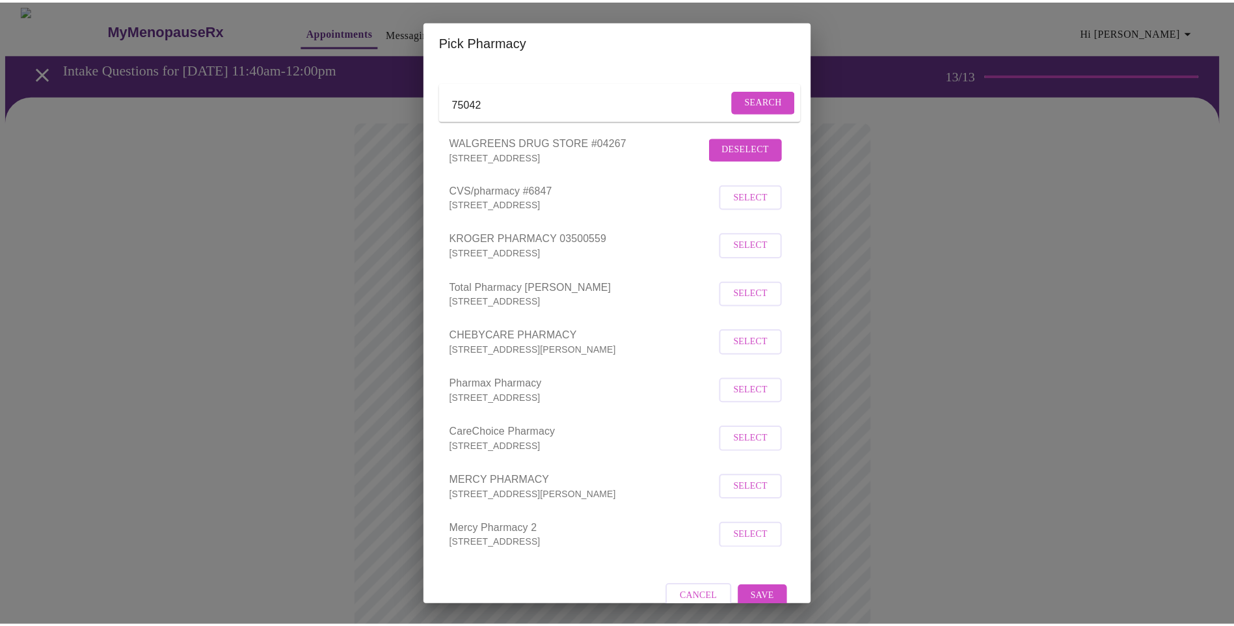
scroll to position [97, 0]
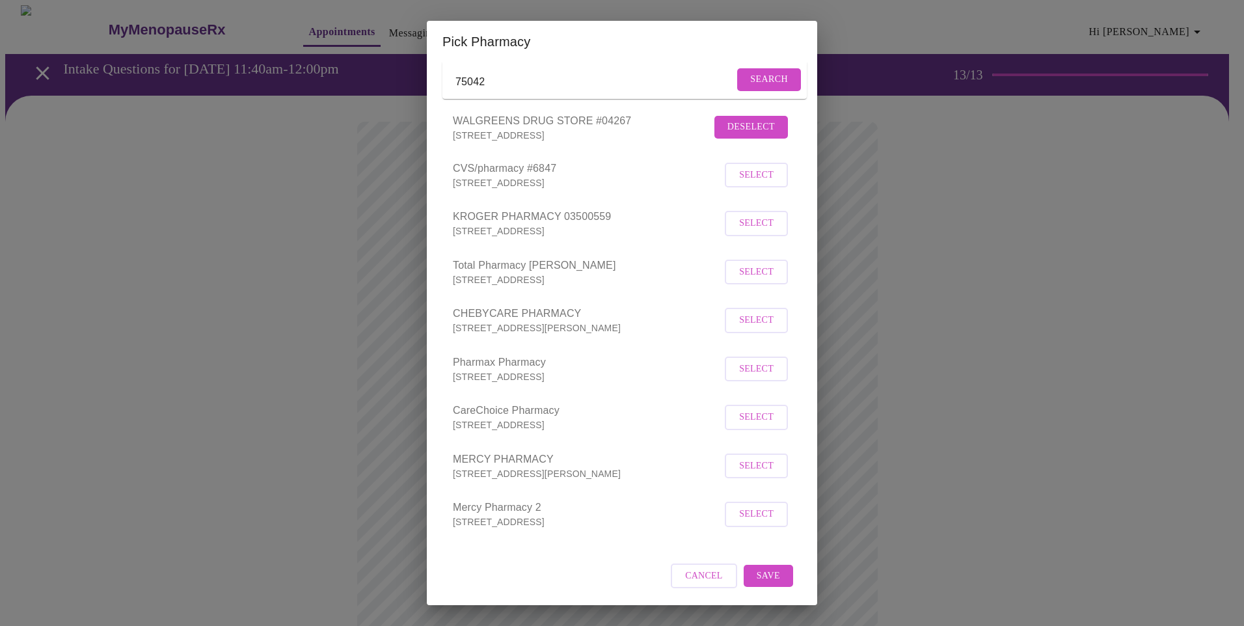
click at [758, 575] on span "Save" at bounding box center [768, 576] width 23 height 16
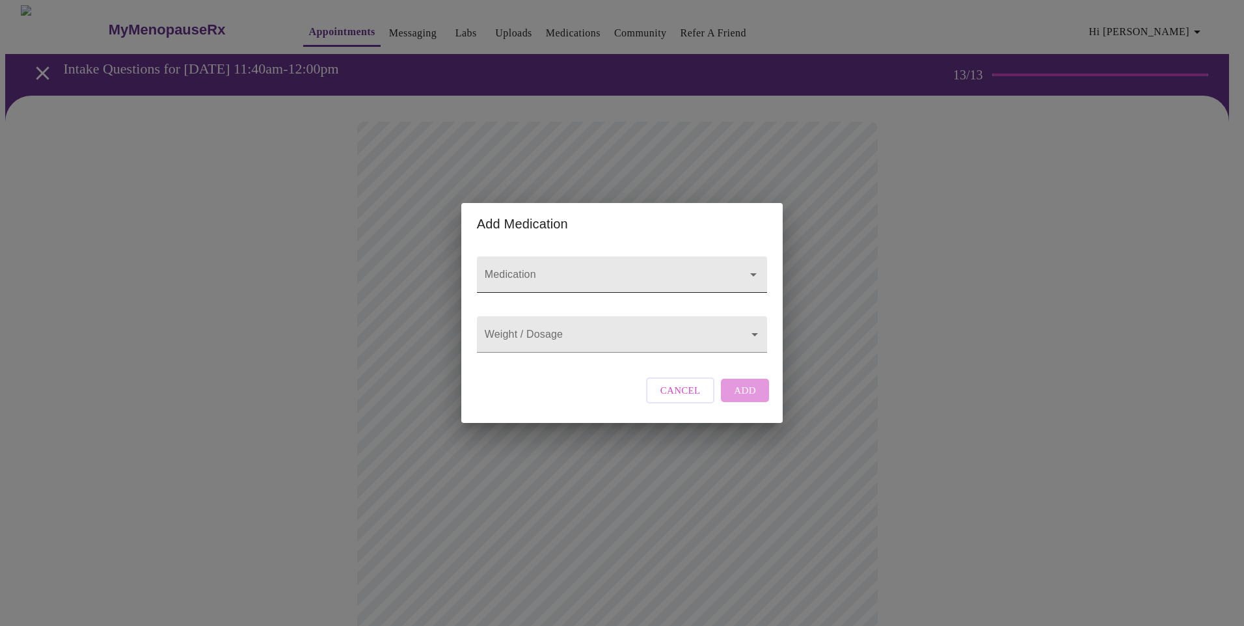
click at [645, 269] on input "Medication" at bounding box center [603, 281] width 243 height 24
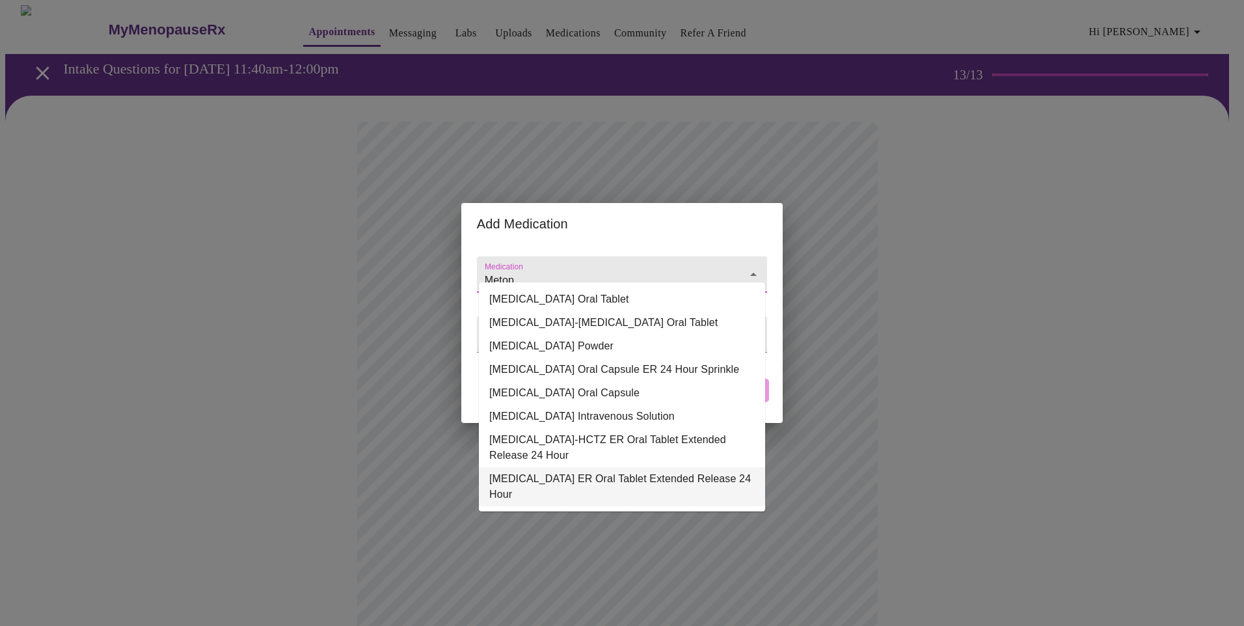
click at [612, 480] on li "[MEDICAL_DATA] ER Oral Tablet Extended Release 24 Hour" at bounding box center [622, 486] width 286 height 39
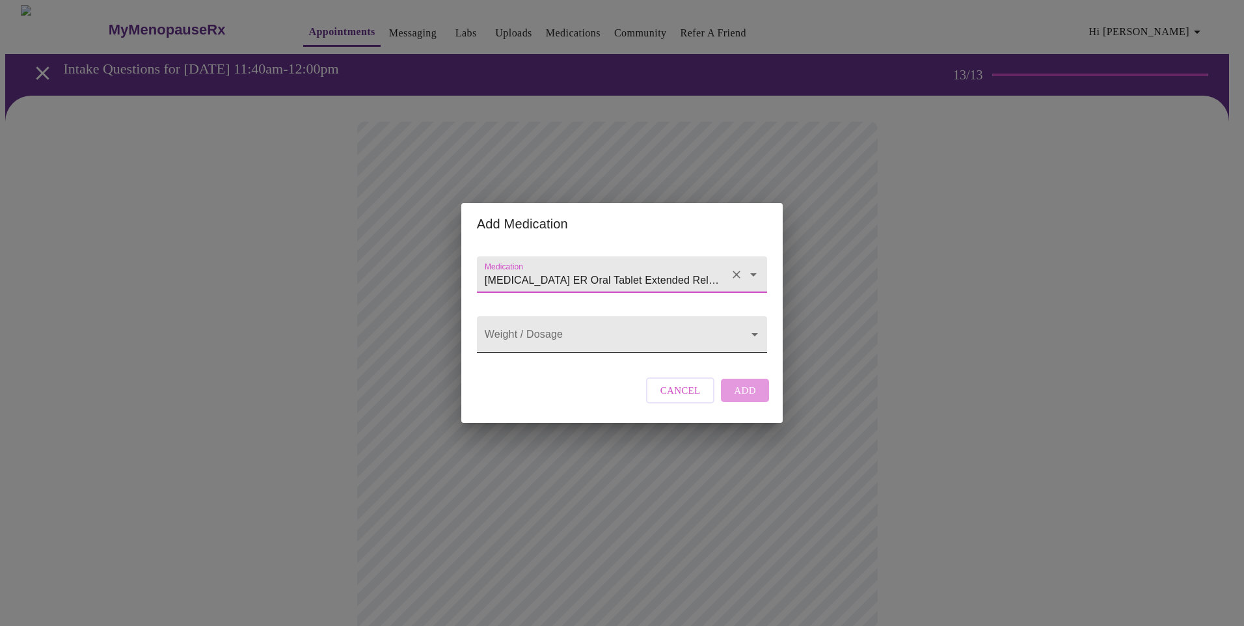
type input "[MEDICAL_DATA] ER Oral Tablet Extended Release 24 Hour"
click at [603, 332] on body "MyMenopauseRx Appointments Messaging Labs Uploads Medications Community Refer a…" at bounding box center [622, 494] width 1234 height 979
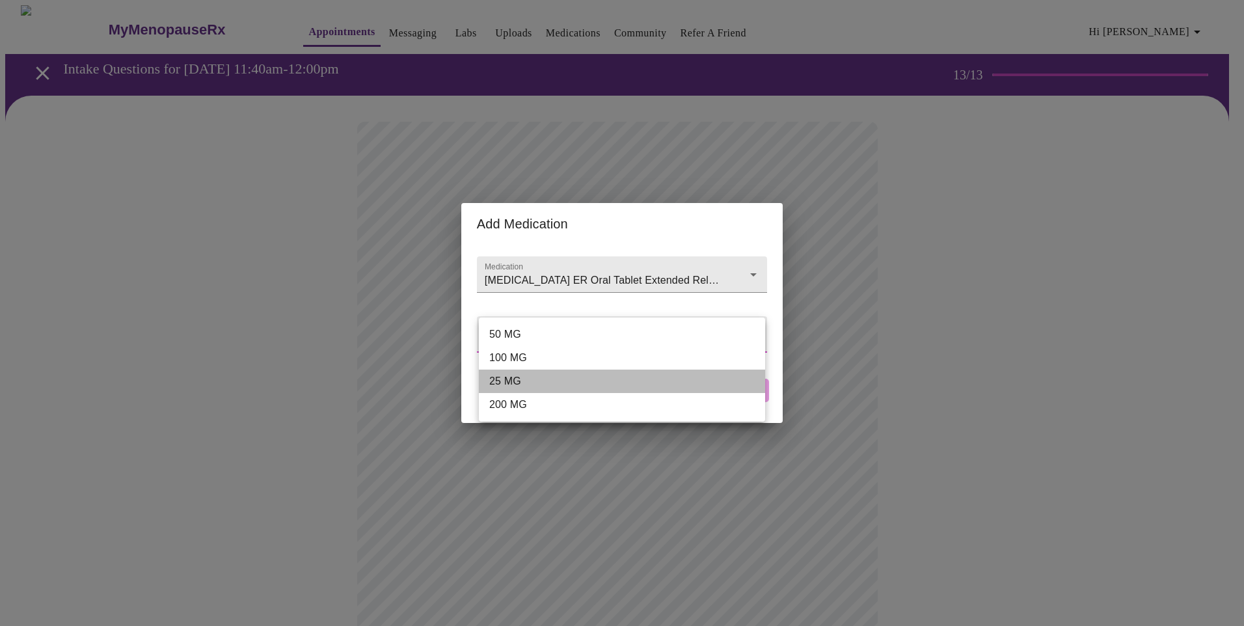
click at [562, 383] on li "25 MG" at bounding box center [622, 381] width 286 height 23
type input "25 MG"
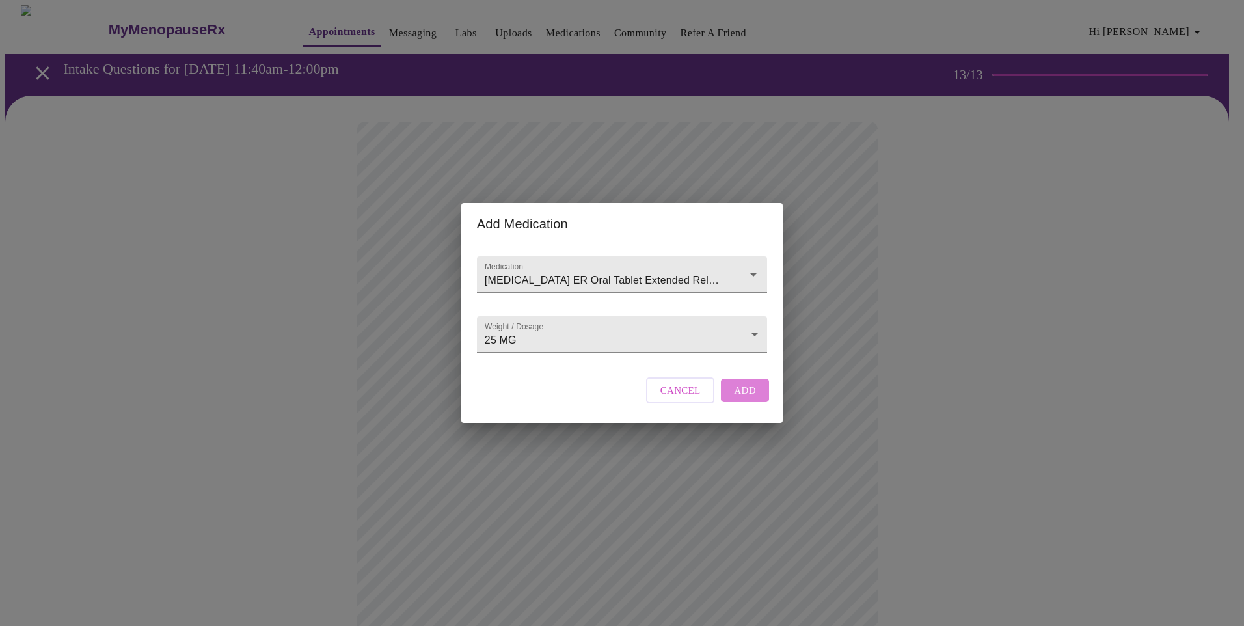
click at [738, 398] on span "Add" at bounding box center [745, 390] width 22 height 17
click at [550, 269] on input "Medication" at bounding box center [603, 281] width 243 height 24
type input "lupator"
click at [545, 269] on input "Medication" at bounding box center [603, 281] width 243 height 24
type input "atorvatatin"
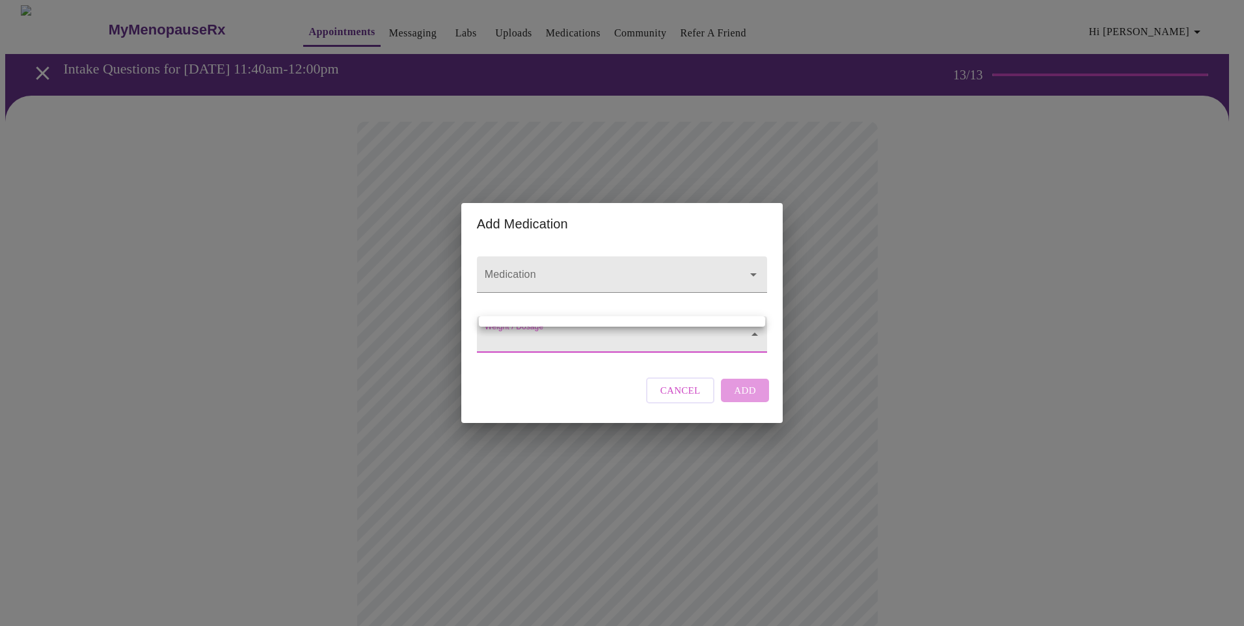
click at [539, 334] on body "MyMenopauseRx Appointments Messaging Labs Uploads Medications Community Refer a…" at bounding box center [622, 508] width 1234 height 1007
click at [611, 258] on div at bounding box center [622, 313] width 1244 height 626
click at [756, 267] on icon "Open" at bounding box center [754, 275] width 16 height 16
type input "ator"
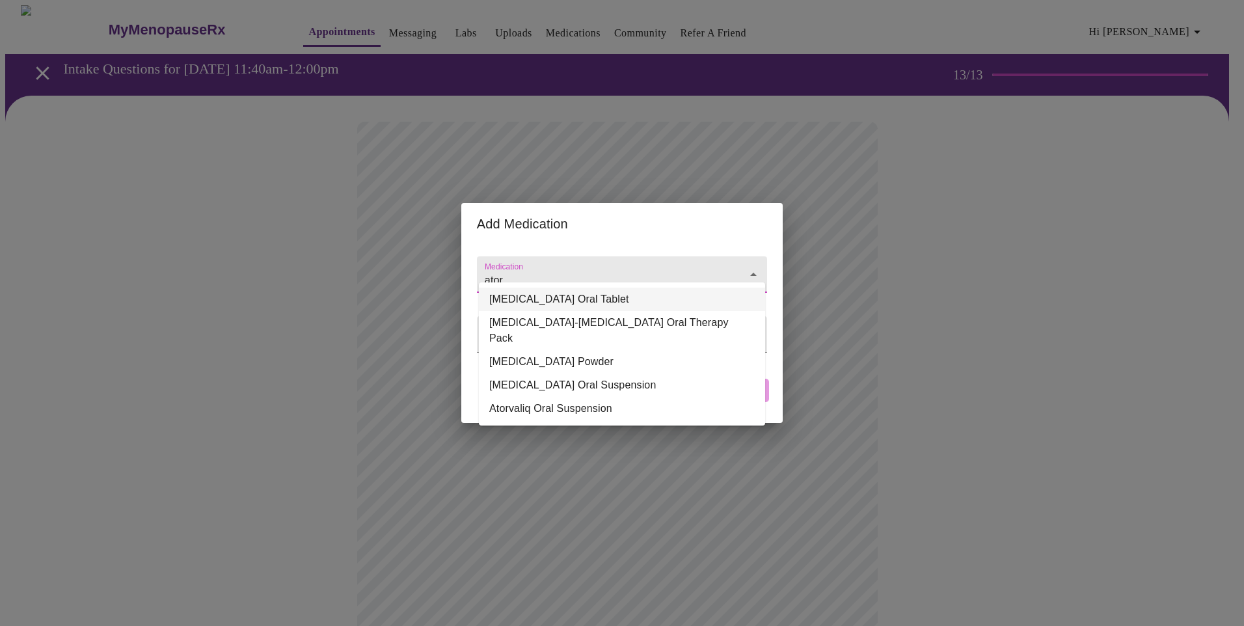
drag, startPoint x: 612, startPoint y: 266, endPoint x: 486, endPoint y: 258, distance: 125.8
click at [486, 269] on input "ator" at bounding box center [603, 281] width 243 height 24
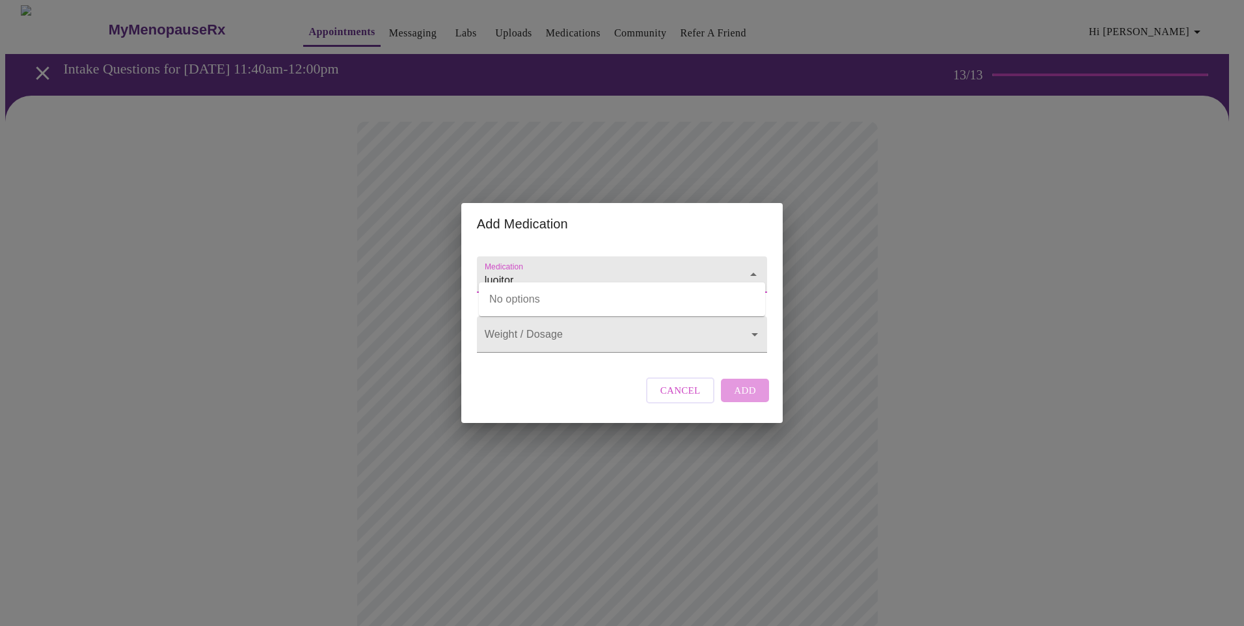
drag, startPoint x: 547, startPoint y: 267, endPoint x: 477, endPoint y: 269, distance: 70.3
click at [480, 267] on div "luoitor" at bounding box center [622, 274] width 290 height 36
type input "lupitor"
drag, startPoint x: 520, startPoint y: 269, endPoint x: 461, endPoint y: 265, distance: 59.3
click at [461, 265] on div "Add Medication Medication lupitor Weight / Dosage ​ Cancel Add" at bounding box center [622, 313] width 1244 height 626
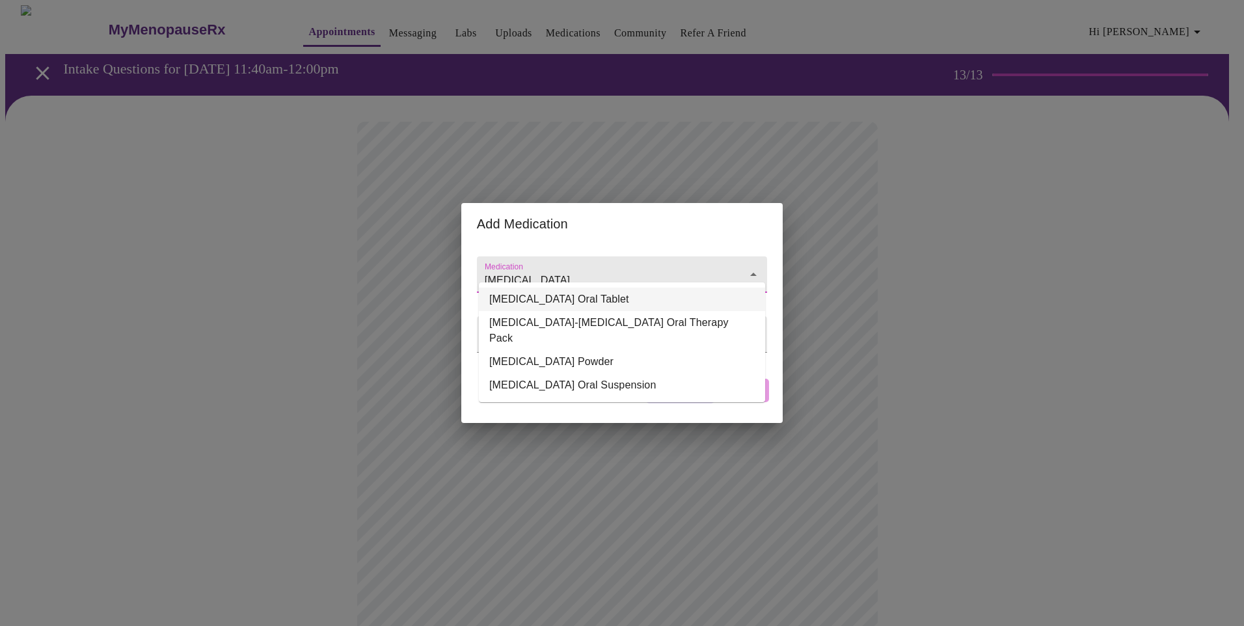
click at [562, 299] on li "[MEDICAL_DATA] Oral Tablet" at bounding box center [622, 299] width 286 height 23
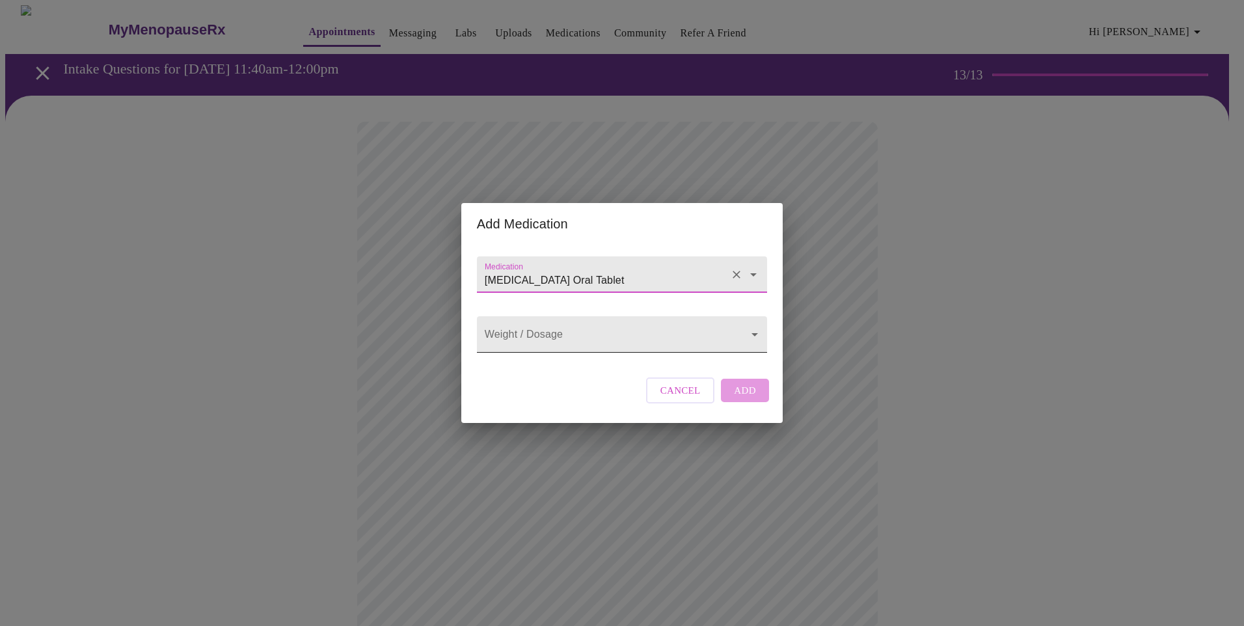
type input "[MEDICAL_DATA] Oral Tablet"
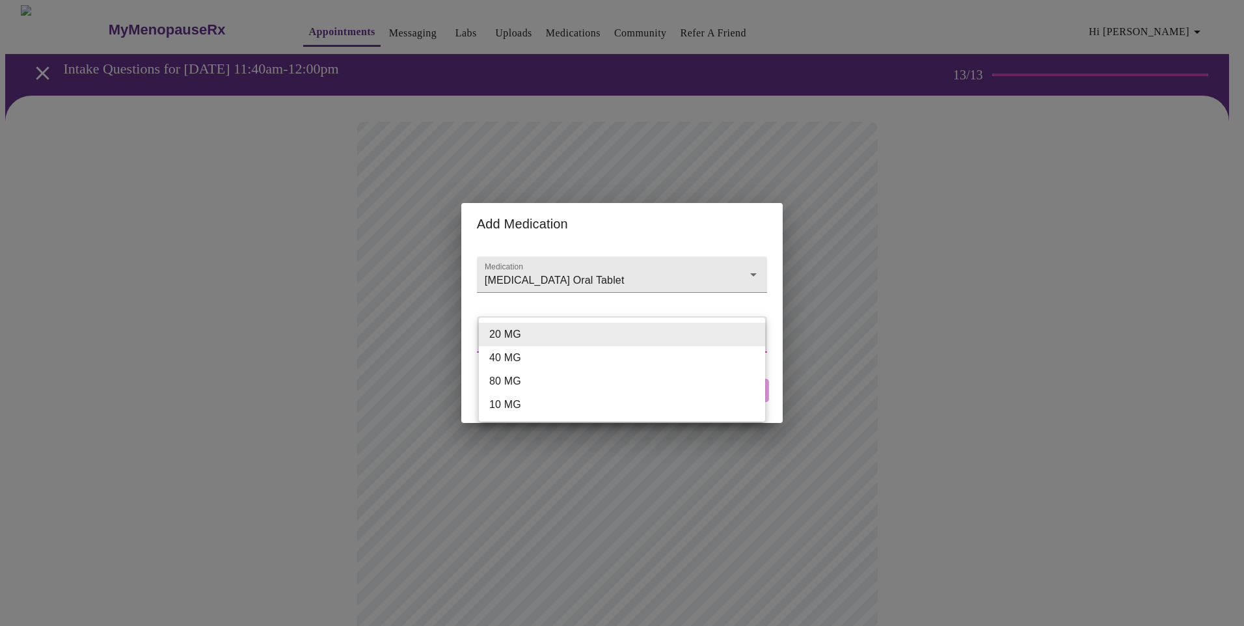
click at [563, 334] on body "MyMenopauseRx Appointments Messaging Labs Uploads Medications Community Refer a…" at bounding box center [622, 508] width 1234 height 1007
click at [553, 332] on li "20 MG" at bounding box center [622, 334] width 286 height 23
type input "20 MG"
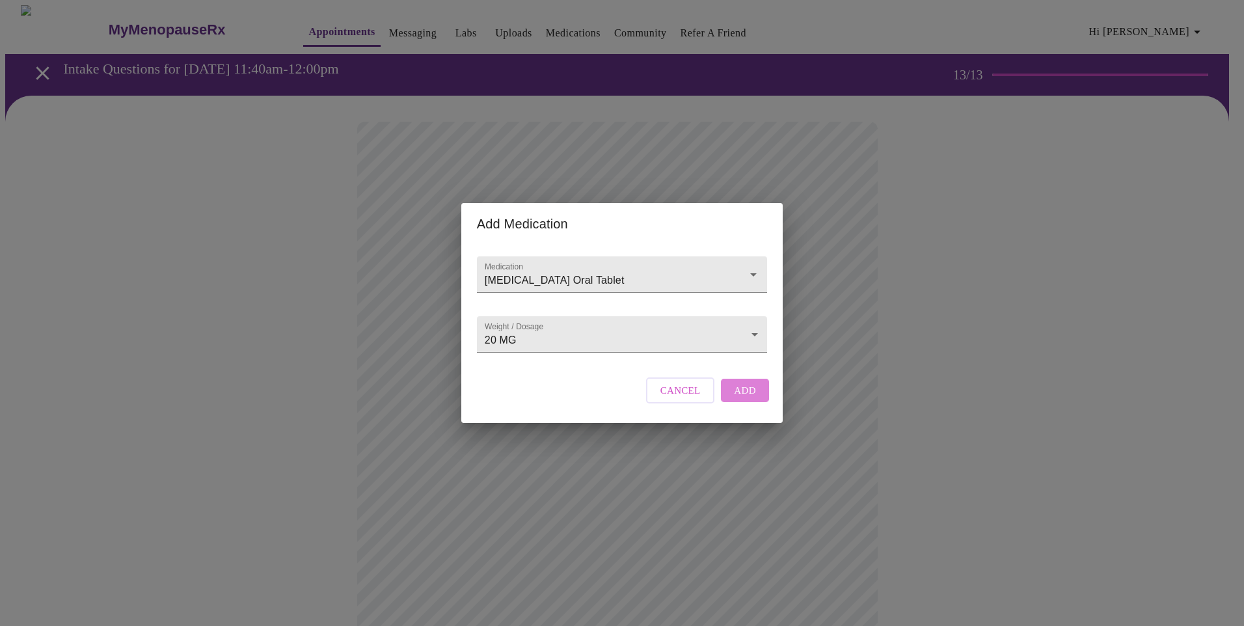
click at [738, 399] on span "Add" at bounding box center [745, 390] width 22 height 17
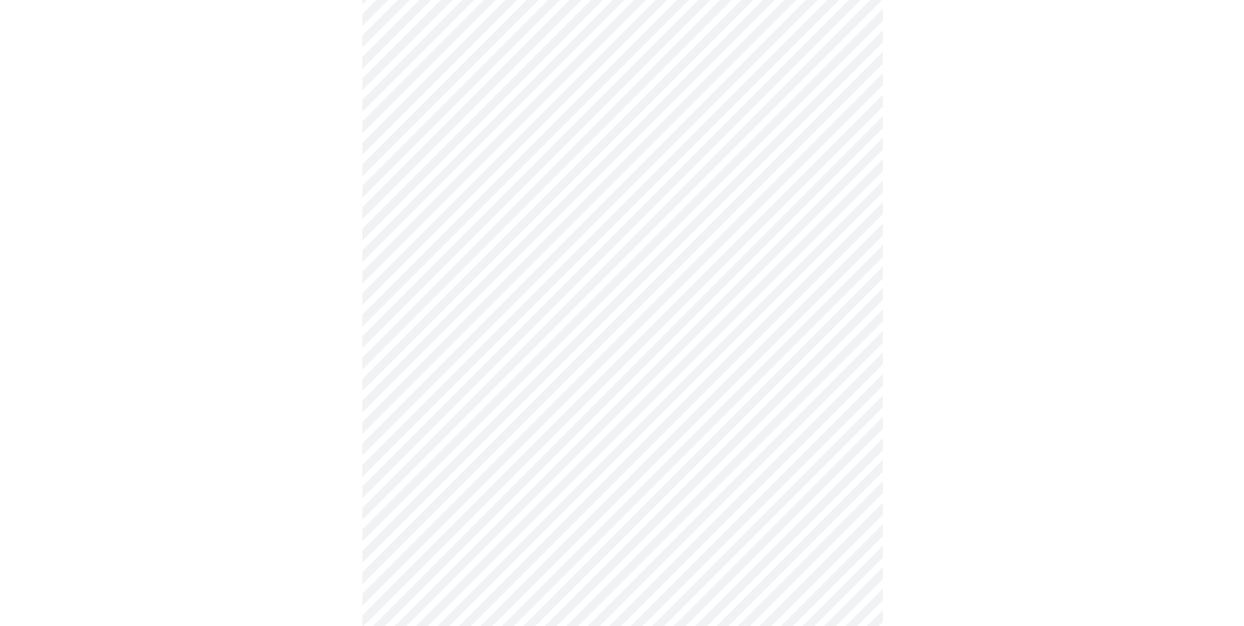
scroll to position [195, 0]
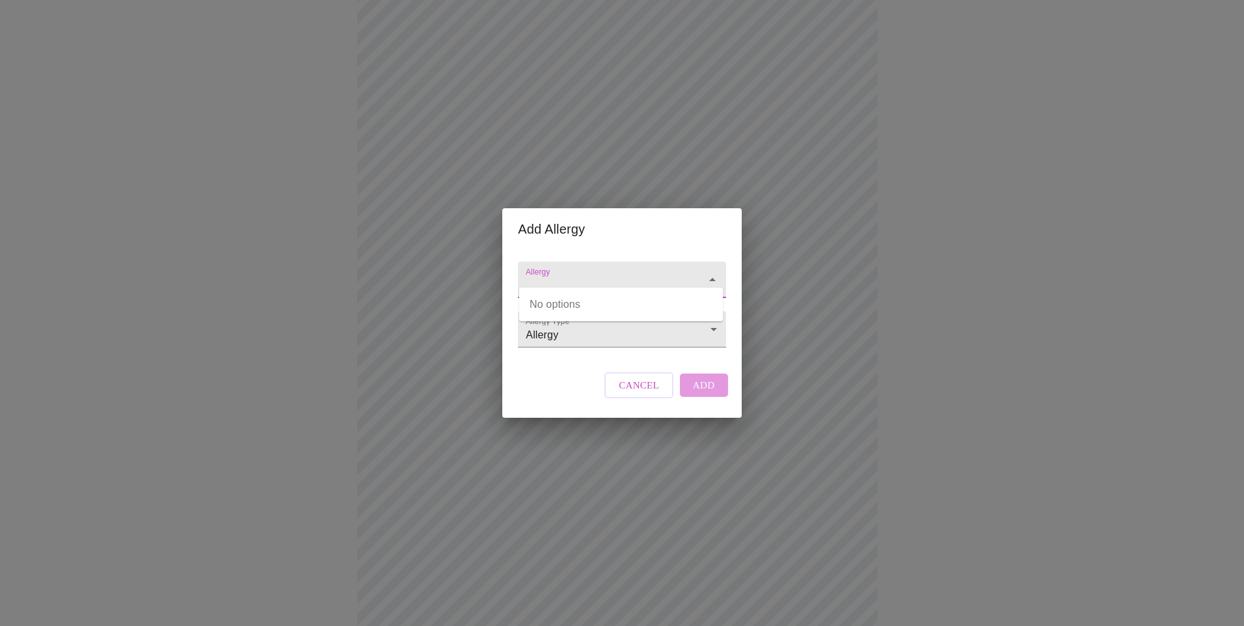
click at [623, 275] on input "Allergy" at bounding box center [603, 286] width 160 height 24
type input "[MEDICAL_DATA]"
click at [696, 399] on div "Cancel Add" at bounding box center [665, 385] width 129 height 39
click at [629, 277] on input "Allergy" at bounding box center [603, 286] width 160 height 24
click at [629, 277] on input "sulf" at bounding box center [603, 286] width 160 height 24
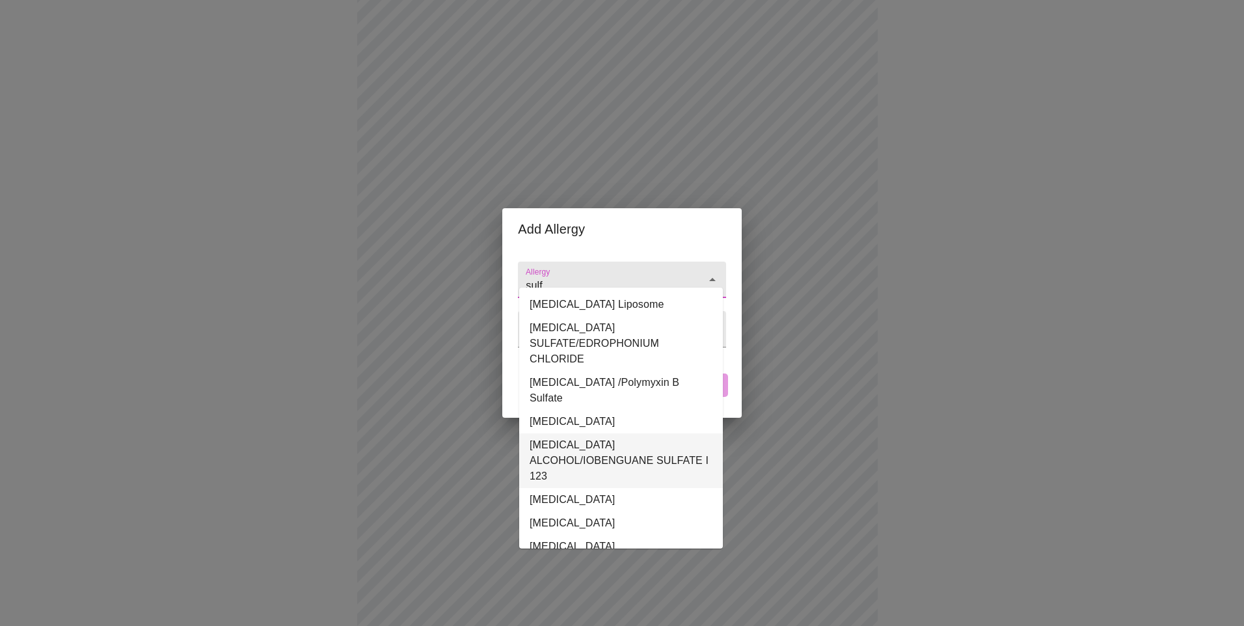
click at [588, 446] on li "[MEDICAL_DATA] ALCOHOL/IOBENGUANE SULFATE I 123" at bounding box center [621, 460] width 204 height 55
type input "[MEDICAL_DATA] ALCOHOL/IOBENGUANE SULFATE I 123"
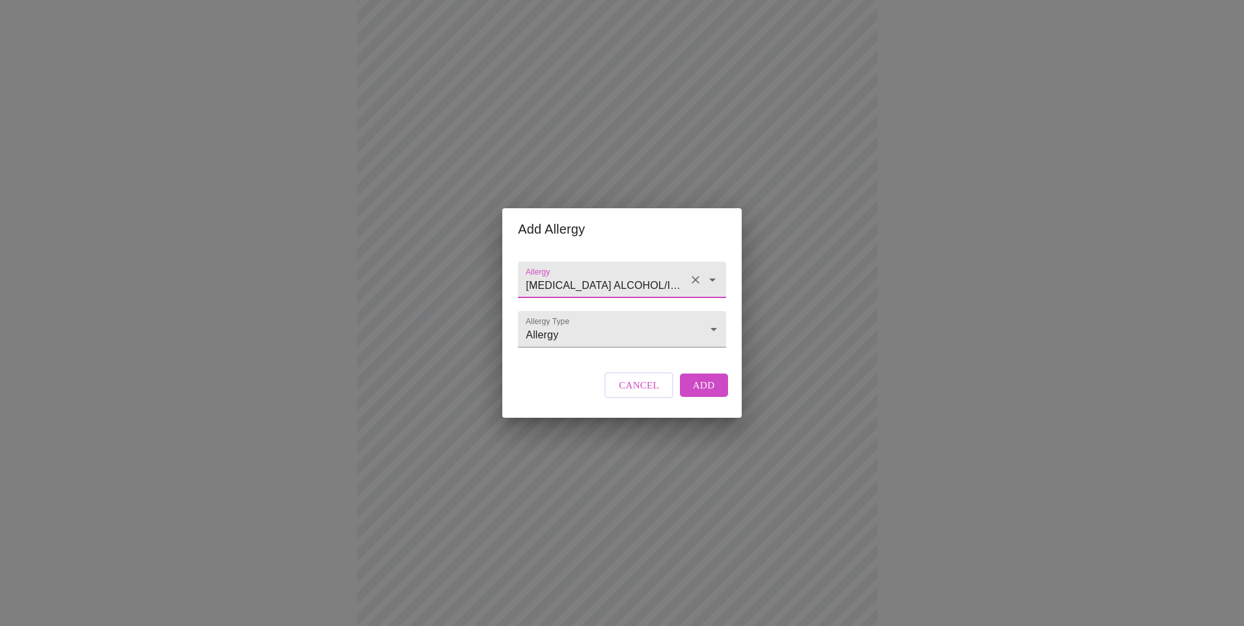
click at [706, 272] on icon "Open" at bounding box center [713, 280] width 16 height 16
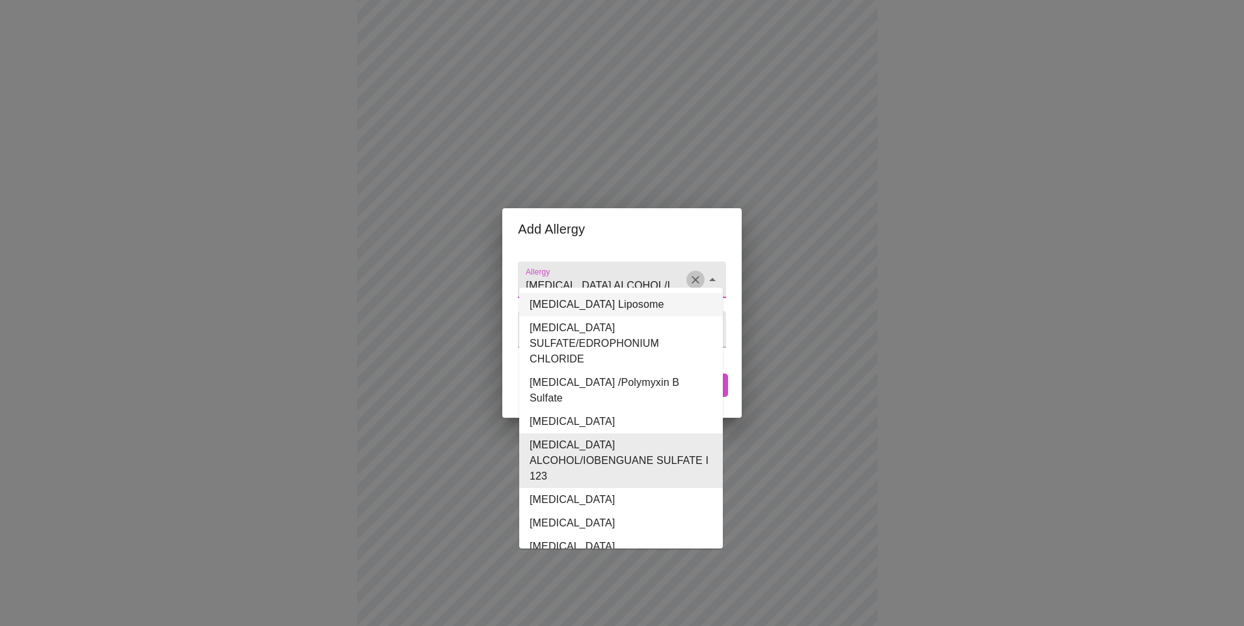
click at [690, 273] on icon "Clear" at bounding box center [695, 279] width 13 height 13
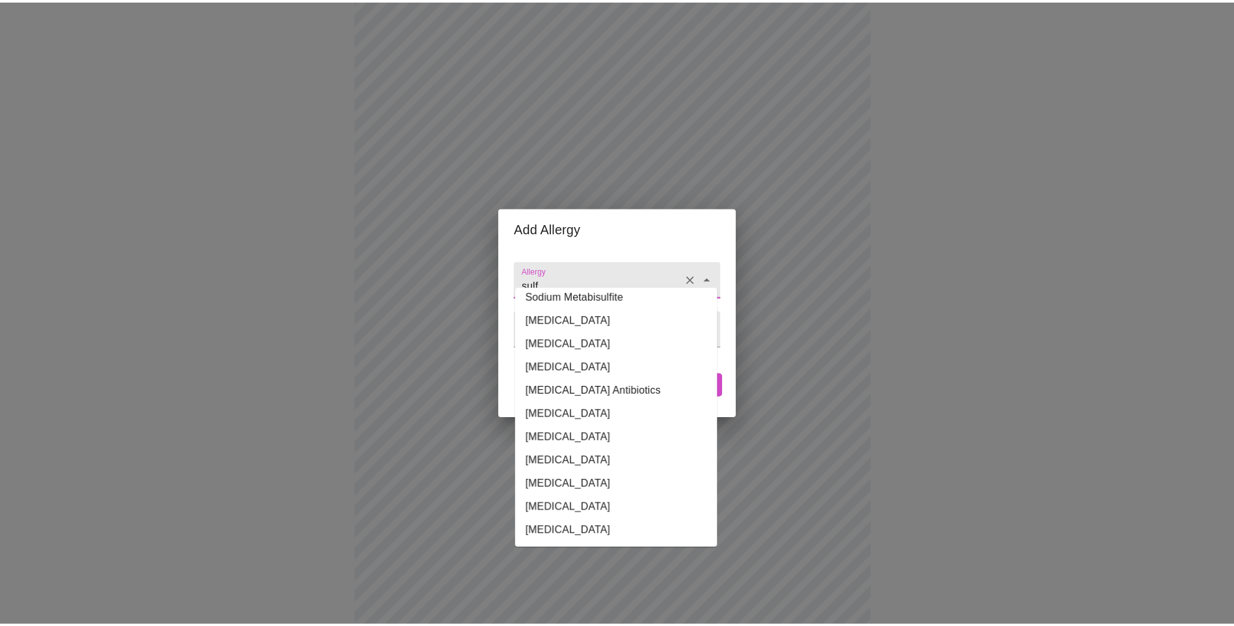
scroll to position [1171, 0]
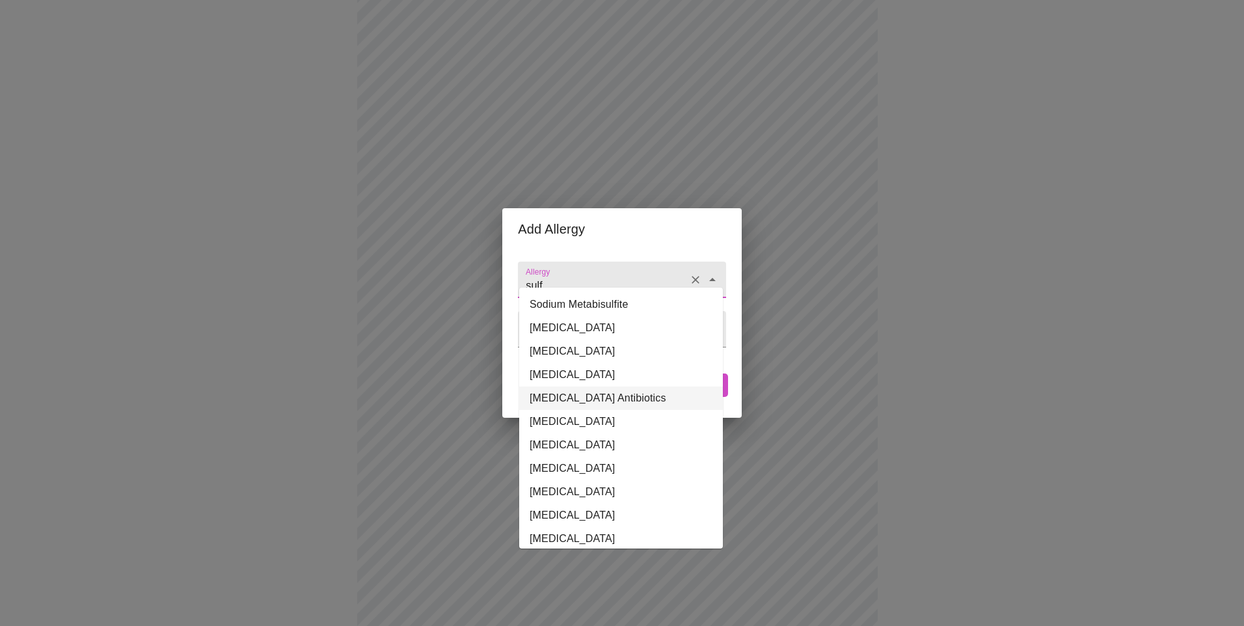
click at [571, 386] on li "[MEDICAL_DATA] Antibiotics" at bounding box center [621, 397] width 204 height 23
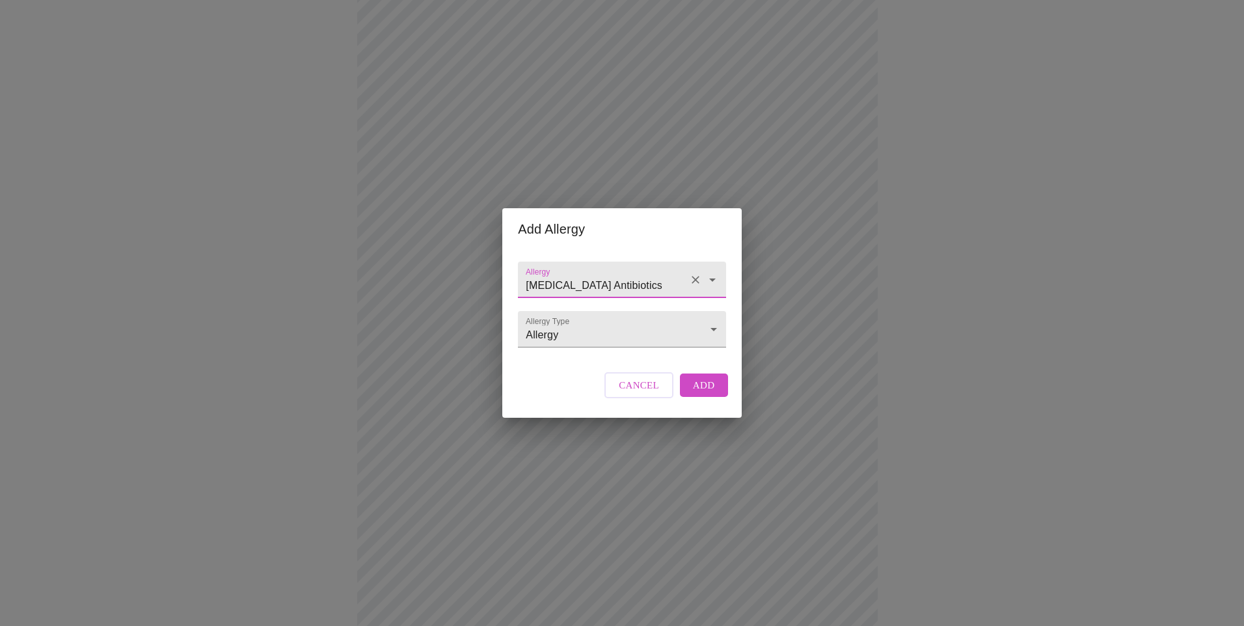
type input "[MEDICAL_DATA] Antibiotics"
click at [694, 391] on span "Add" at bounding box center [704, 385] width 22 height 17
click at [621, 274] on input "Allergy" at bounding box center [603, 286] width 160 height 24
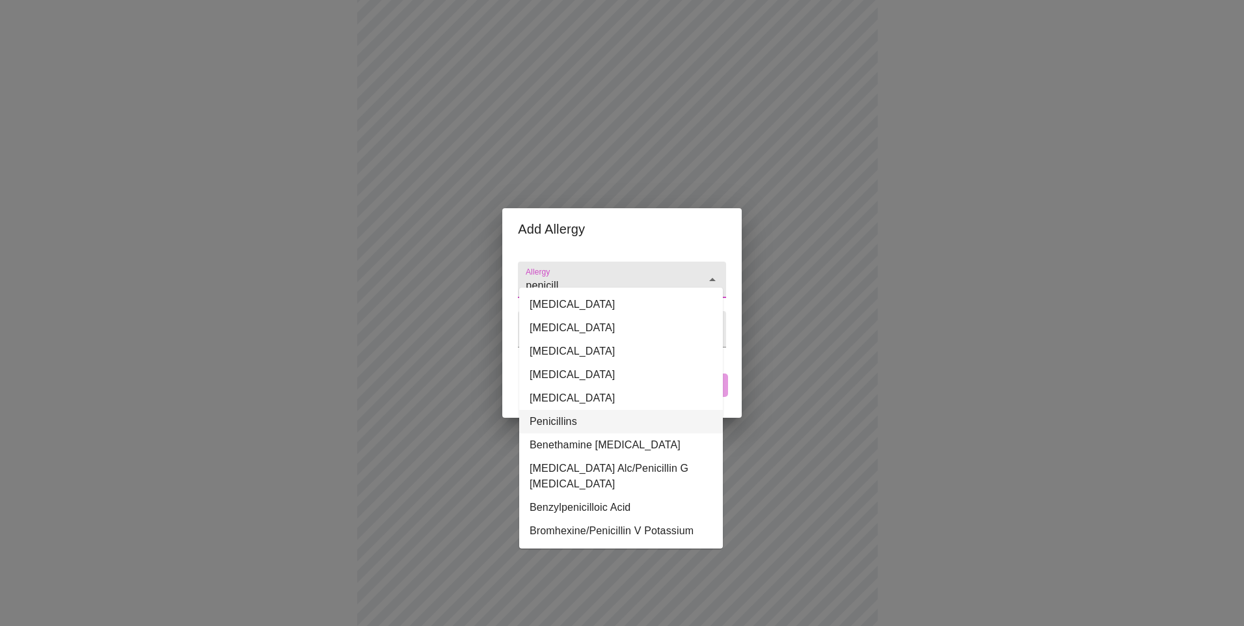
click at [574, 418] on li "Penicillins" at bounding box center [621, 421] width 204 height 23
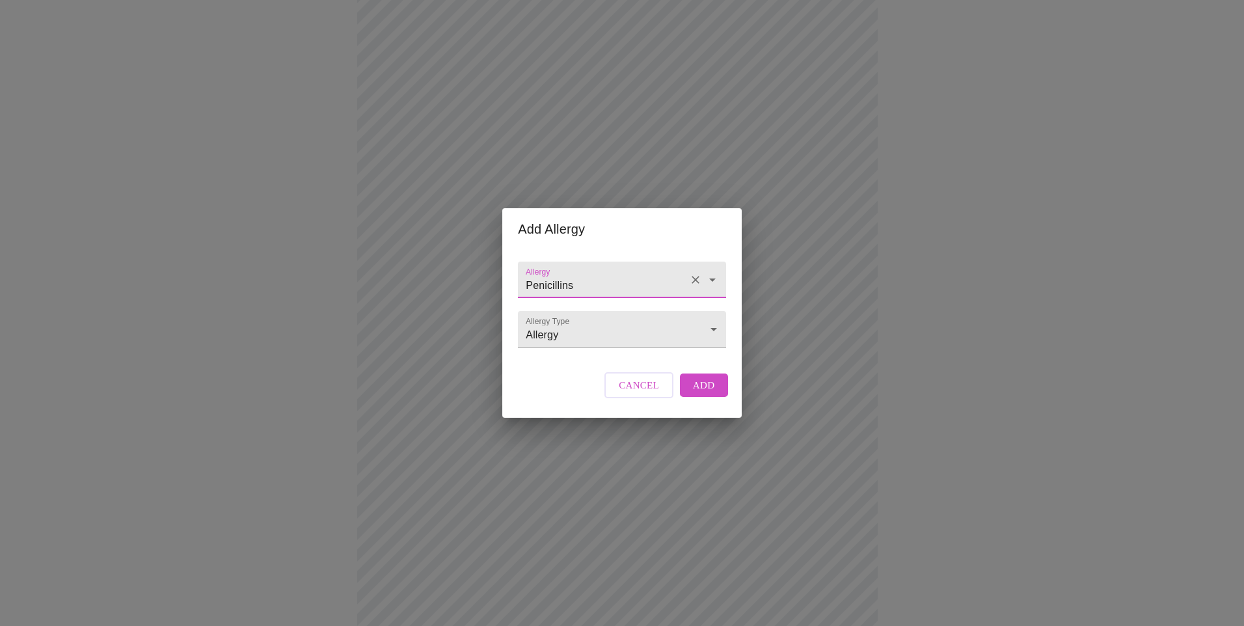
type input "Penicillins"
click at [703, 394] on span "Add" at bounding box center [704, 385] width 22 height 17
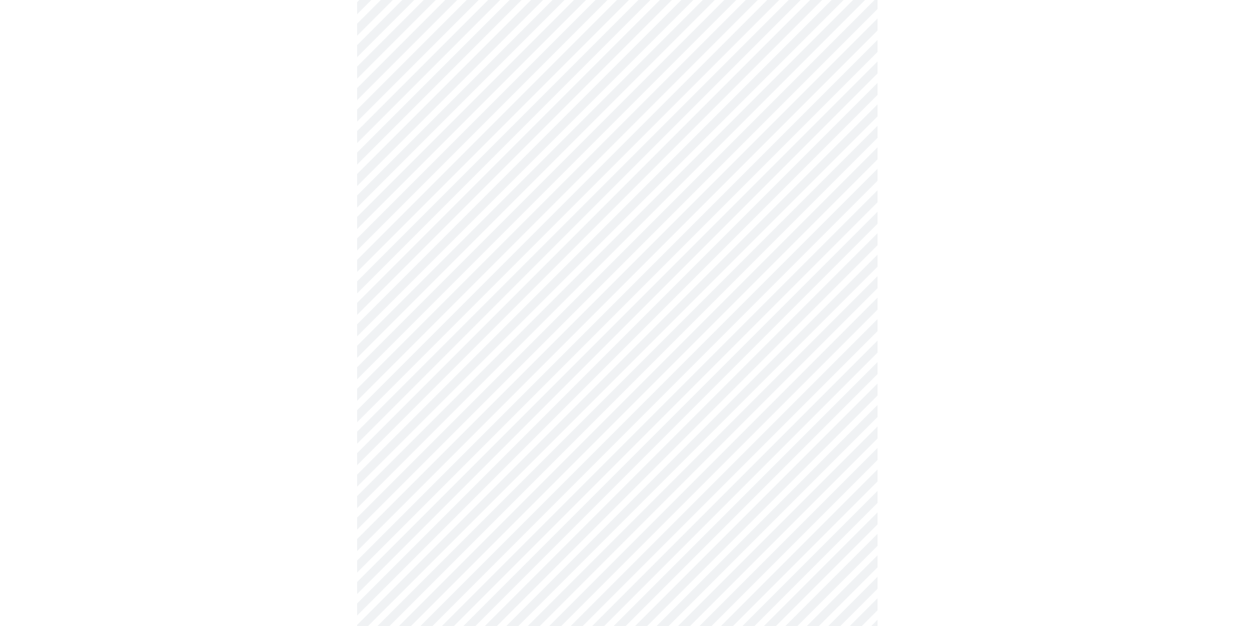
scroll to position [452, 0]
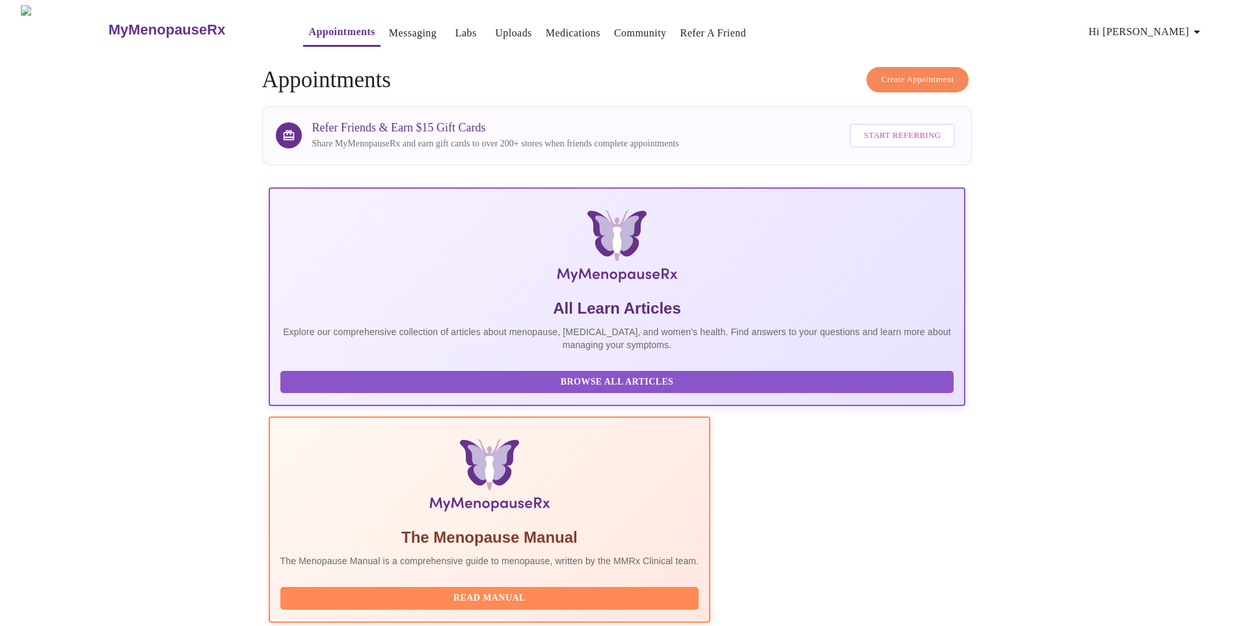
scroll to position [87, 0]
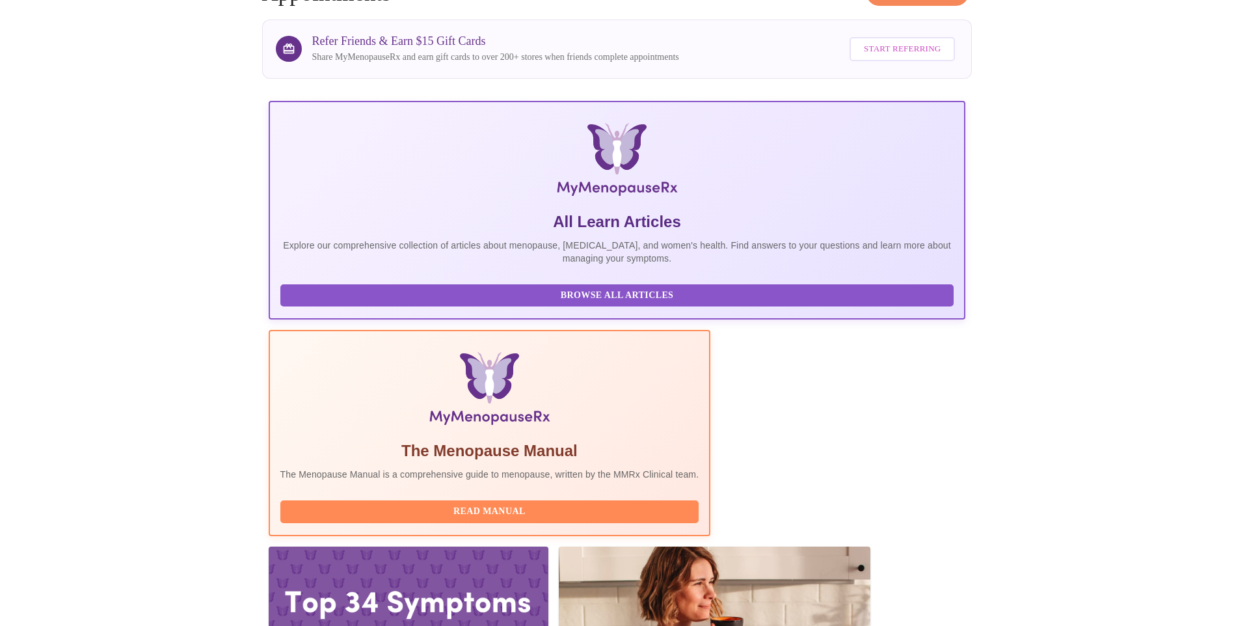
click at [526, 504] on span "Read Manual" at bounding box center [489, 512] width 393 height 16
